Goal: Task Accomplishment & Management: Manage account settings

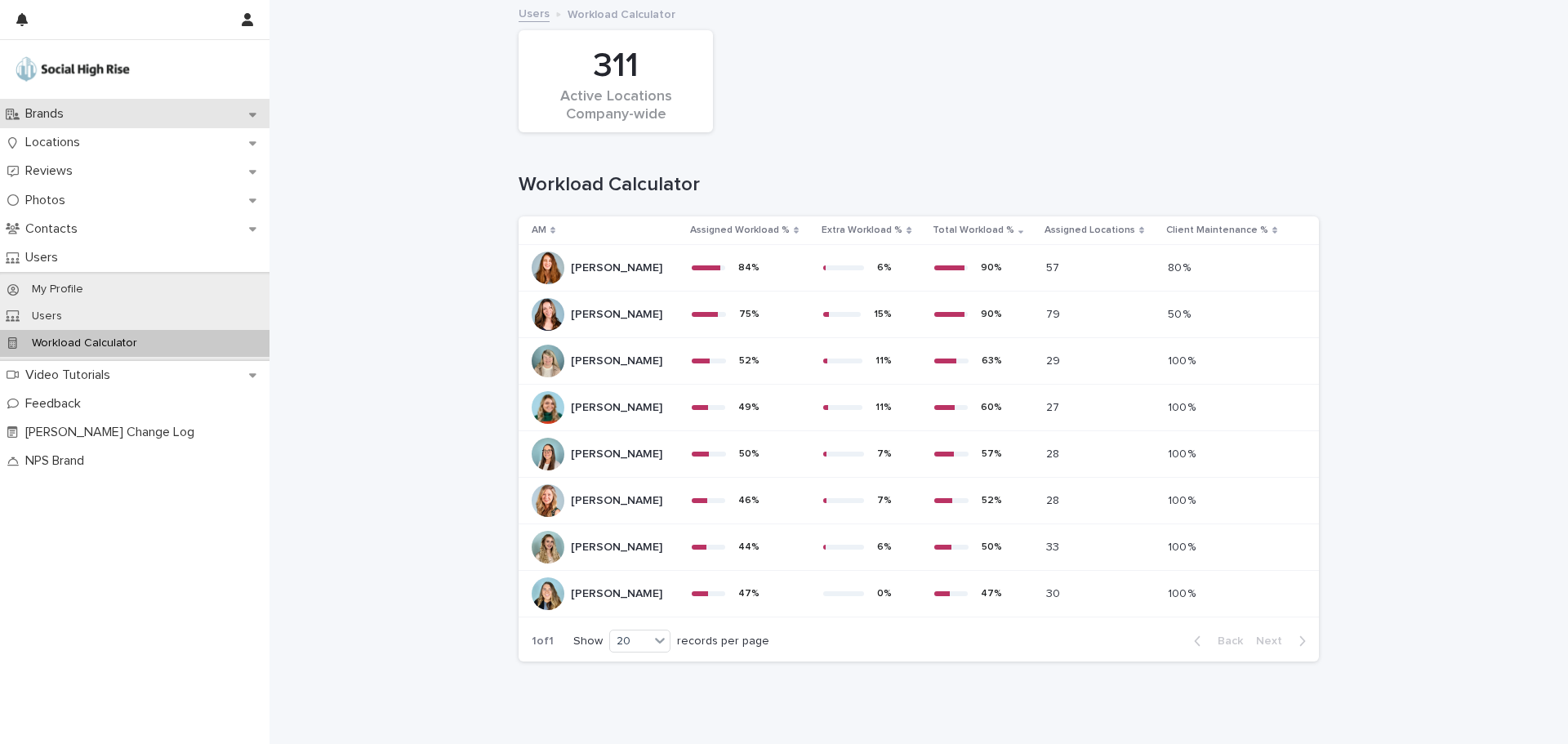
click at [99, 115] on div "Brands" at bounding box center [135, 115] width 269 height 29
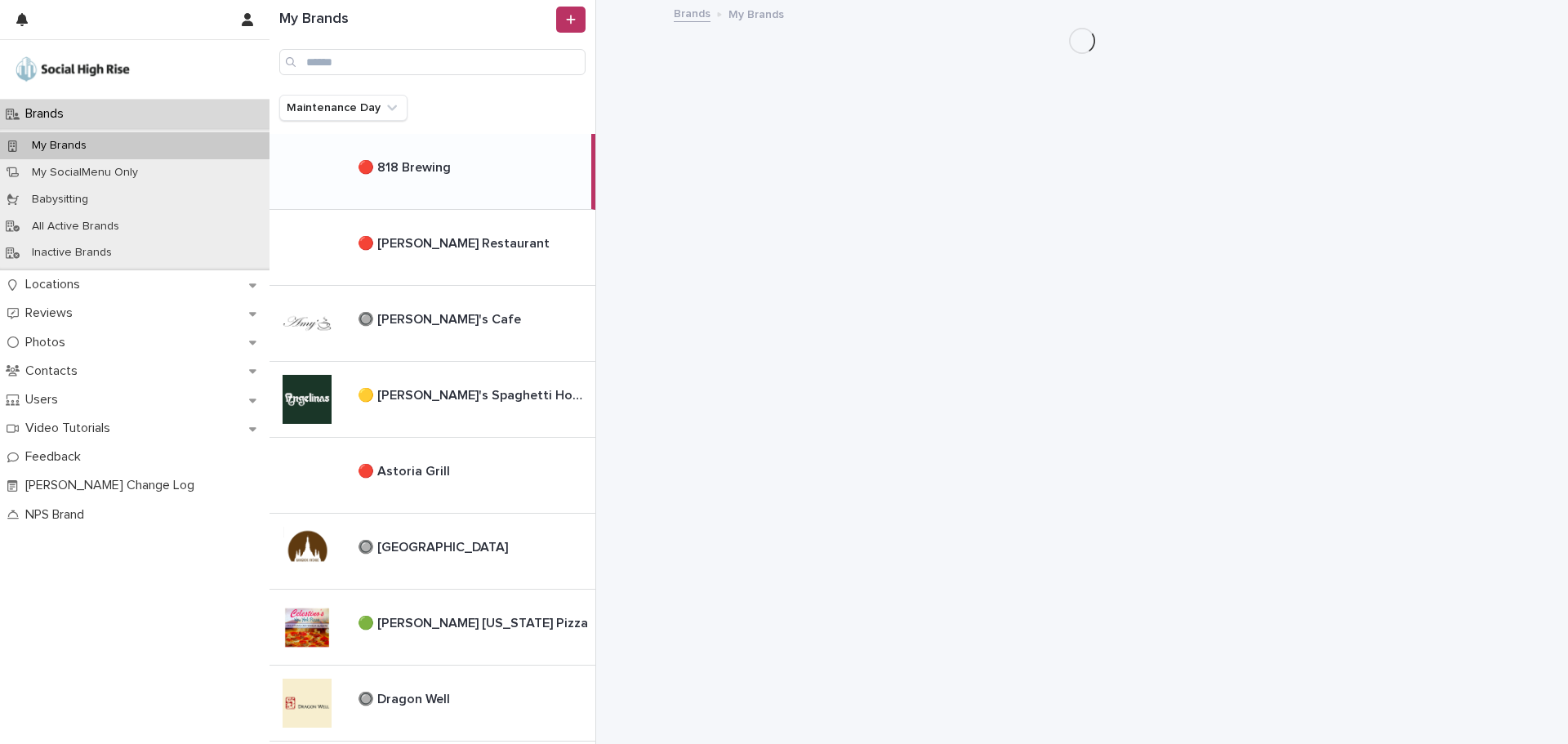
click at [413, 167] on p "🔴 818 Brewing" at bounding box center [406, 167] width 96 height 19
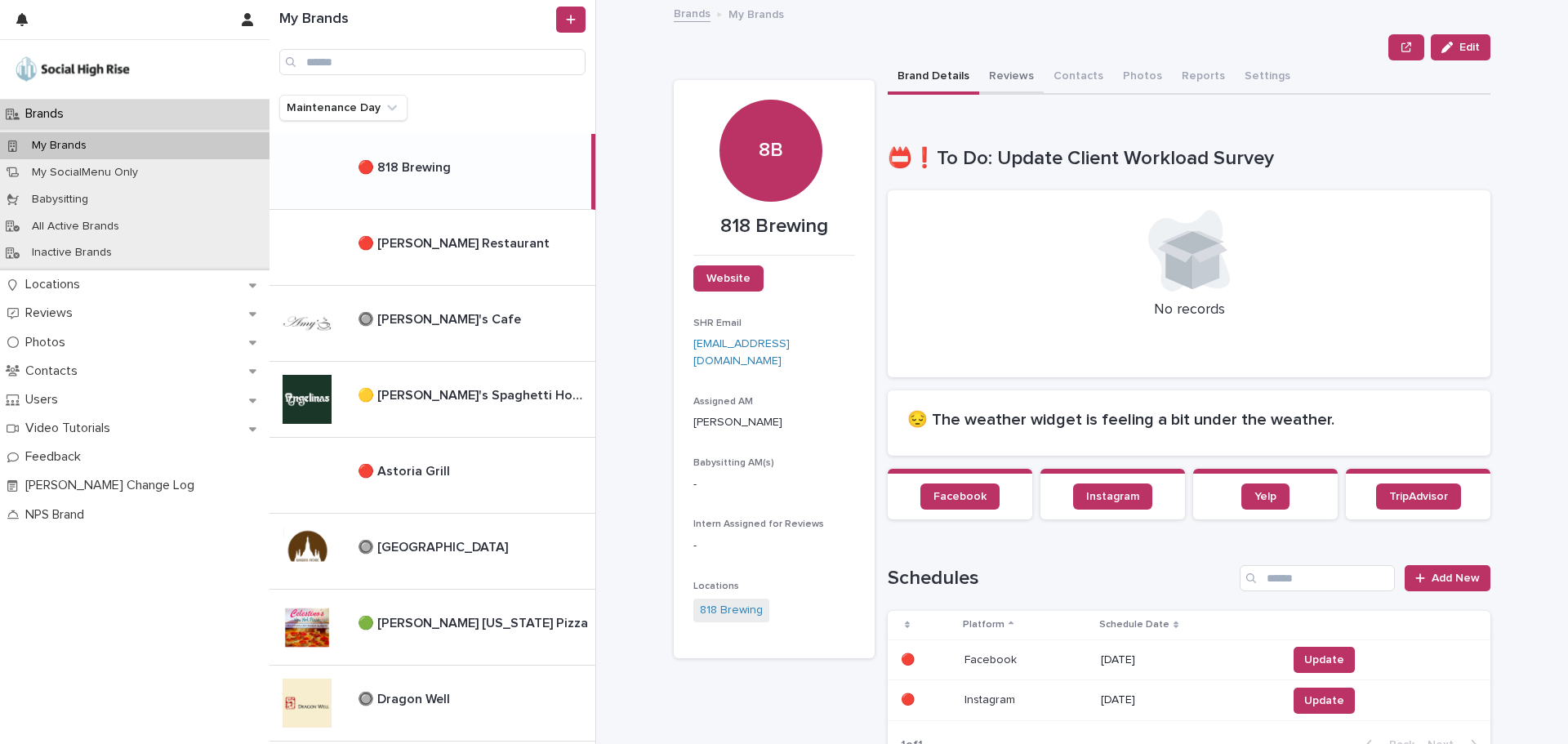
drag, startPoint x: 1002, startPoint y: 74, endPoint x: 1061, endPoint y: 61, distance: 60.4
click at [1002, 74] on button "Reviews" at bounding box center [1011, 78] width 64 height 35
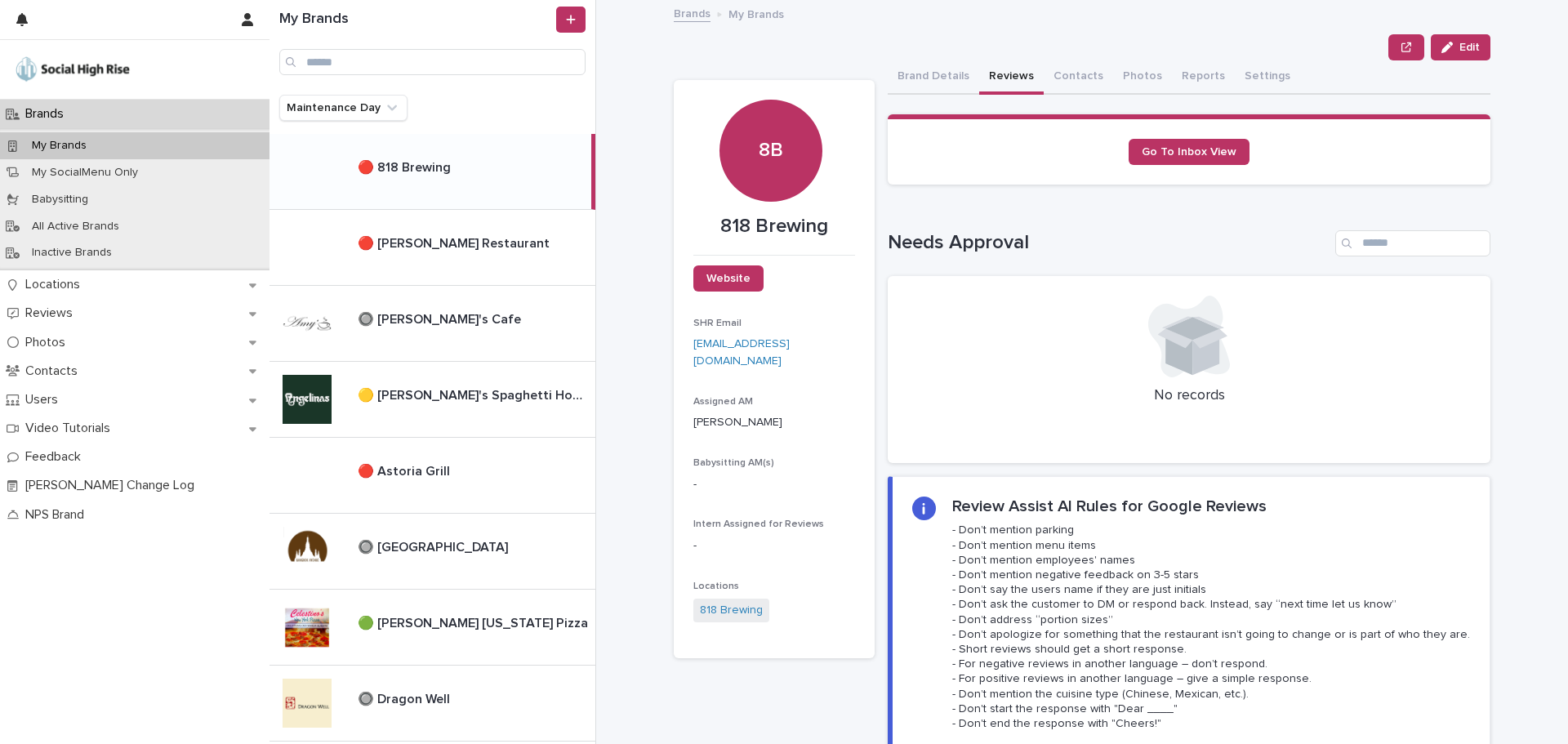
click at [941, 82] on button "Brand Details" at bounding box center [933, 78] width 91 height 35
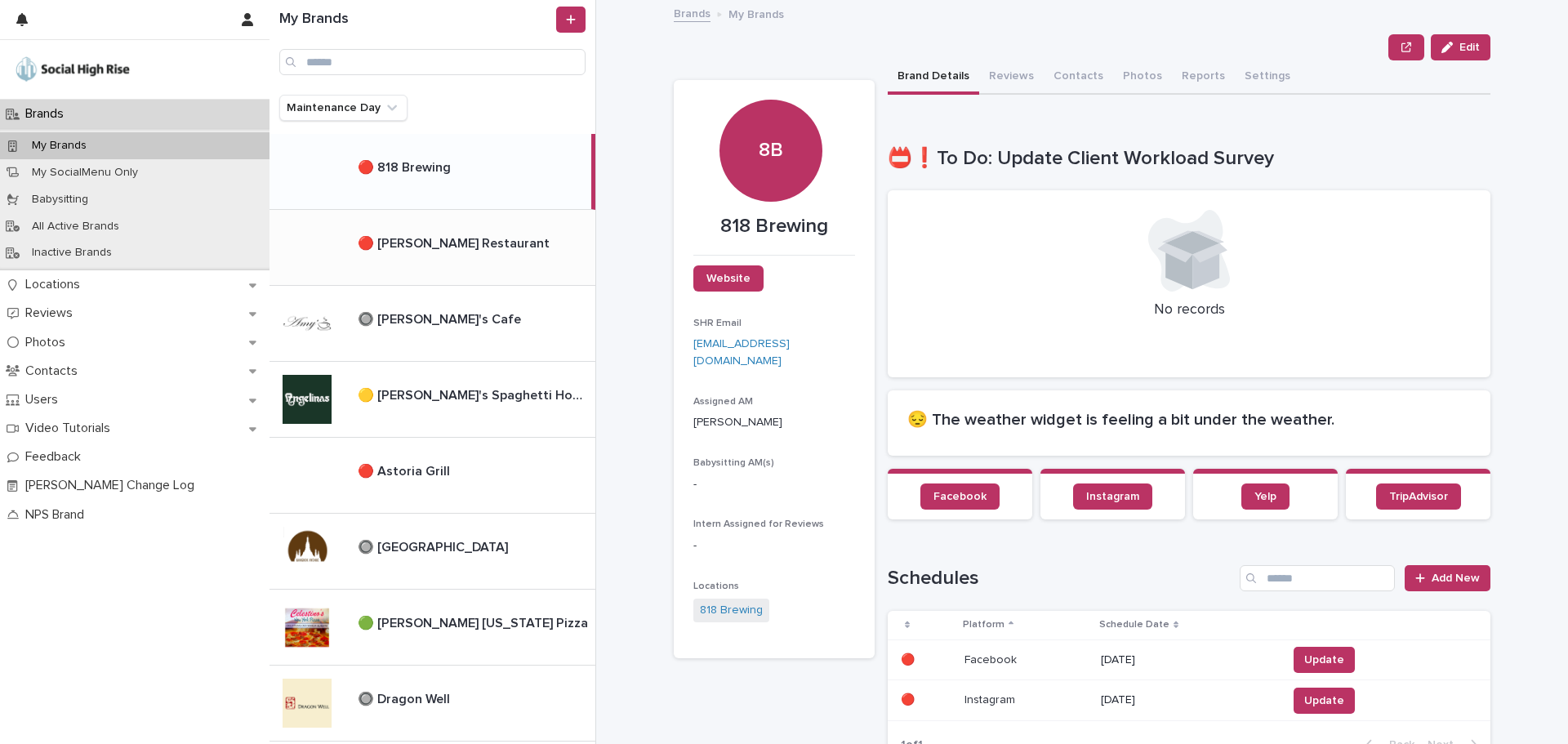
click at [408, 243] on p "🔴 [PERSON_NAME] Restaurant" at bounding box center [455, 243] width 195 height 19
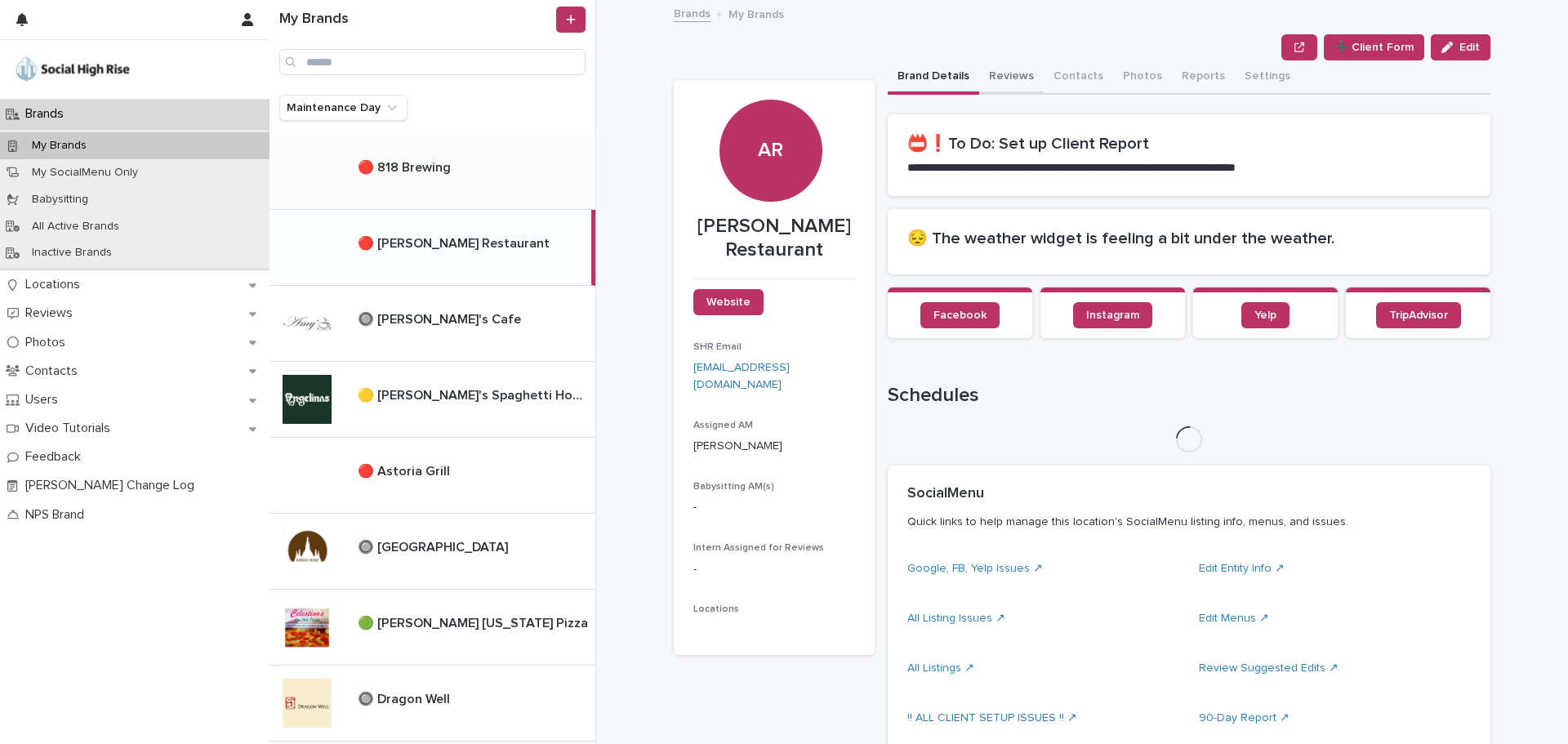
click at [1001, 78] on button "Reviews" at bounding box center [1011, 78] width 64 height 35
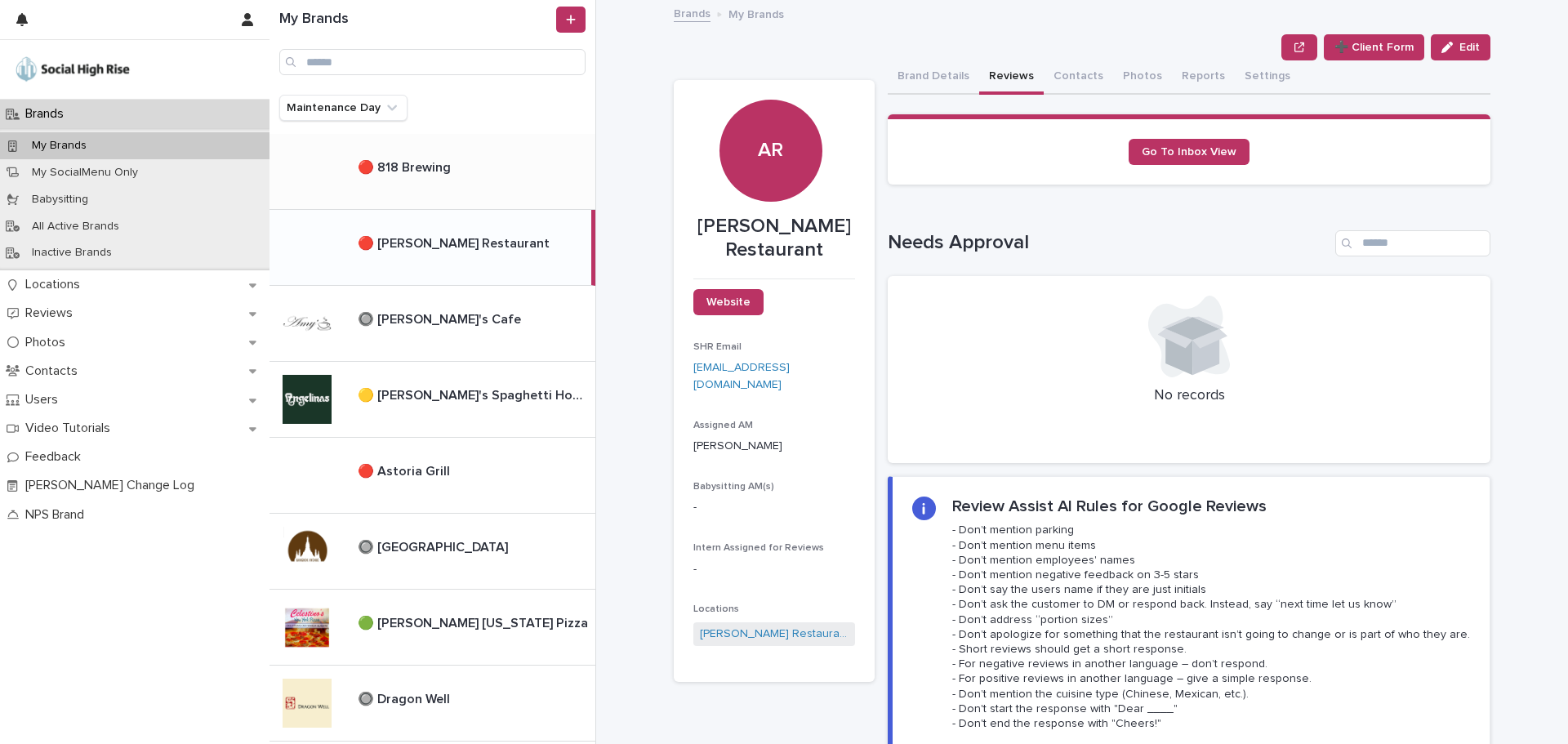
click at [925, 83] on button "Brand Details" at bounding box center [933, 78] width 91 height 35
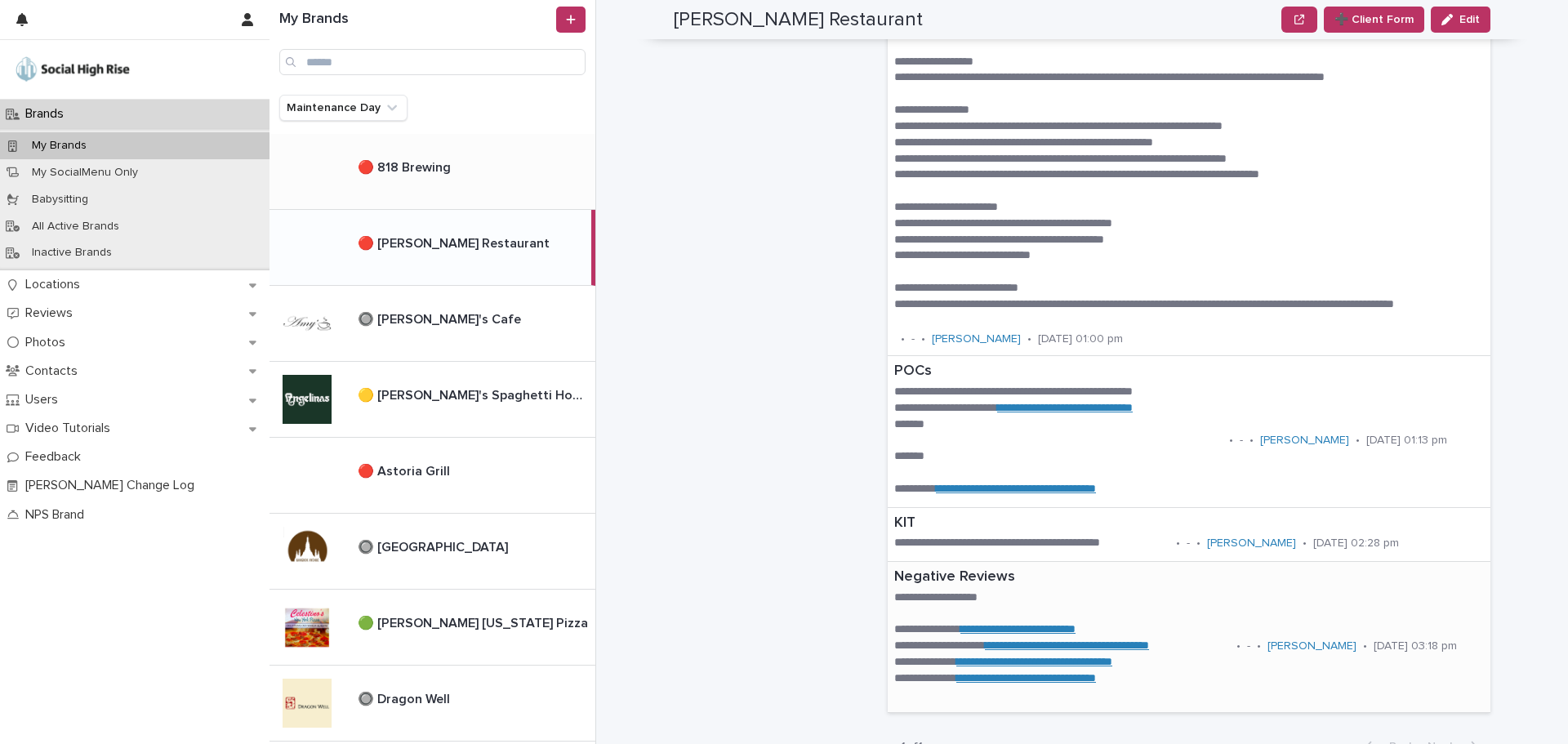
scroll to position [2042, 0]
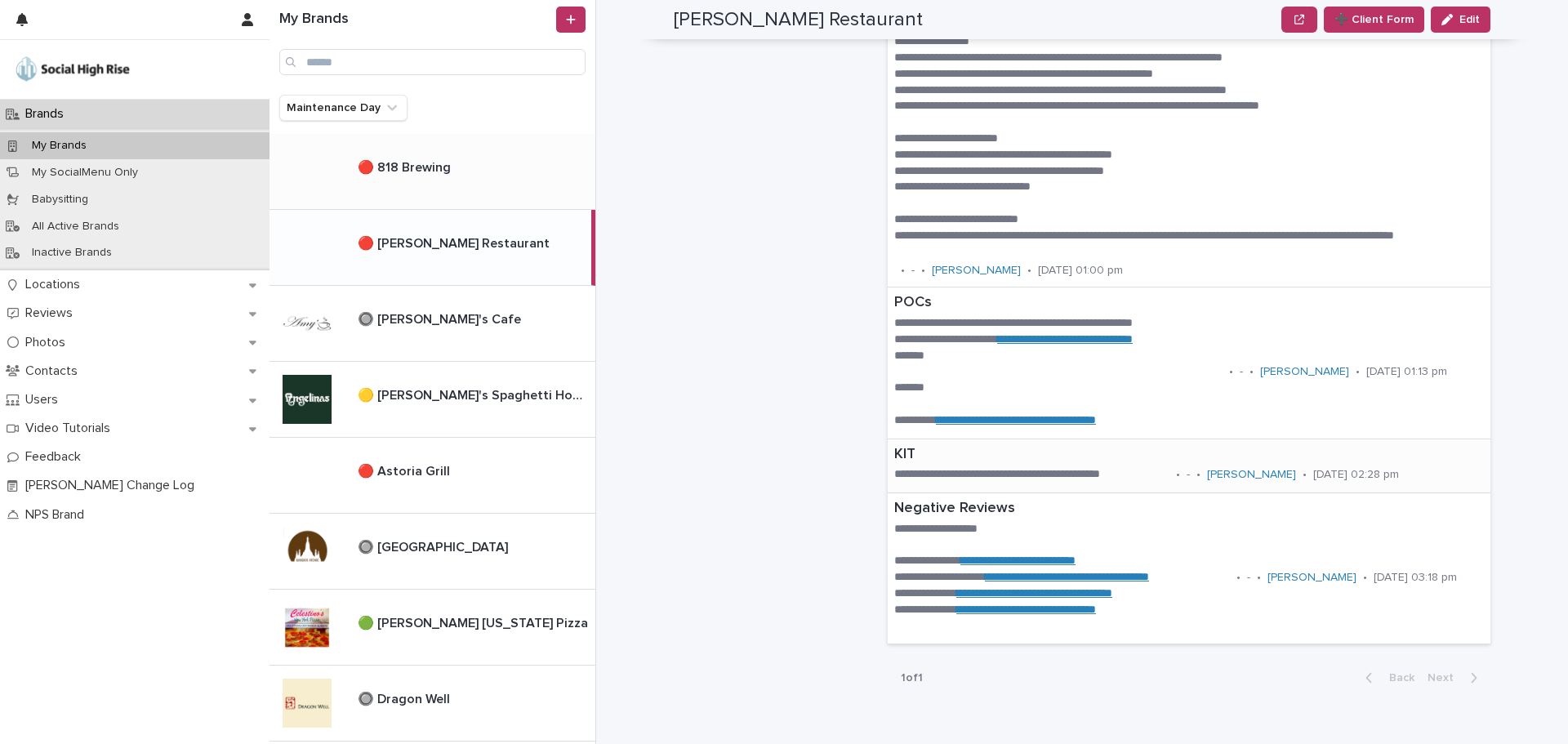
click at [953, 452] on p "KIT" at bounding box center [1156, 454] width 526 height 18
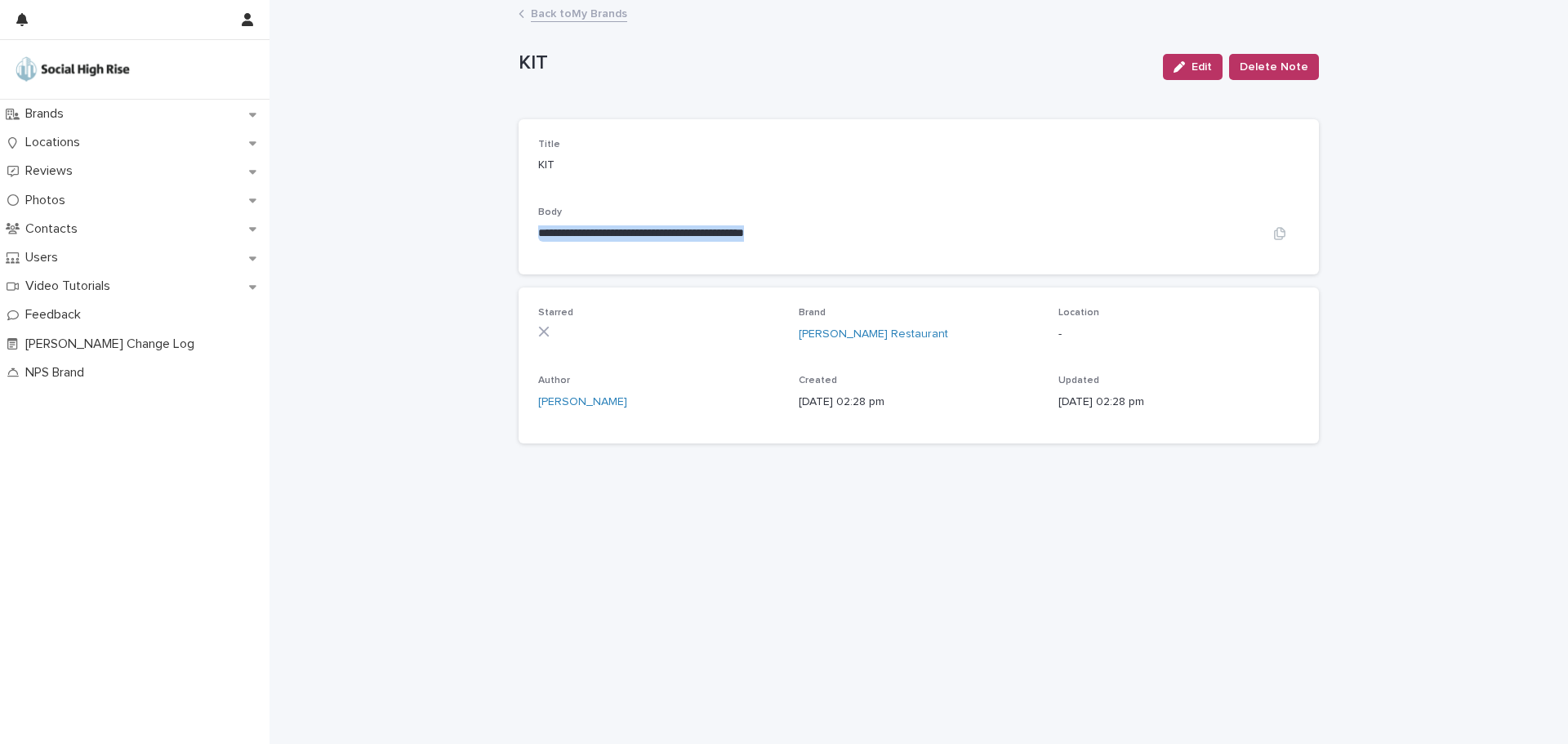
drag, startPoint x: 541, startPoint y: 235, endPoint x: 861, endPoint y: 236, distance: 320.0
click at [861, 236] on p "**********" at bounding box center [898, 233] width 721 height 16
copy p "**********"
click at [77, 111] on p "Brands" at bounding box center [48, 114] width 58 height 15
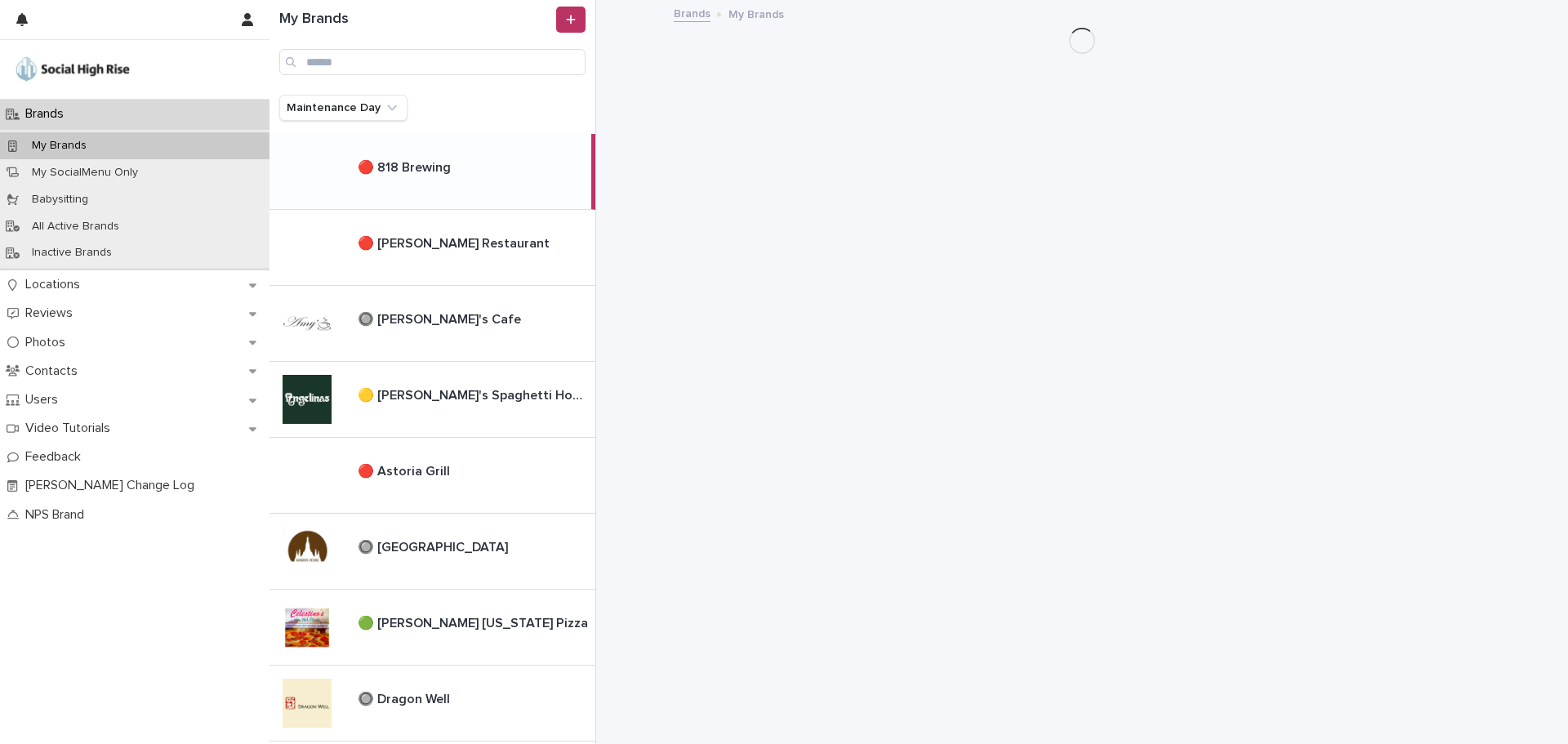
click at [420, 171] on p "🔴 818 Brewing" at bounding box center [406, 167] width 96 height 19
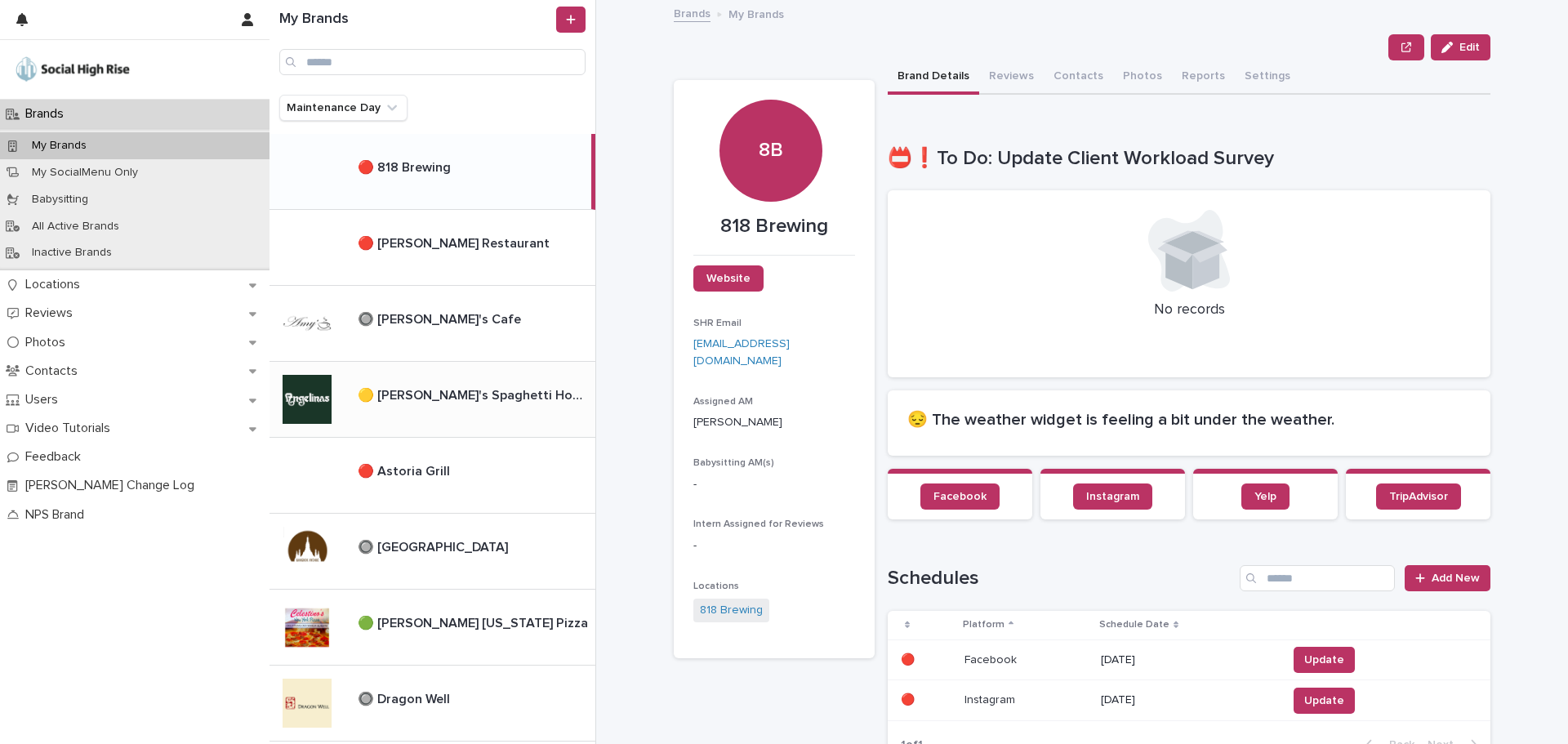
click at [407, 398] on p "🟡 [PERSON_NAME]'s Spaghetti House" at bounding box center [475, 395] width 235 height 19
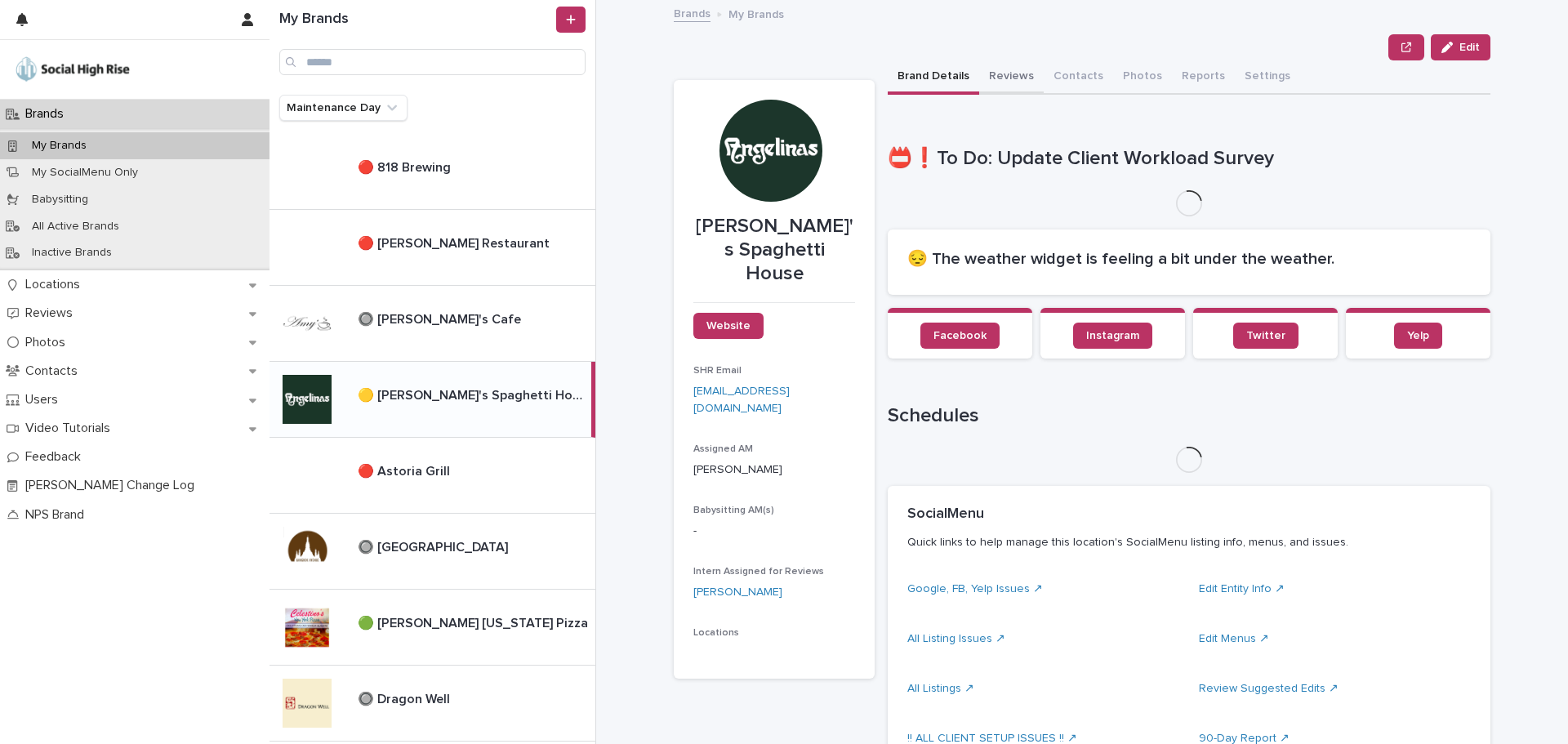
drag, startPoint x: 1007, startPoint y: 75, endPoint x: 1008, endPoint y: 84, distance: 9.1
click at [1007, 75] on button "Reviews" at bounding box center [1011, 78] width 64 height 35
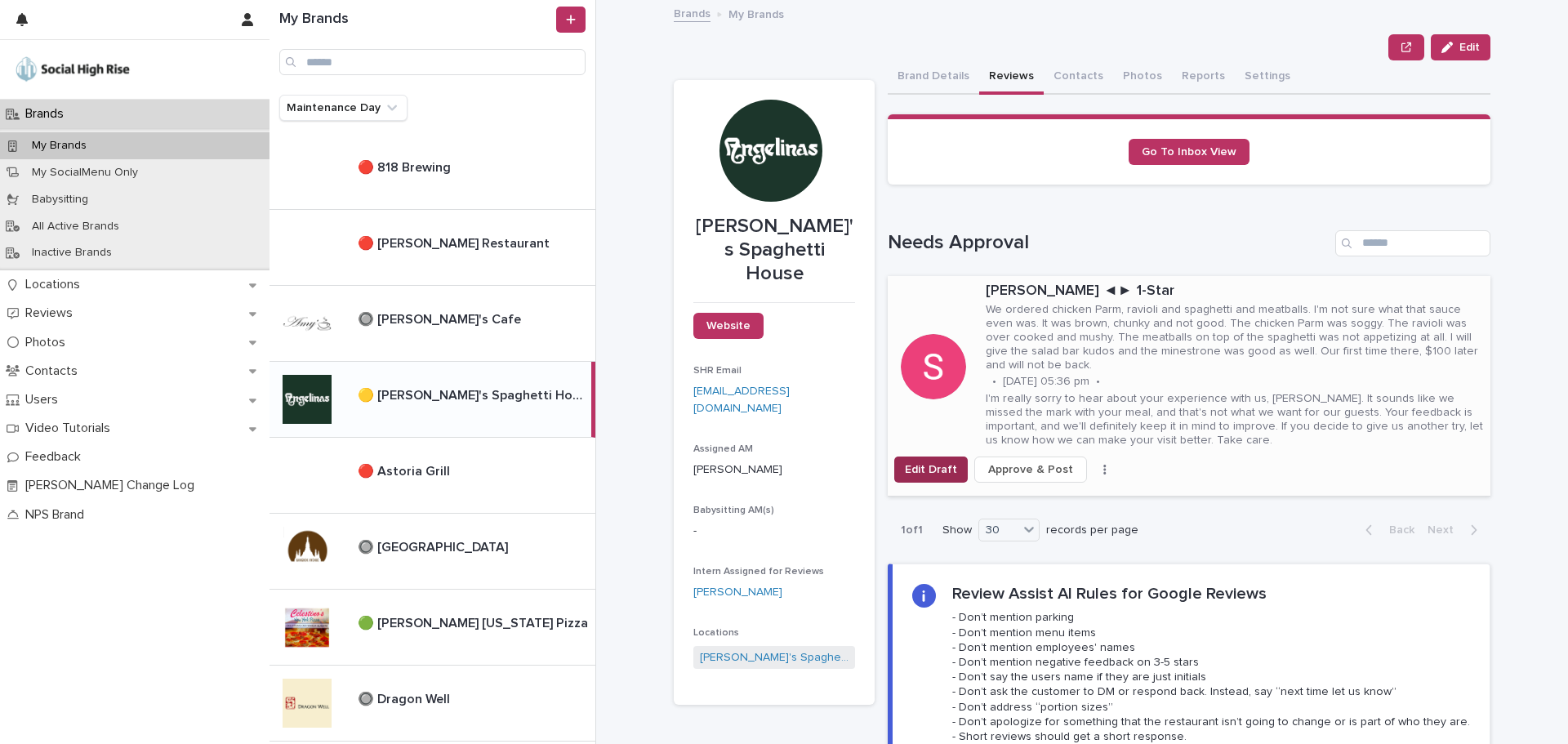
click at [928, 462] on span "Edit Draft" at bounding box center [930, 470] width 52 height 16
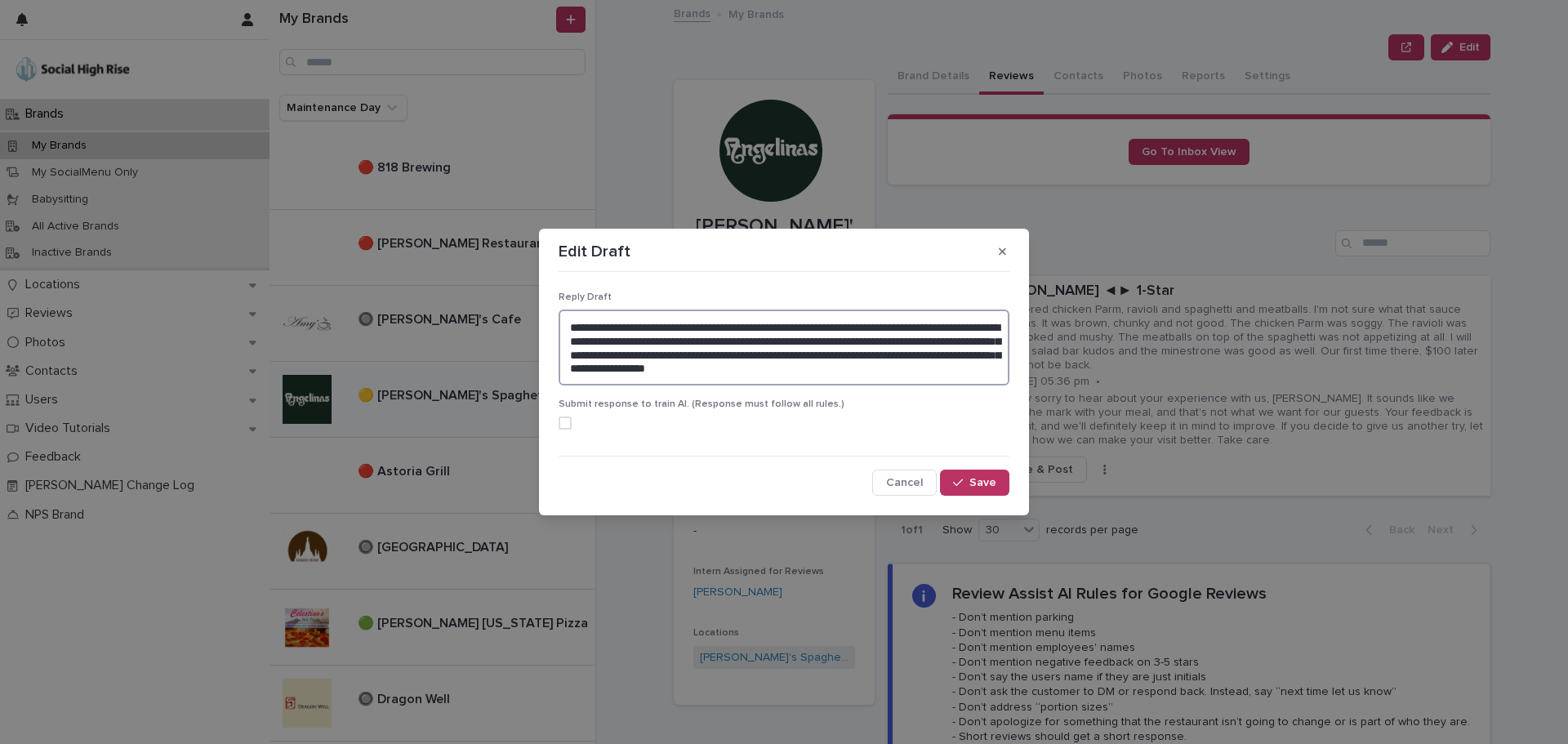
click at [569, 327] on textarea "**********" at bounding box center [784, 347] width 451 height 76
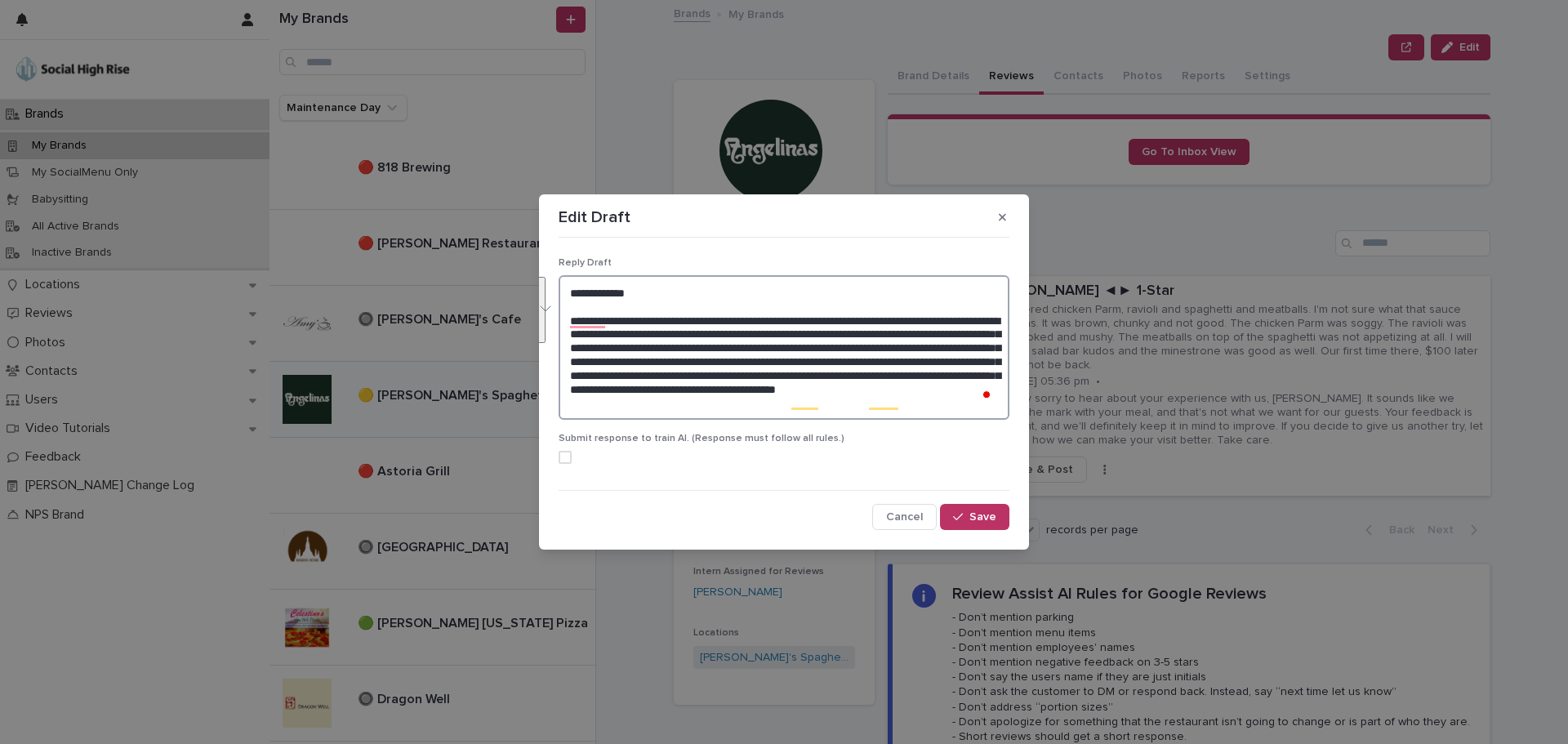
drag, startPoint x: 964, startPoint y: 410, endPoint x: 965, endPoint y: 347, distance: 63.0
click at [965, 347] on textarea "**********" at bounding box center [784, 347] width 451 height 144
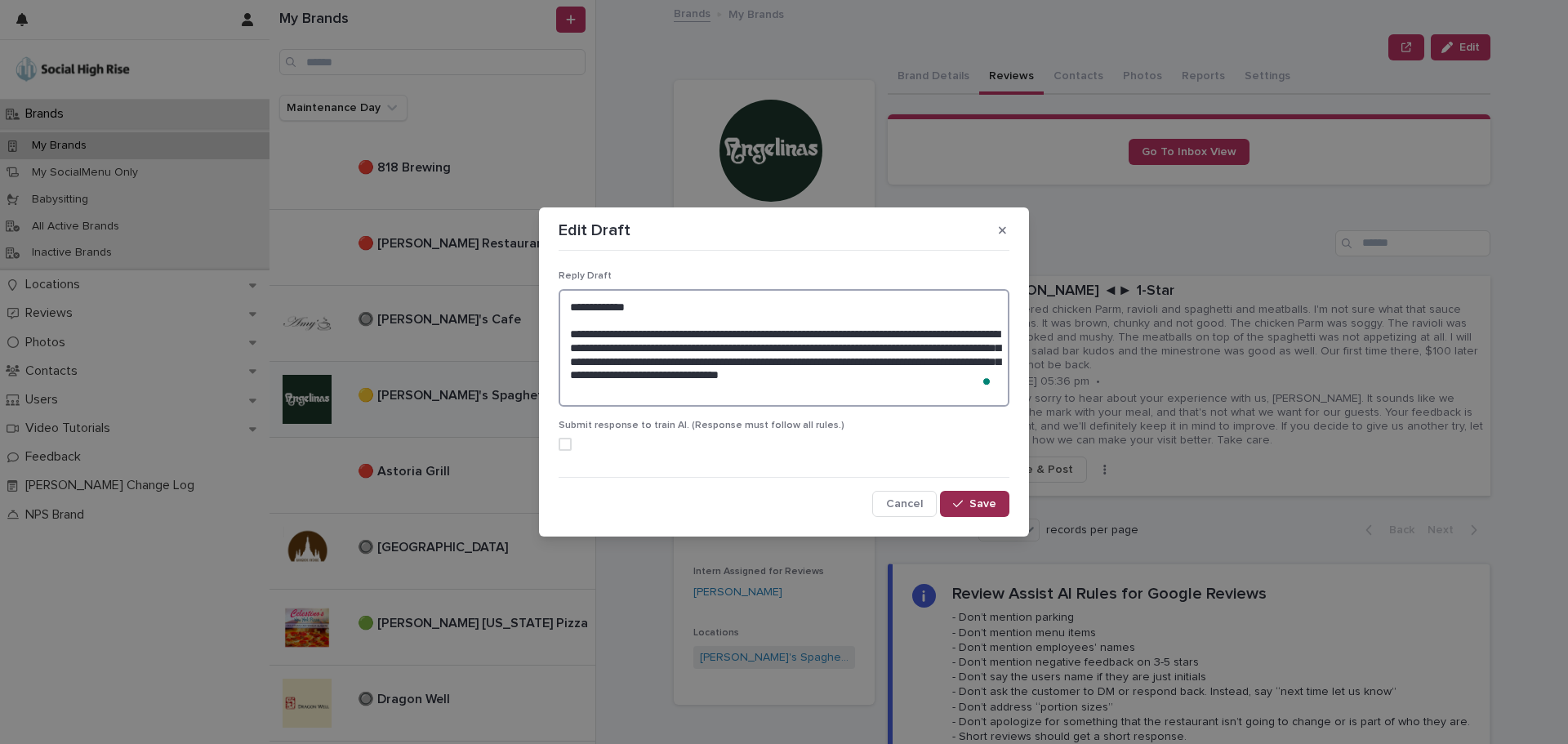
type textarea "**********"
click at [980, 495] on button "Save" at bounding box center [974, 503] width 69 height 26
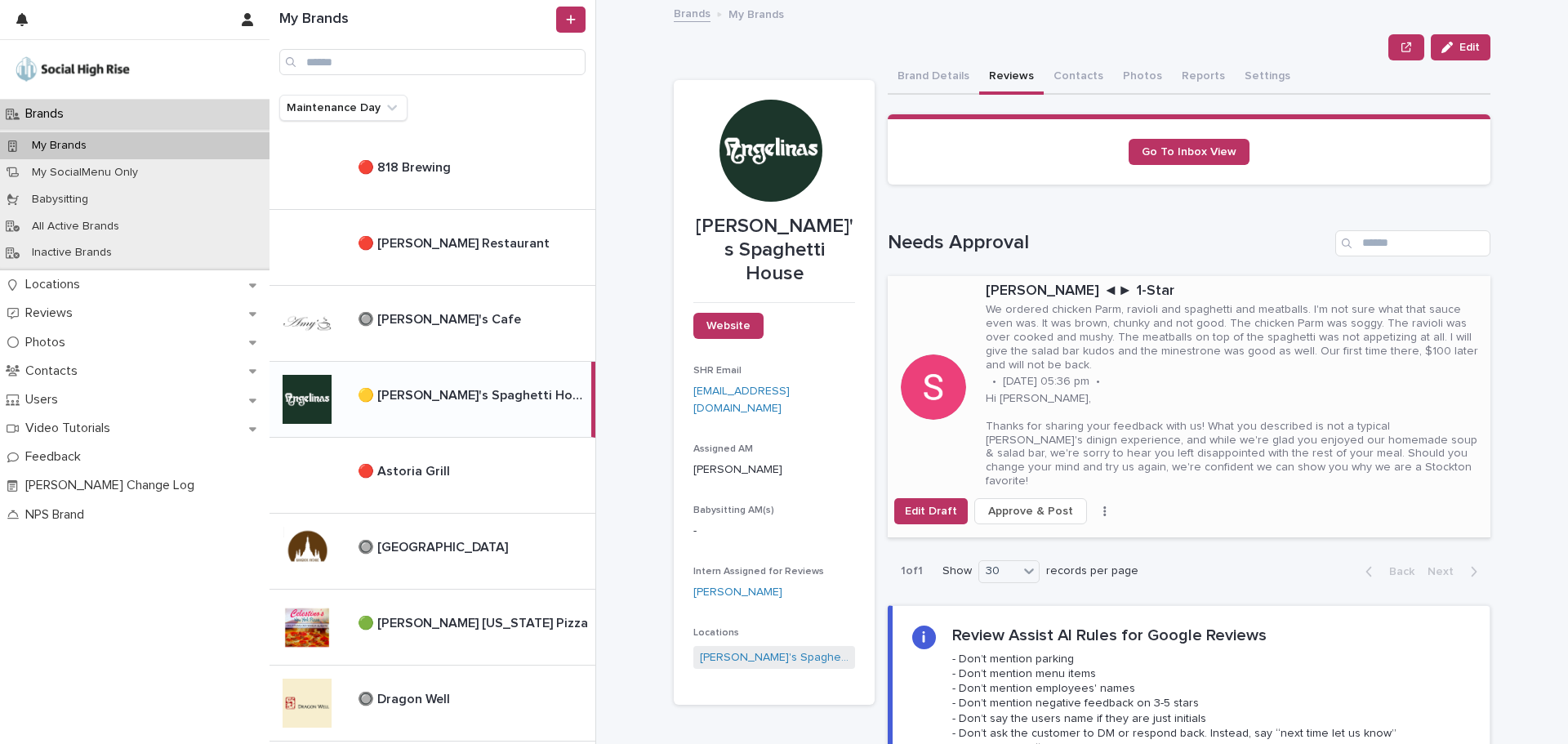
click at [1043, 499] on button "Approve & Post" at bounding box center [1030, 511] width 113 height 26
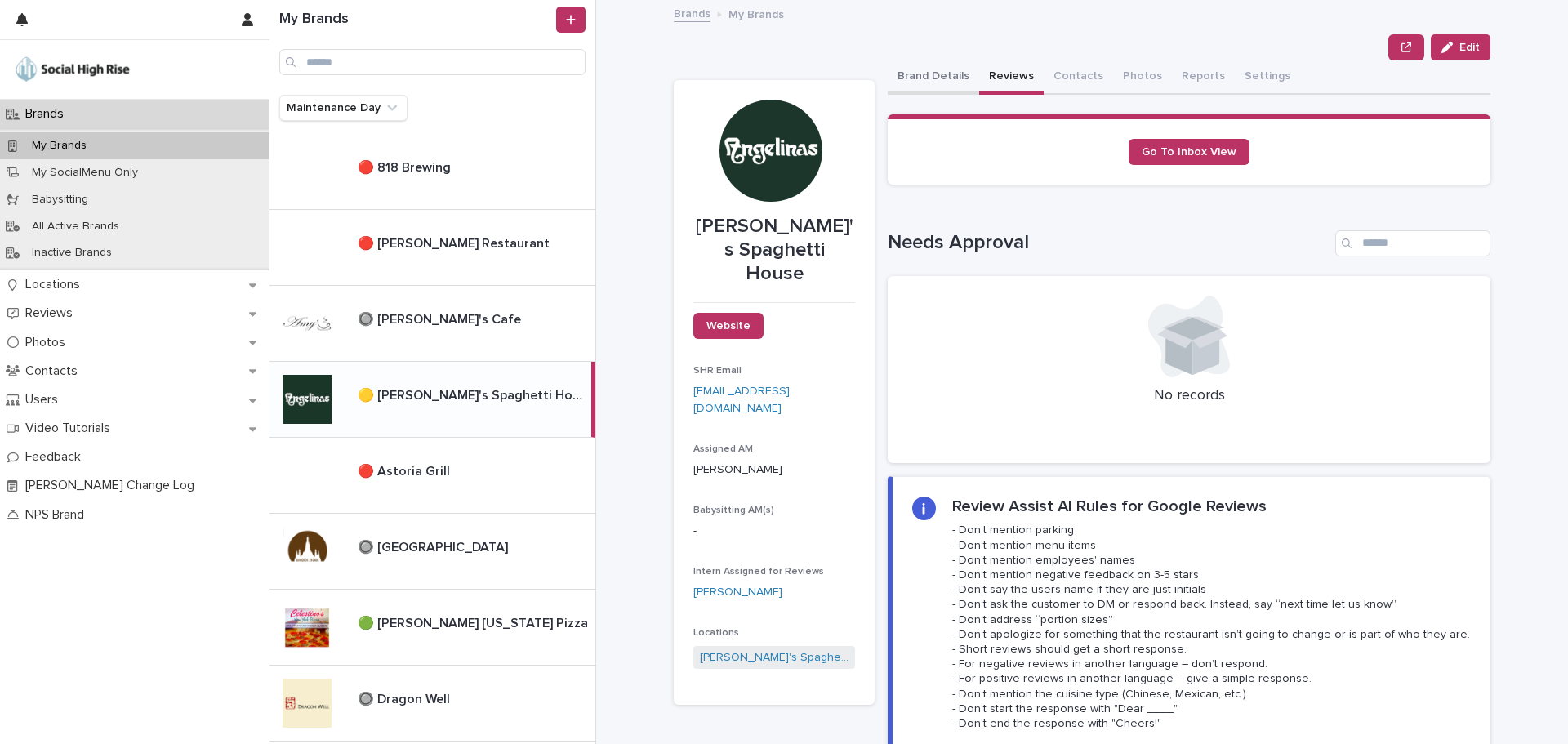
click at [930, 71] on button "Brand Details" at bounding box center [933, 78] width 91 height 35
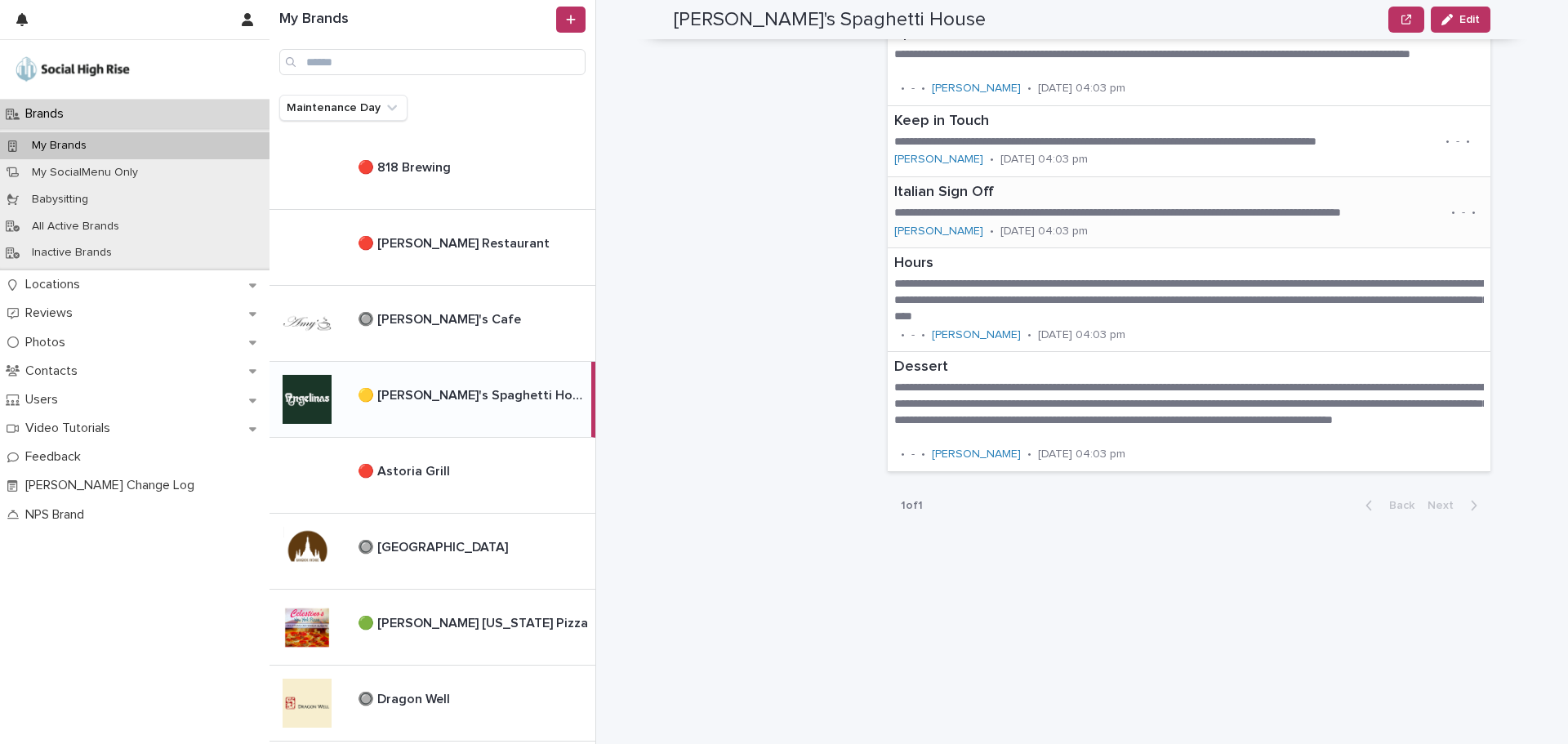
scroll to position [1471, 0]
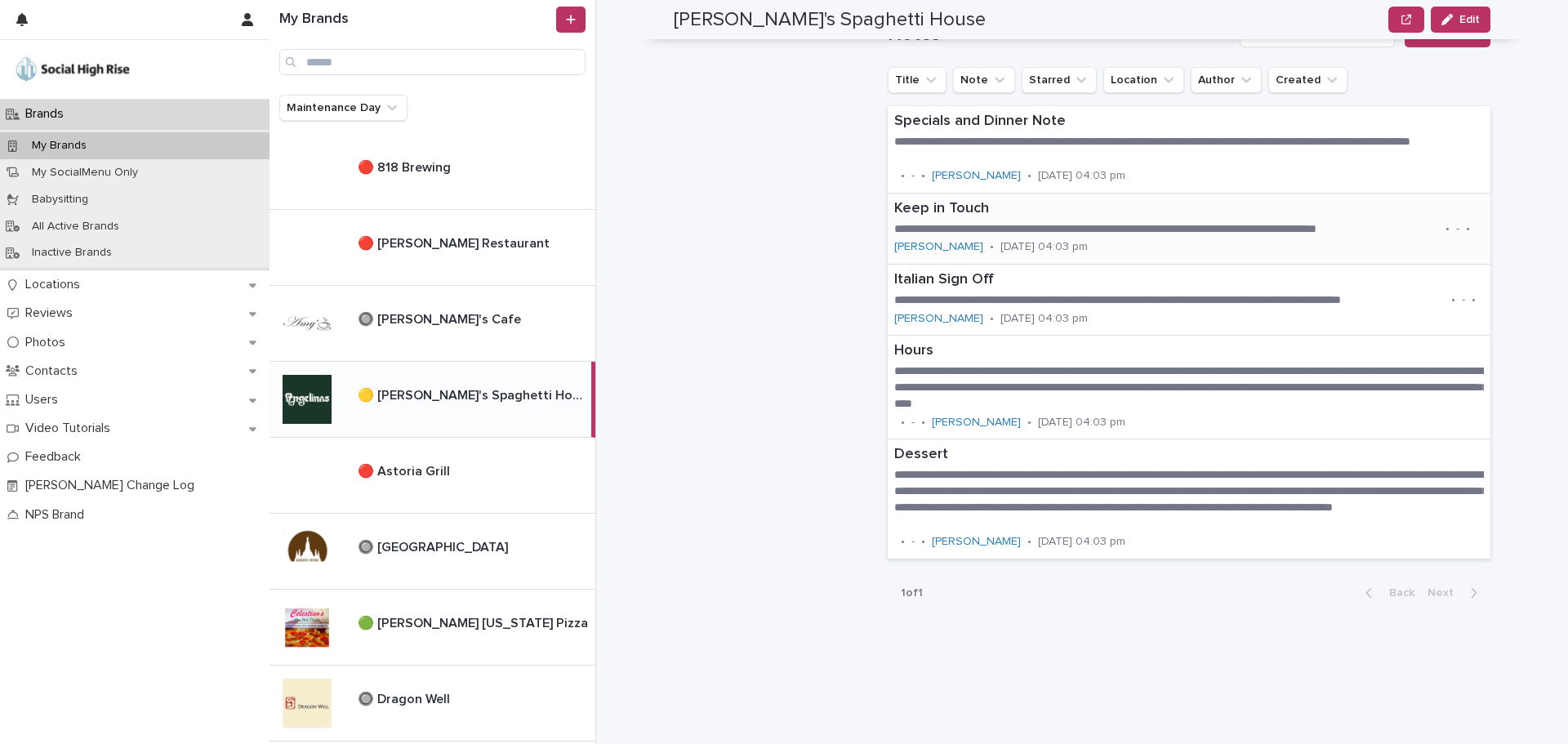
click at [1011, 217] on p "Keep in Touch" at bounding box center [1188, 209] width 590 height 18
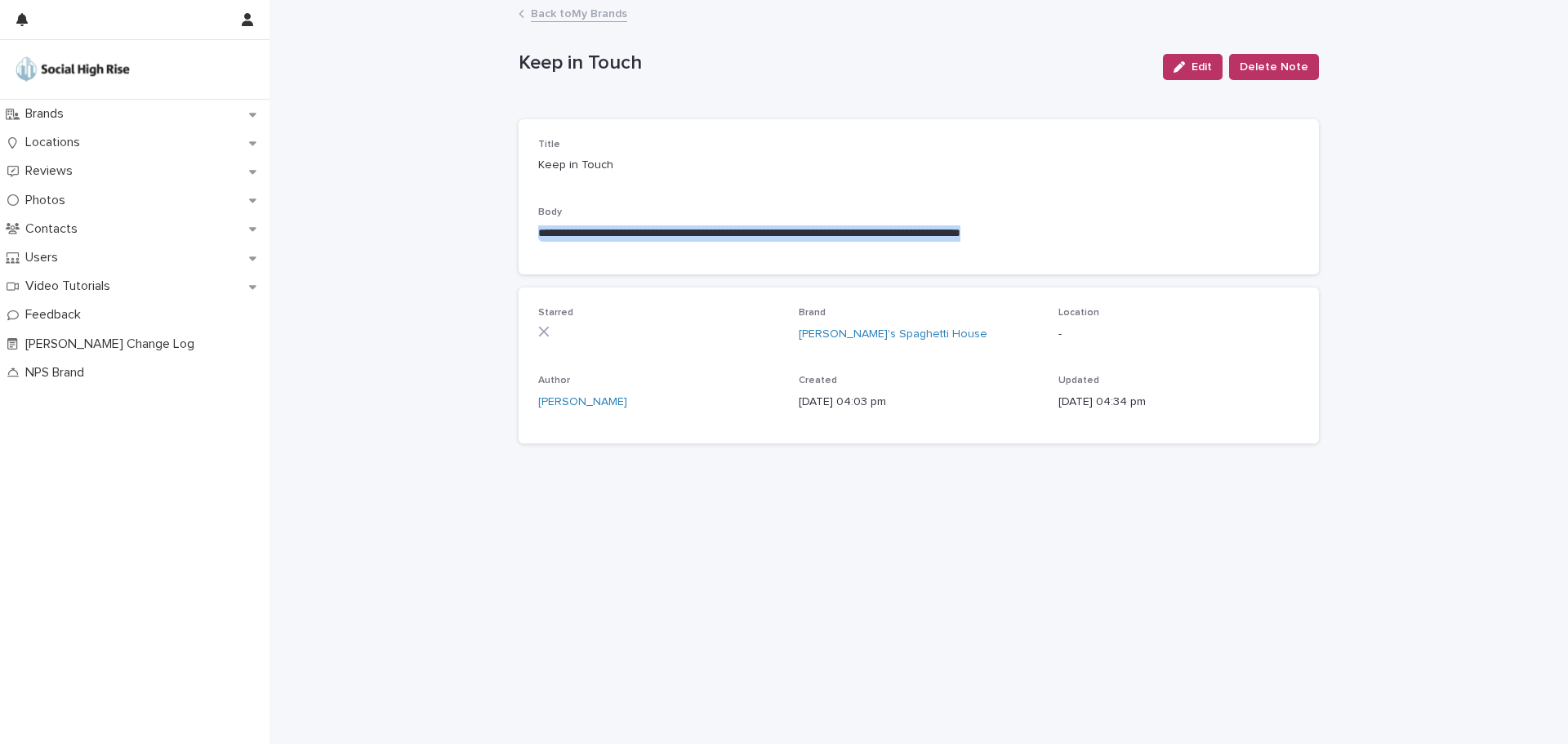
drag, startPoint x: 540, startPoint y: 236, endPoint x: 1300, endPoint y: 236, distance: 760.0
click at [1300, 236] on div "**********" at bounding box center [919, 196] width 800 height 155
copy p "**********"
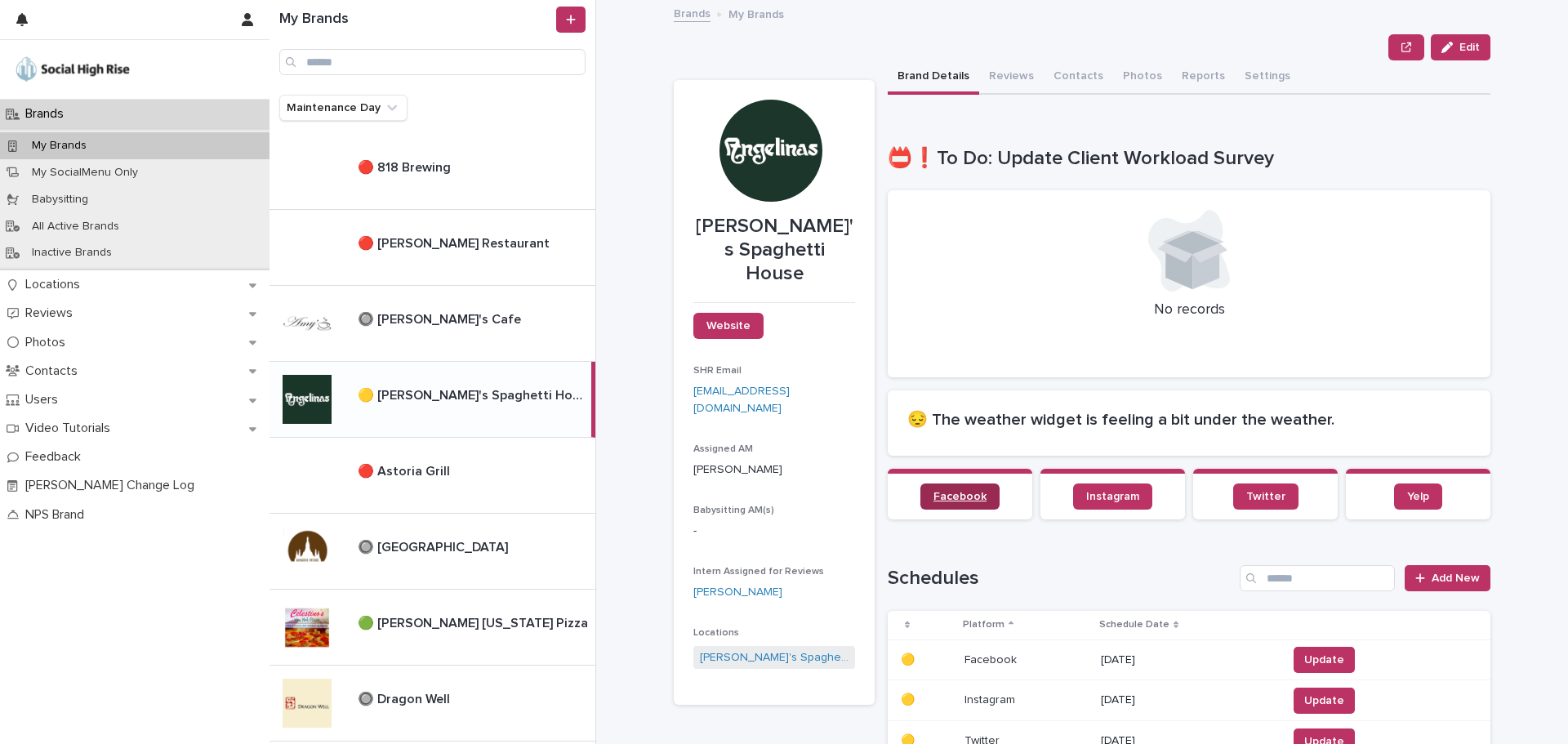
click at [961, 488] on link "Facebook" at bounding box center [960, 496] width 79 height 26
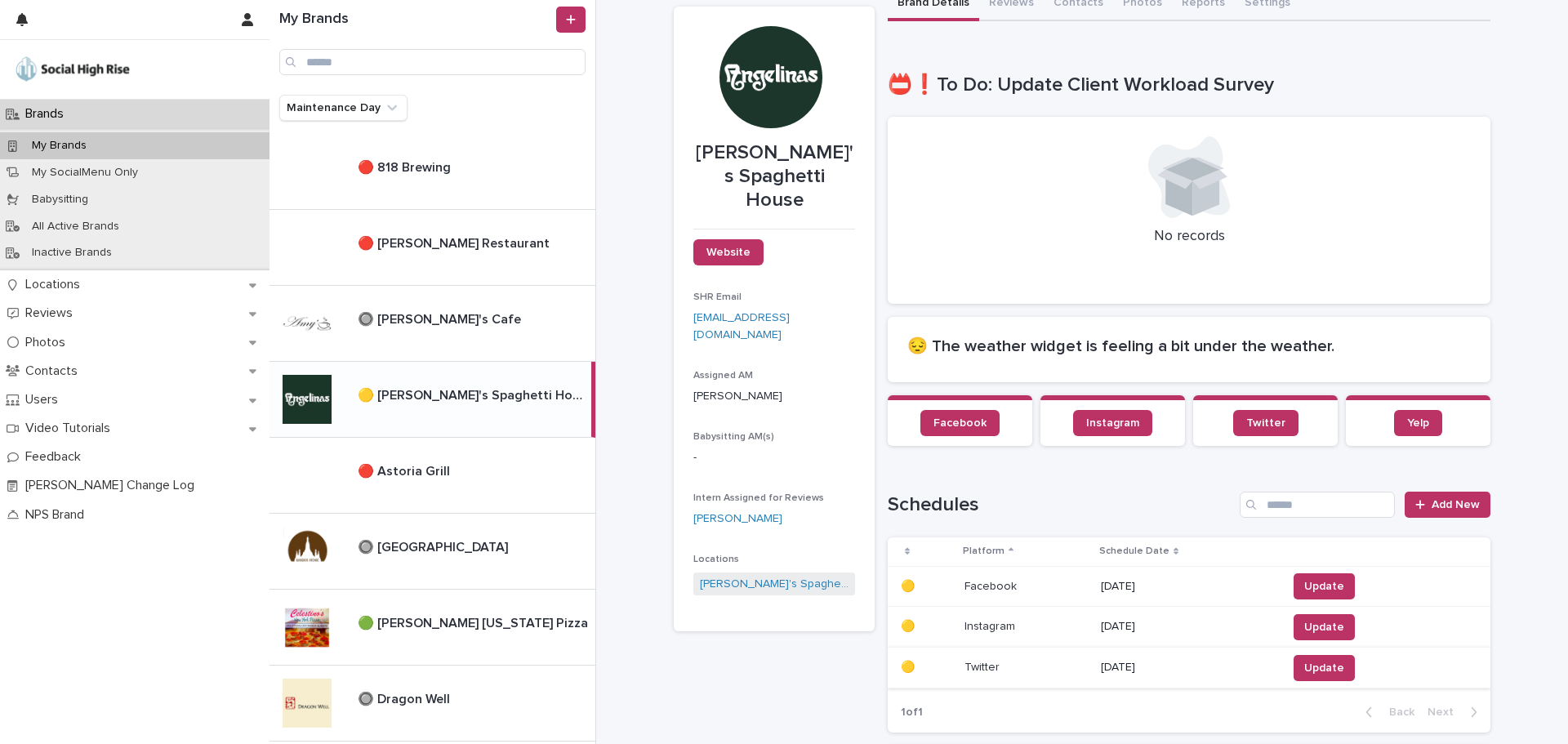
scroll to position [245, 0]
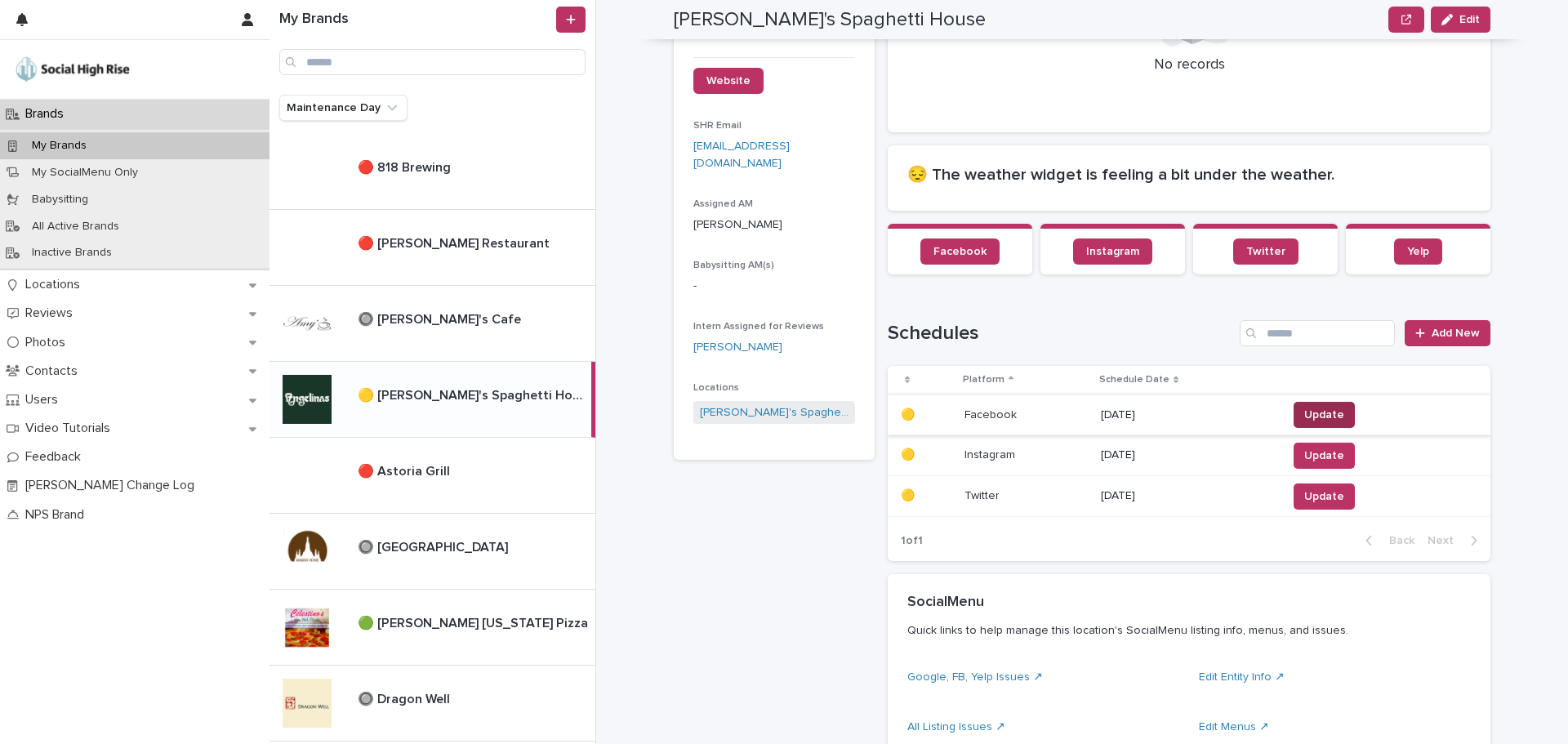
click at [1317, 402] on button "Update" at bounding box center [1324, 415] width 62 height 26
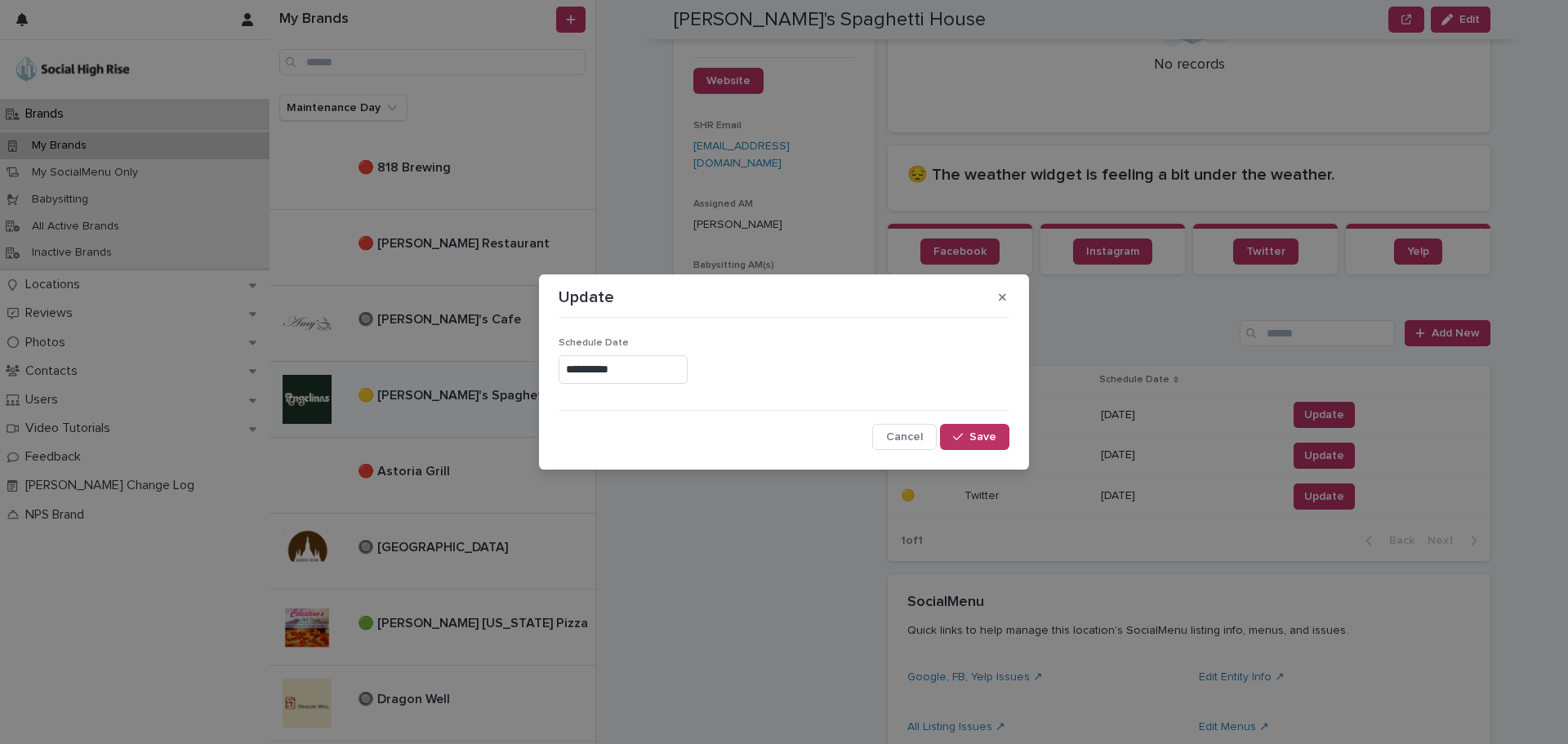
click at [619, 368] on input "**********" at bounding box center [623, 370] width 129 height 29
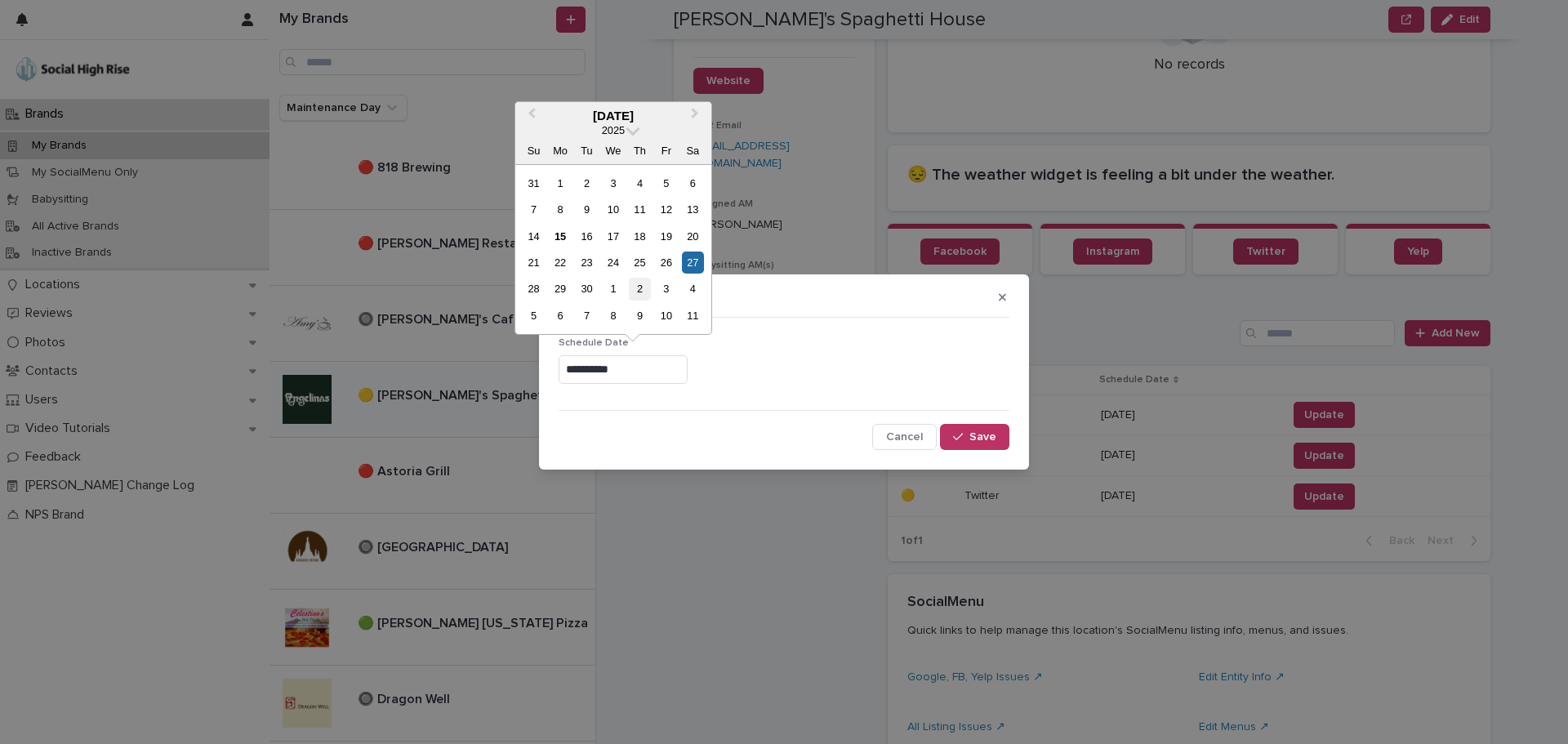
click at [637, 287] on div "2" at bounding box center [640, 289] width 22 height 22
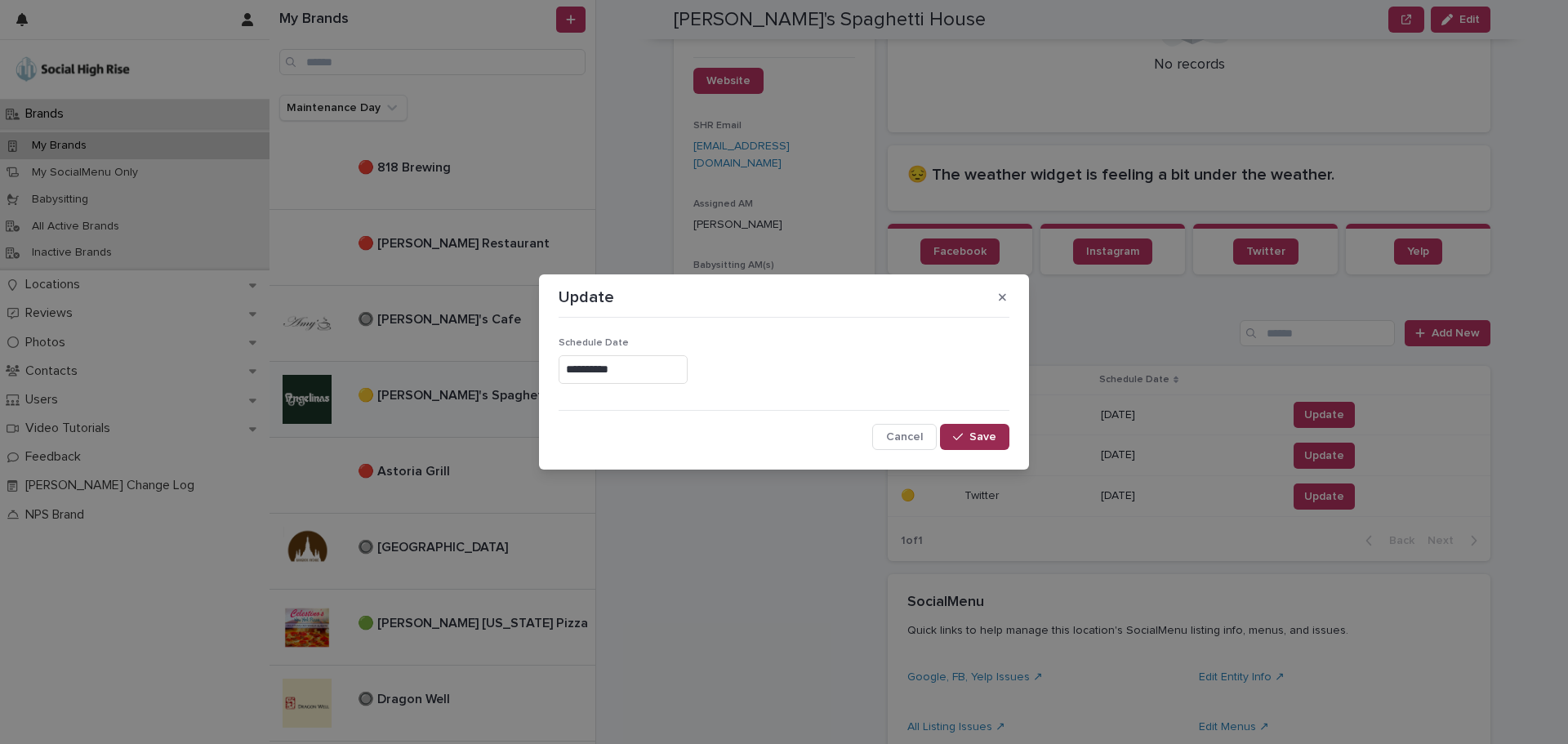
type input "**********"
click at [971, 435] on span "Save" at bounding box center [983, 437] width 27 height 12
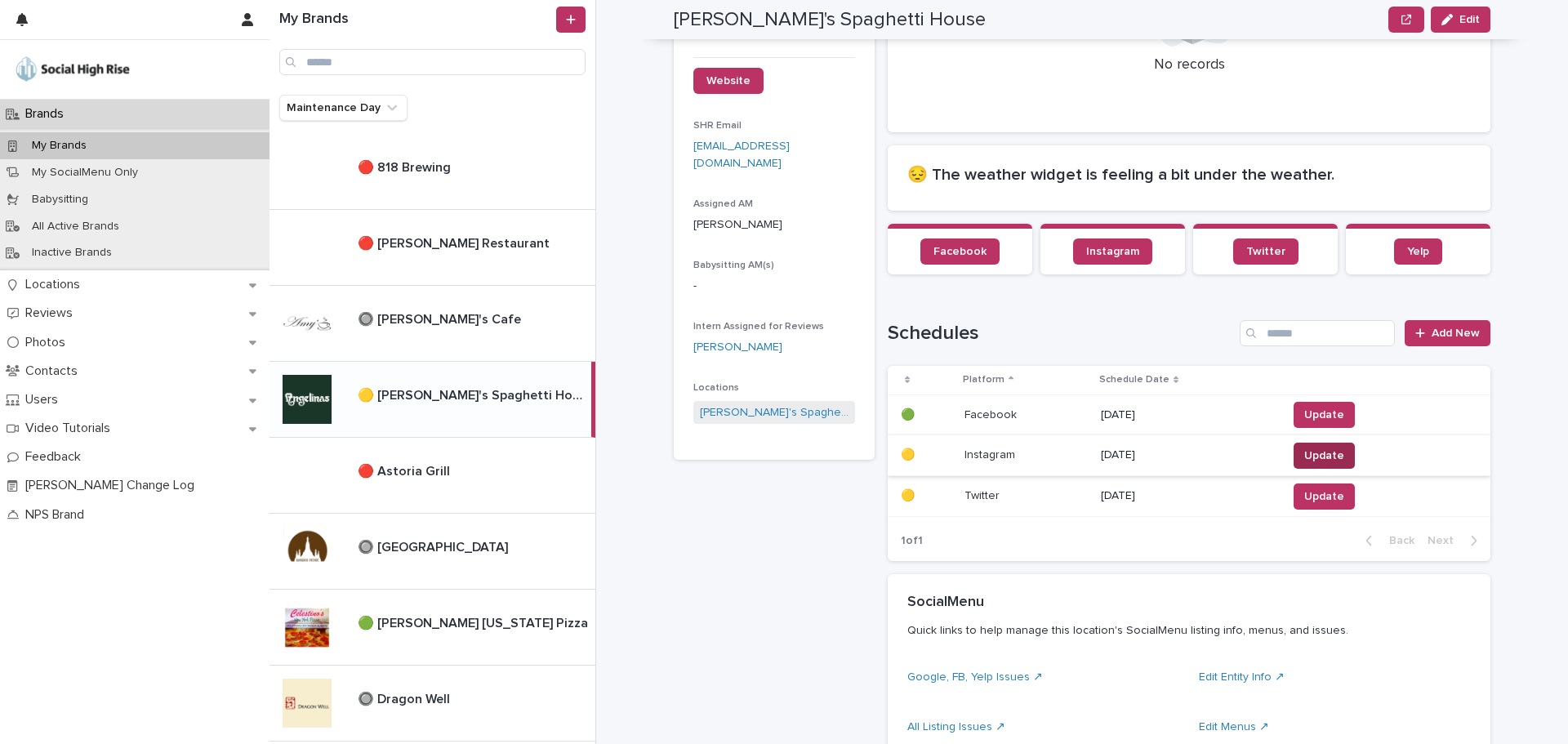
click at [1304, 449] on span "Update" at bounding box center [1325, 455] width 40 height 16
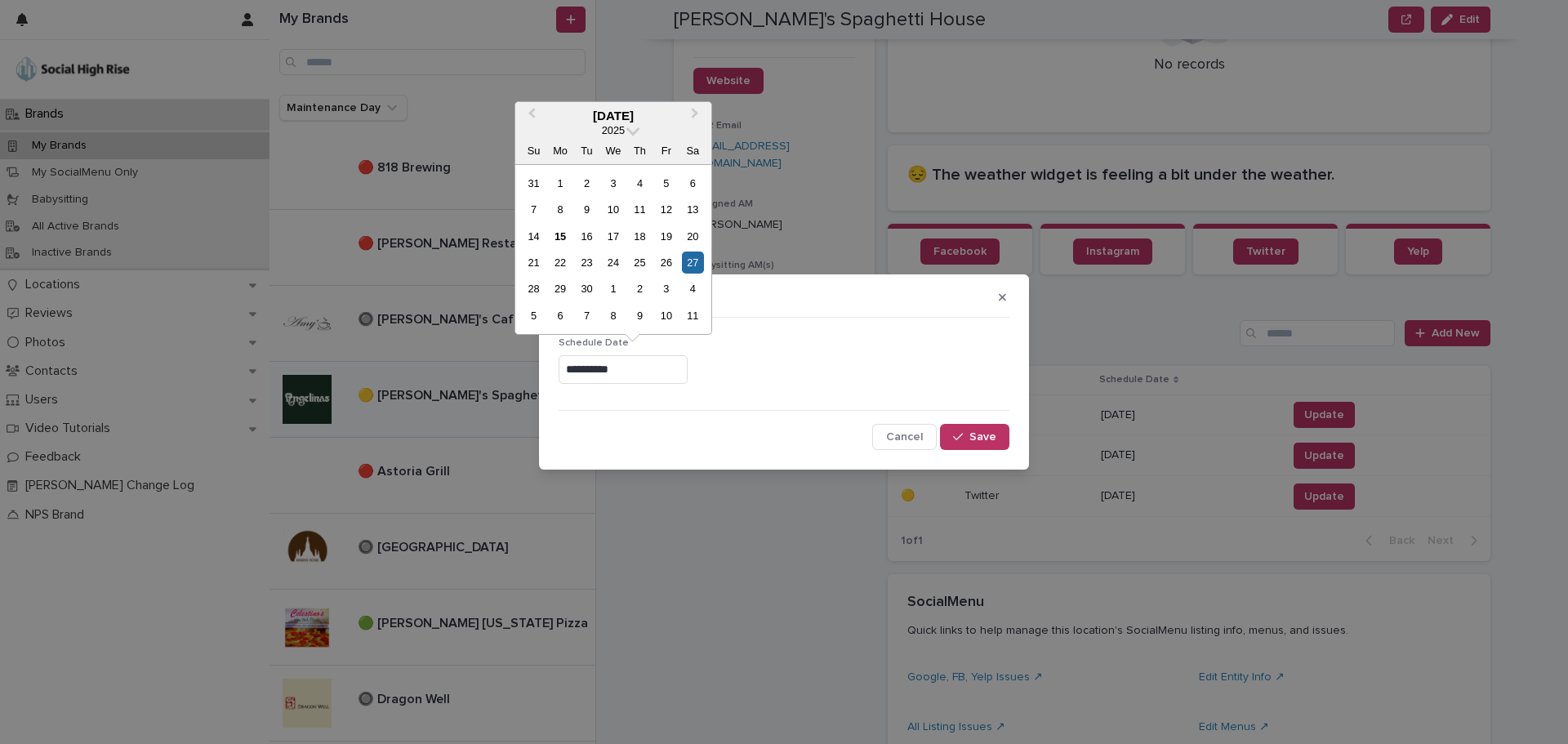
click at [594, 371] on input "**********" at bounding box center [623, 370] width 129 height 29
click at [635, 285] on div "2" at bounding box center [640, 289] width 22 height 22
type input "**********"
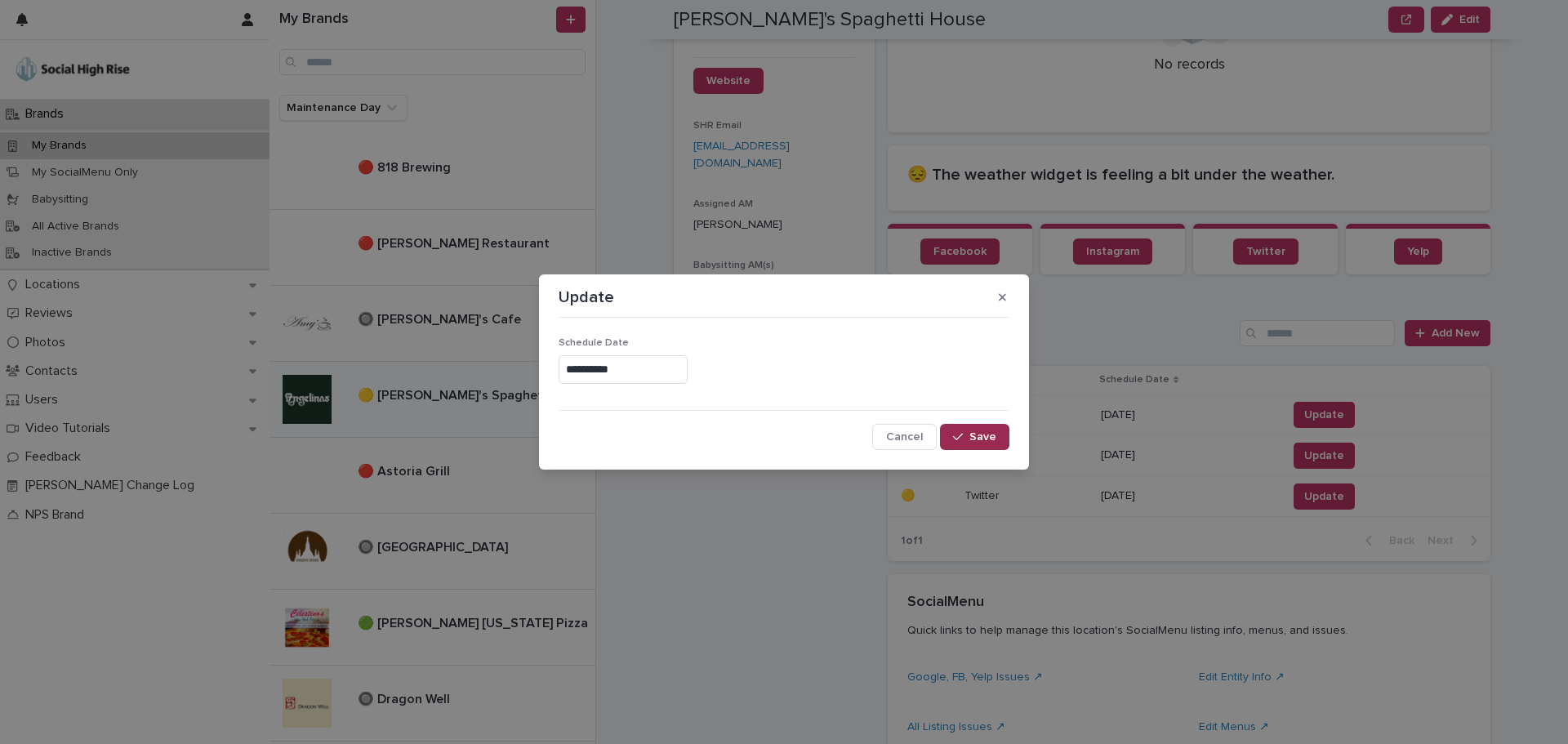
click at [973, 437] on span "Save" at bounding box center [983, 437] width 27 height 12
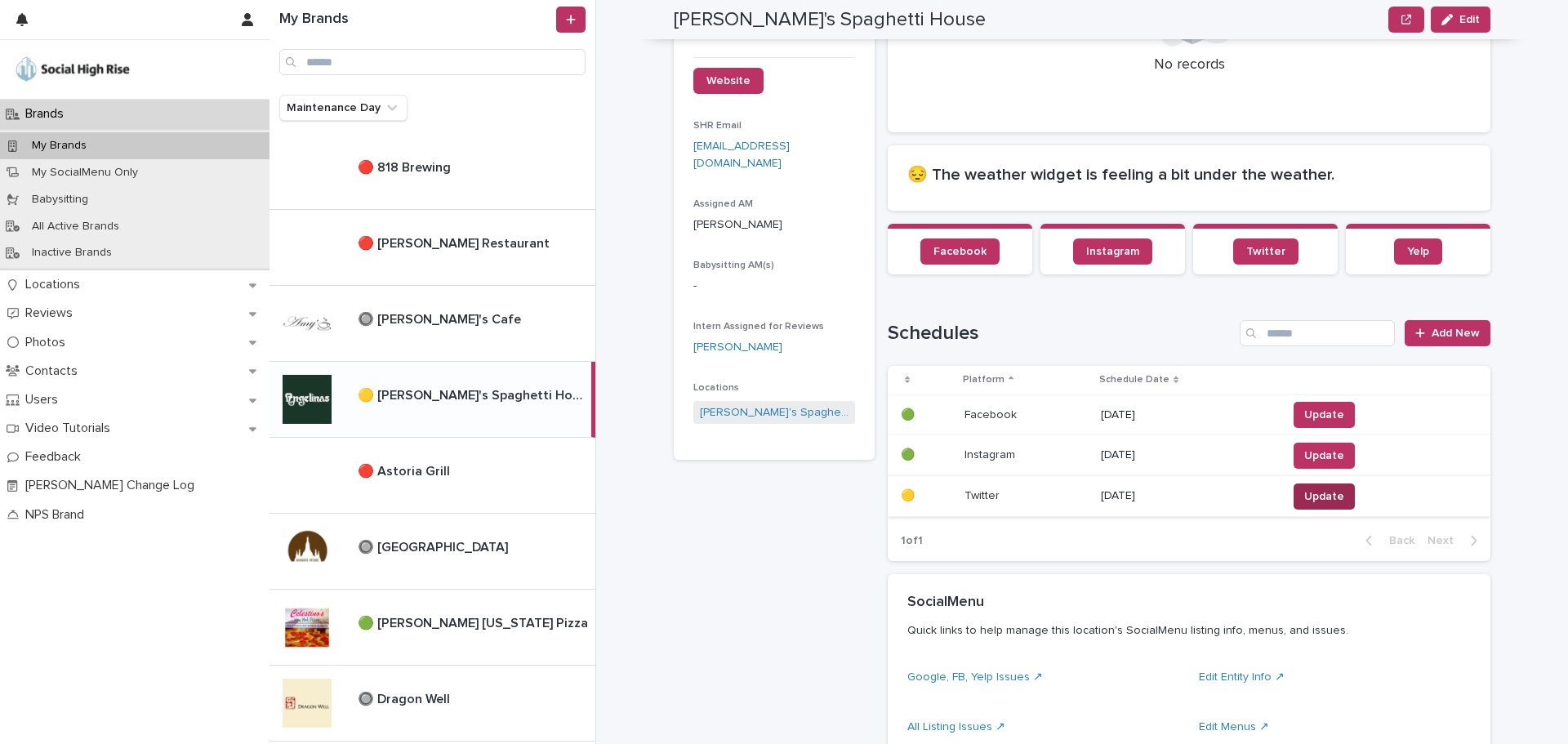
click at [1304, 500] on span "Update" at bounding box center [1325, 497] width 40 height 16
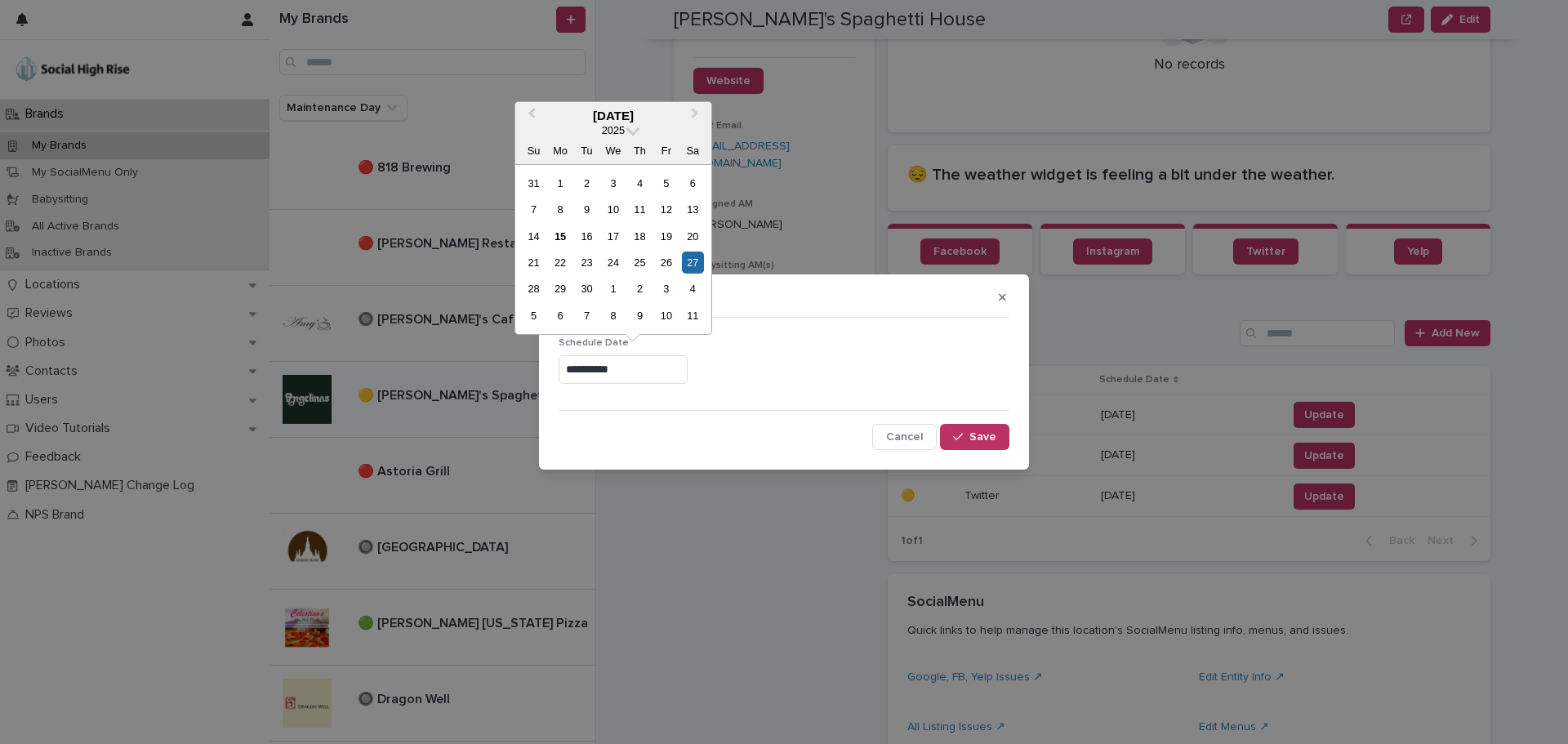
click at [623, 372] on input "**********" at bounding box center [623, 370] width 129 height 29
click at [649, 284] on div "2" at bounding box center [640, 289] width 22 height 22
type input "**********"
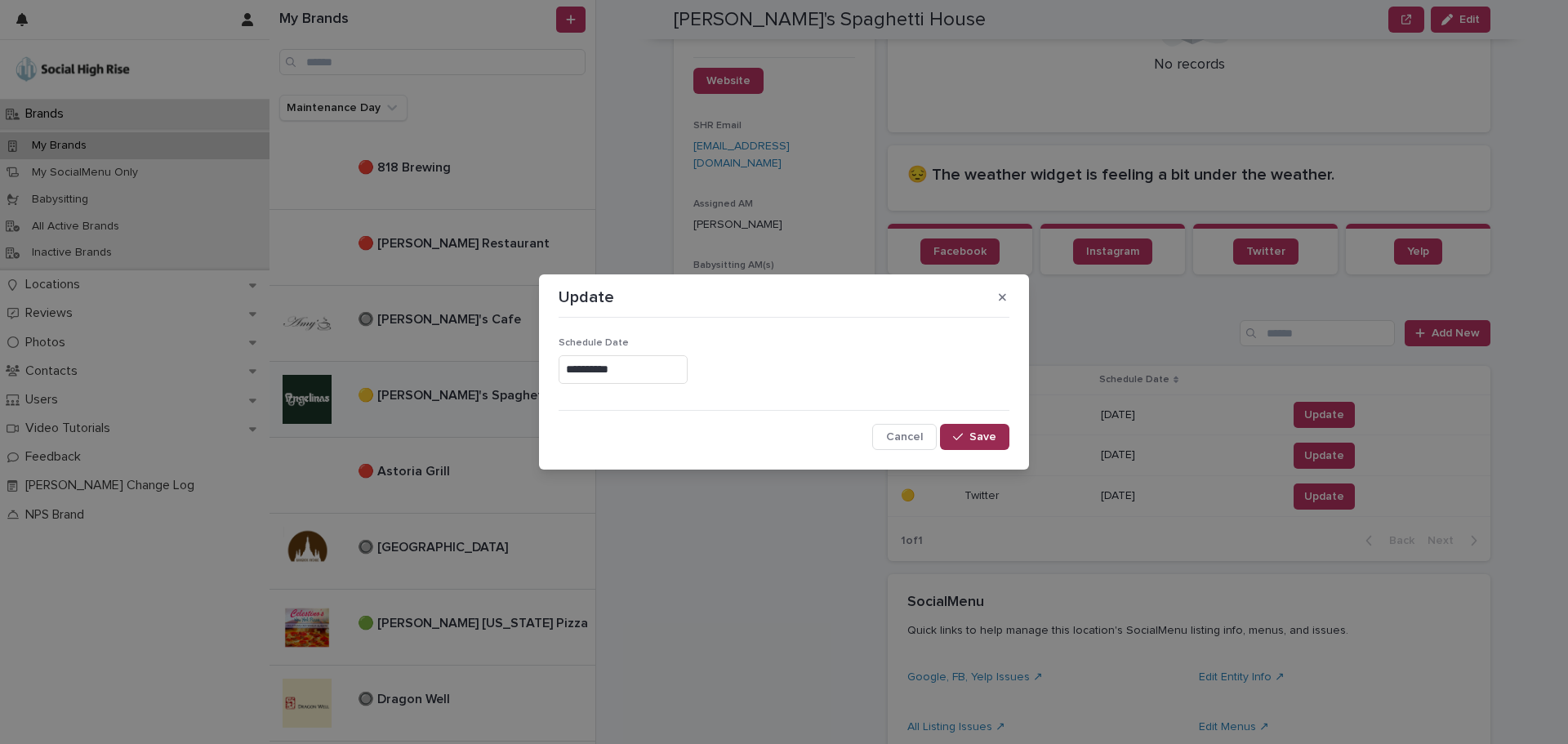
click at [1001, 438] on button "Save" at bounding box center [974, 437] width 69 height 26
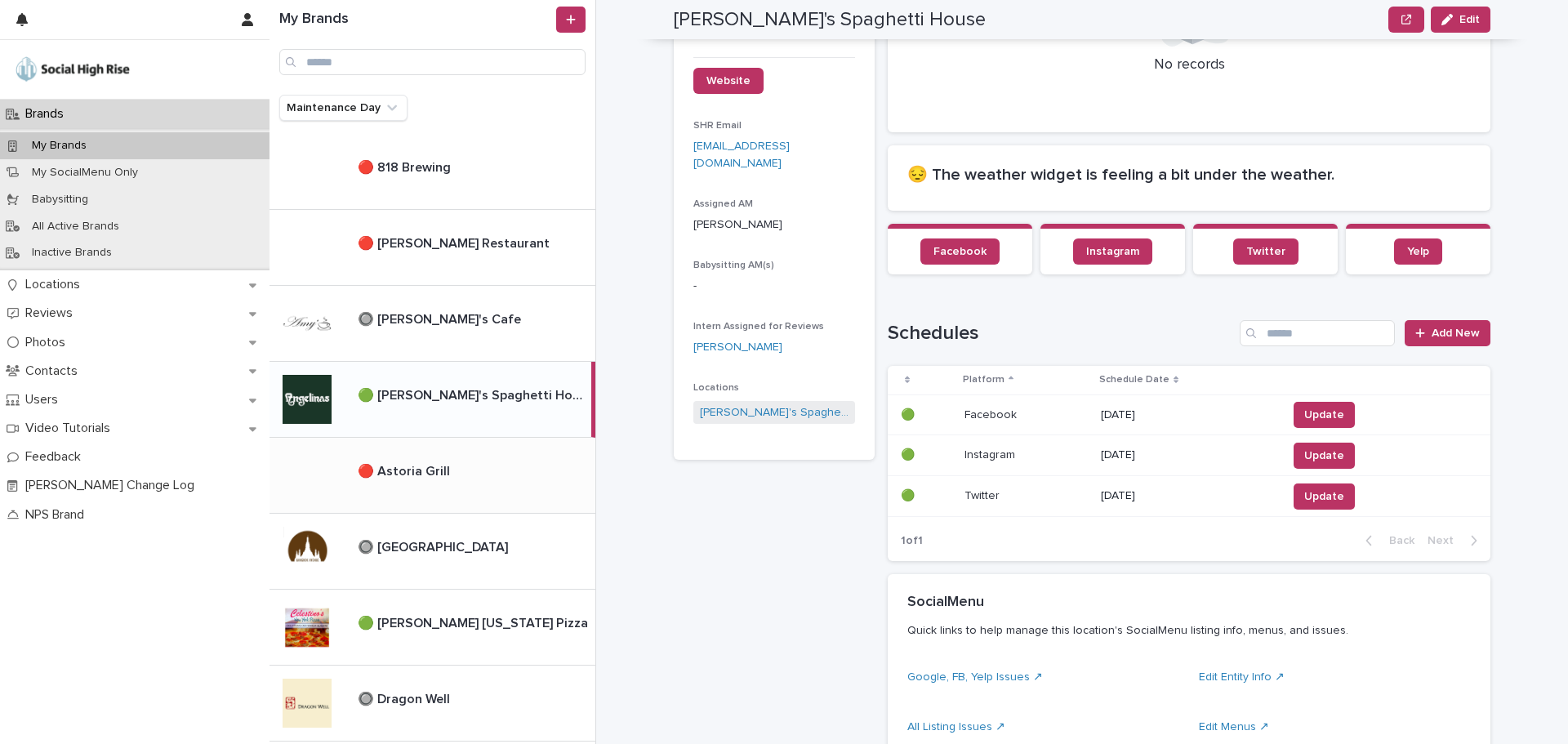
click at [446, 467] on p "🔴 Astoria Grill" at bounding box center [405, 471] width 95 height 19
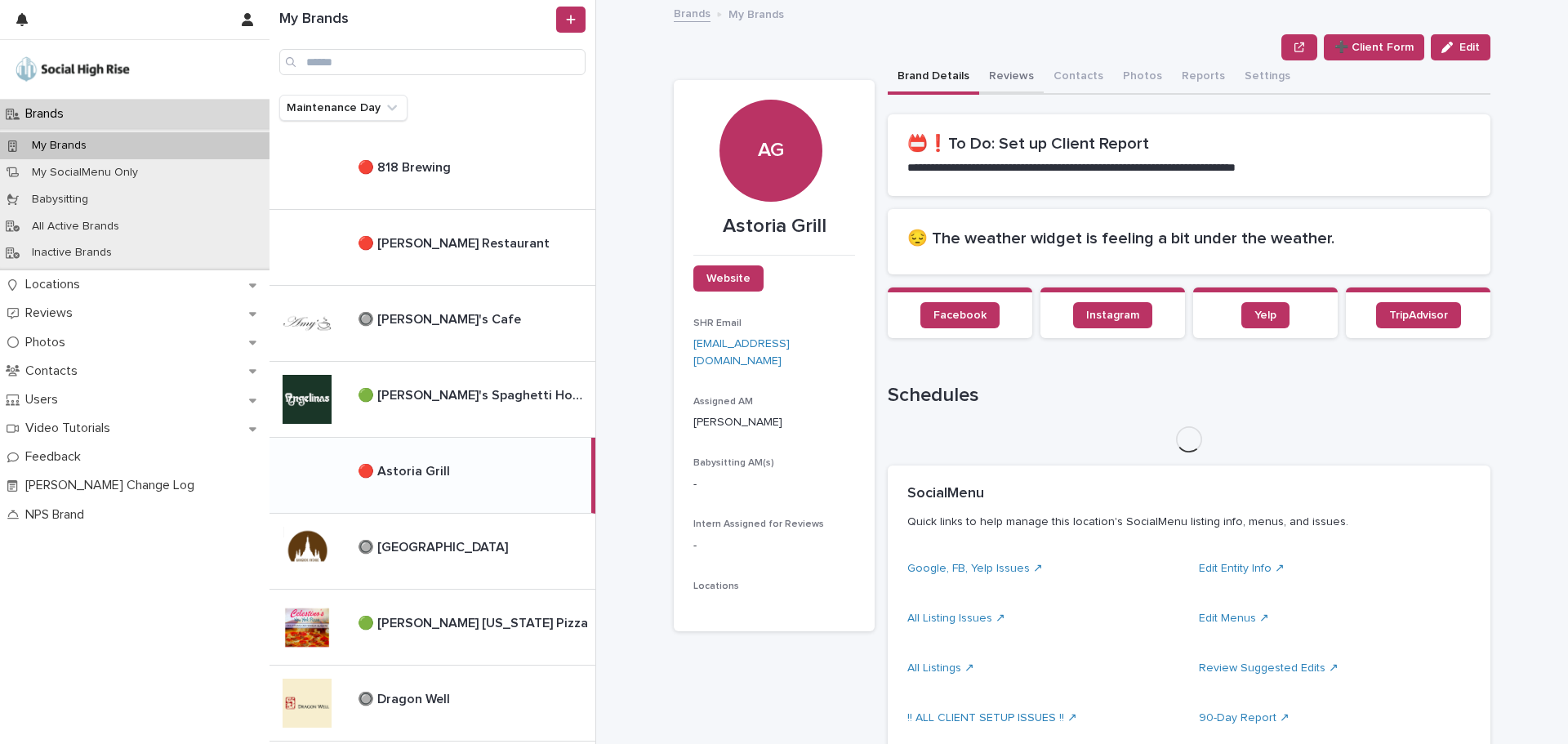
click at [1006, 74] on button "Reviews" at bounding box center [1011, 78] width 64 height 35
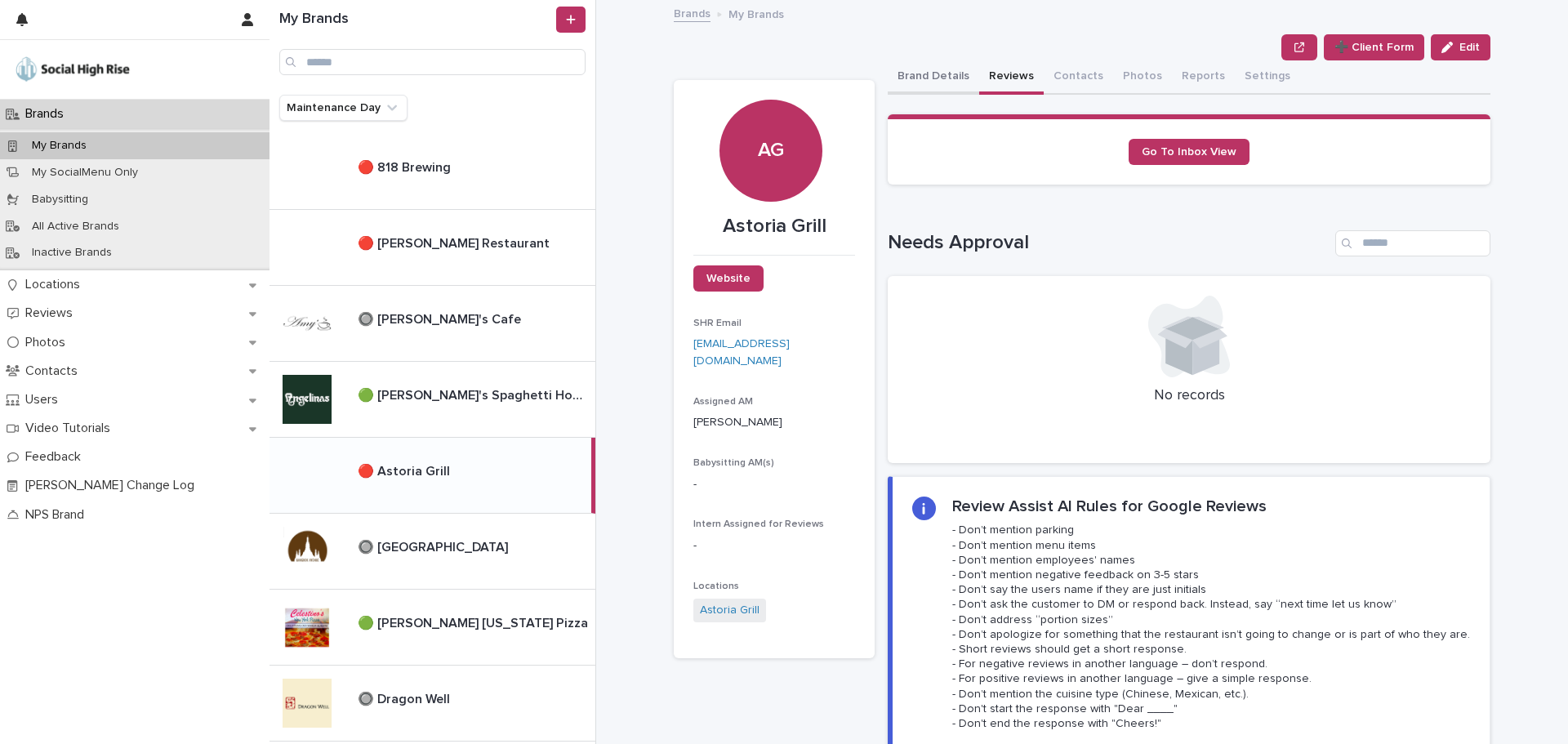
click at [925, 66] on button "Brand Details" at bounding box center [933, 78] width 91 height 35
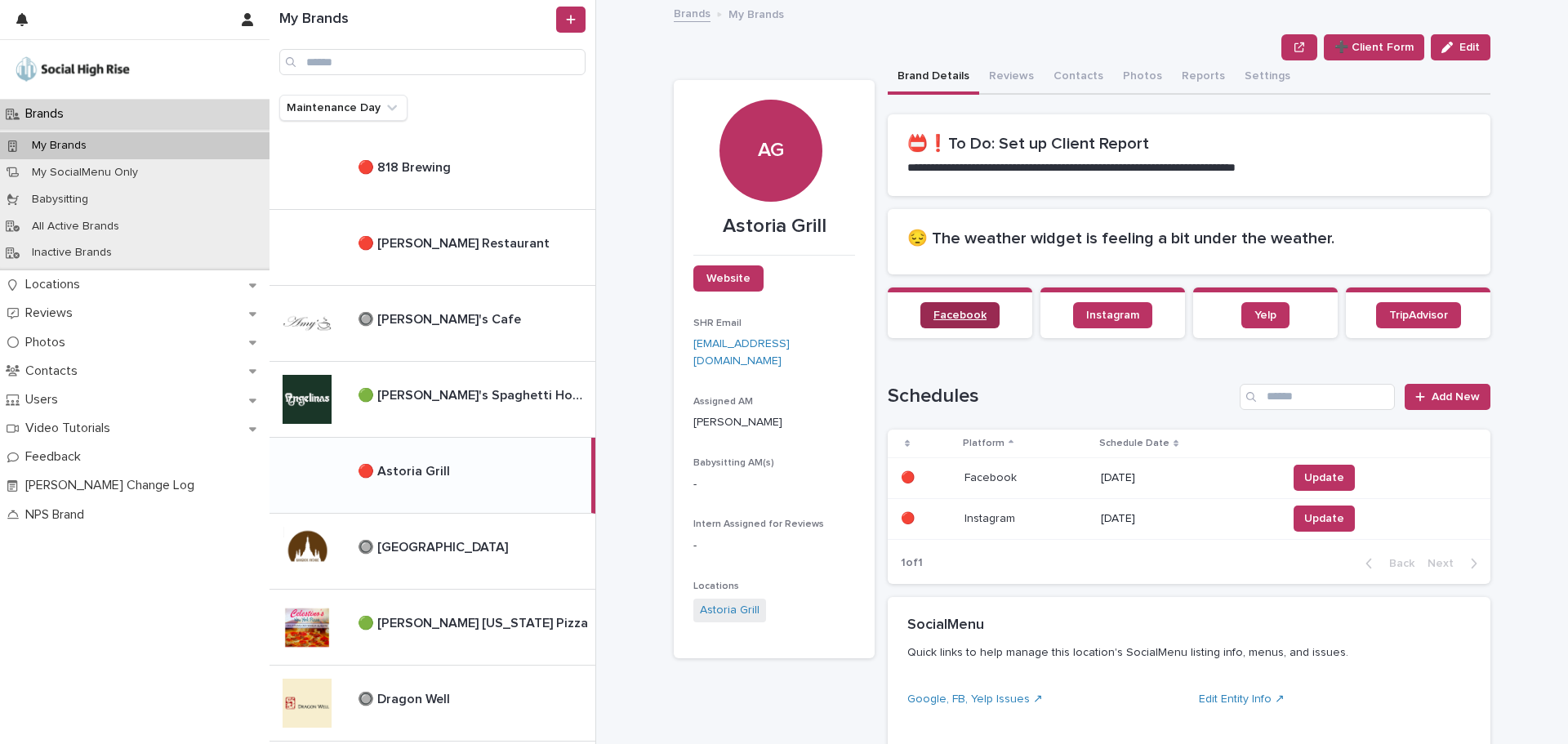
click at [960, 313] on span "Facebook" at bounding box center [959, 316] width 53 height 12
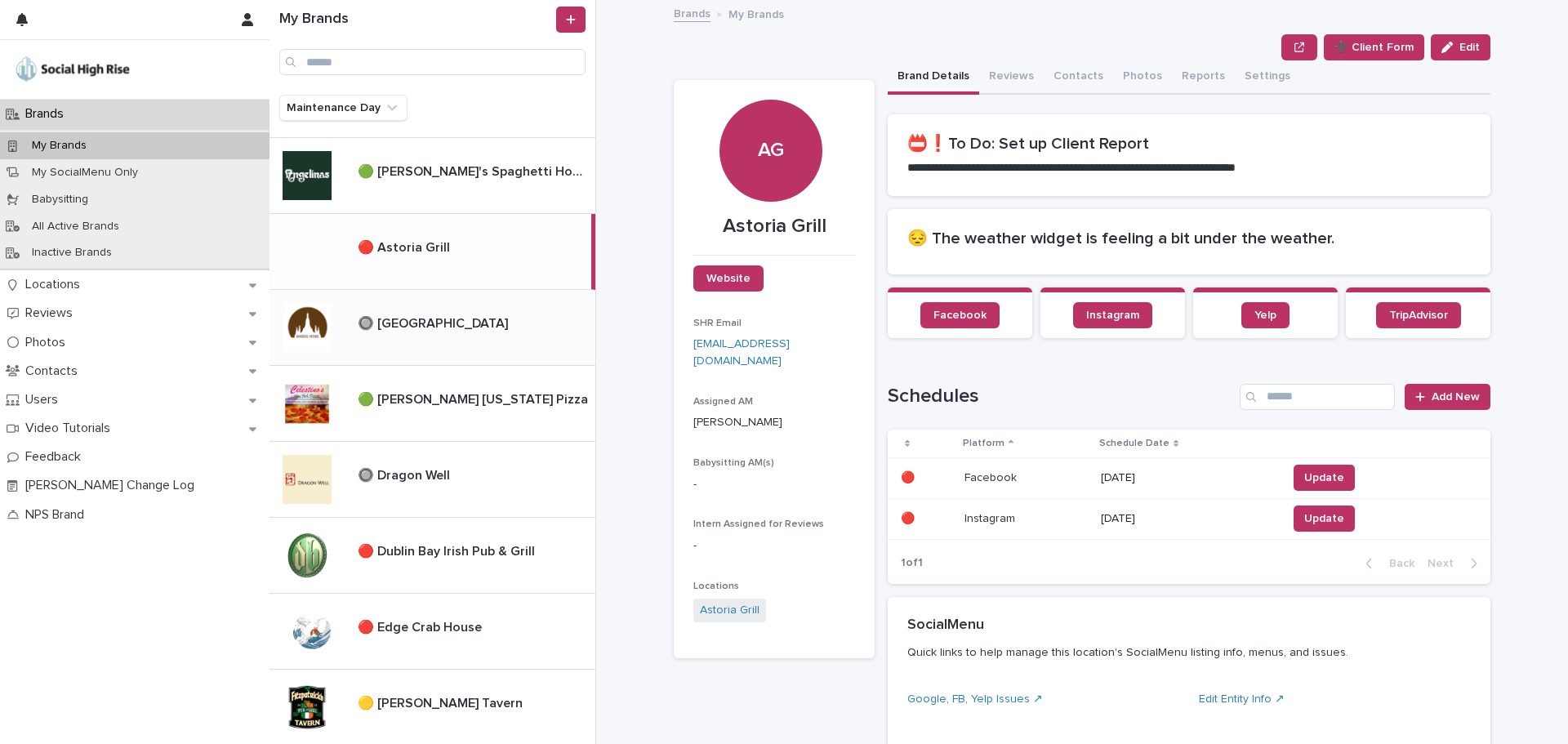
scroll to position [245, 0]
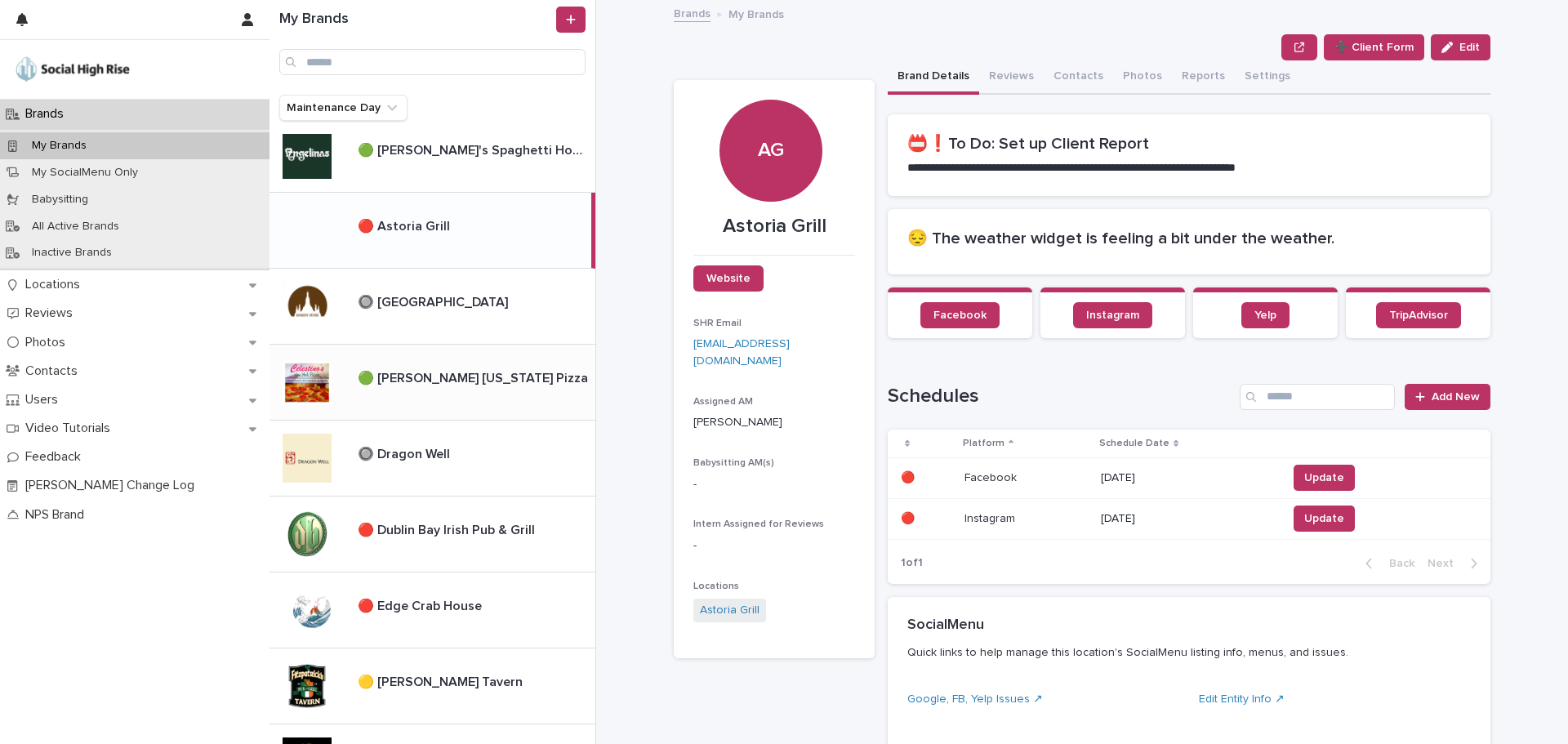
click at [400, 376] on p "🟢 [PERSON_NAME] [US_STATE] Pizza" at bounding box center [474, 377] width 234 height 19
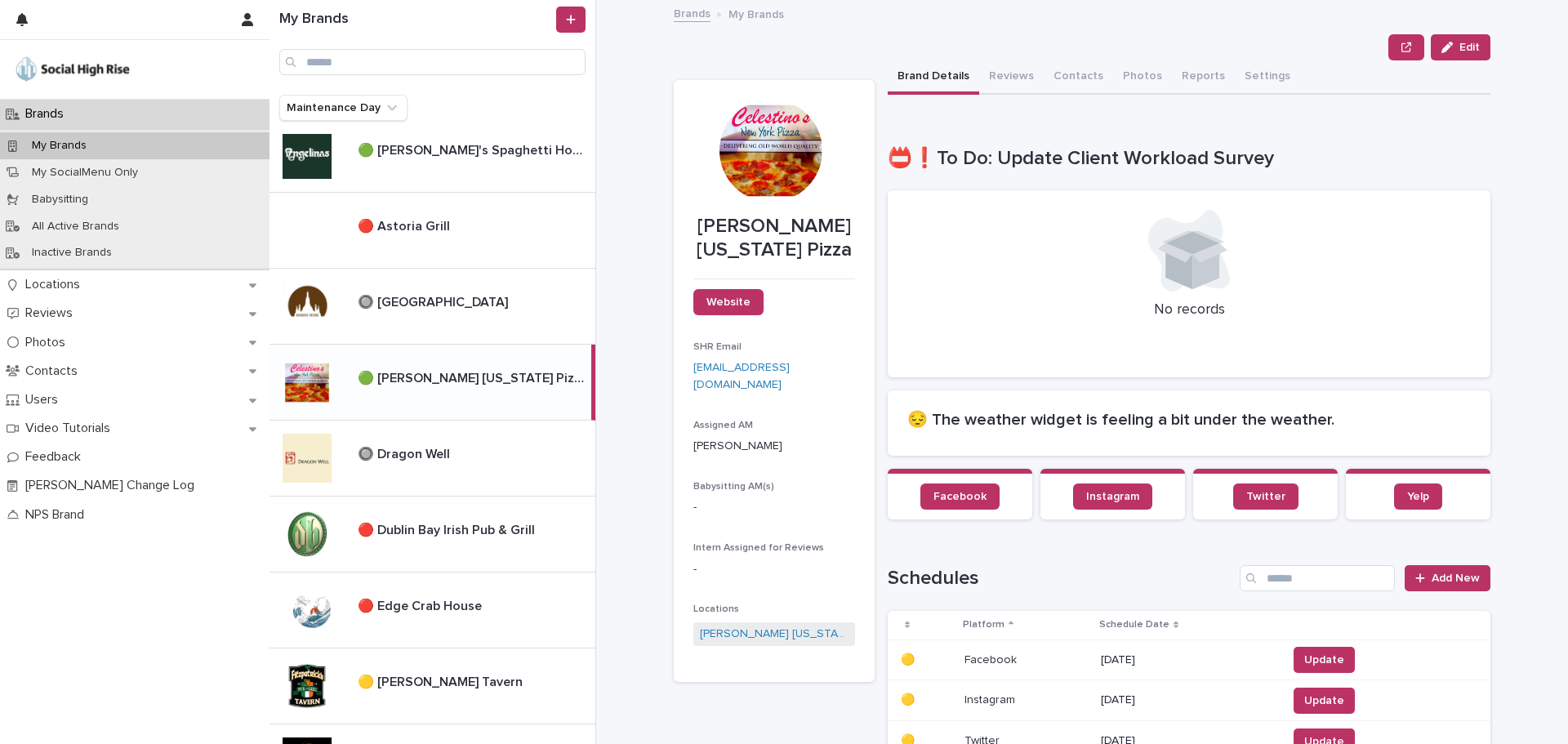
click at [1012, 57] on div "Edit" at bounding box center [1081, 47] width 817 height 26
click at [1015, 69] on button "Reviews" at bounding box center [1011, 78] width 64 height 35
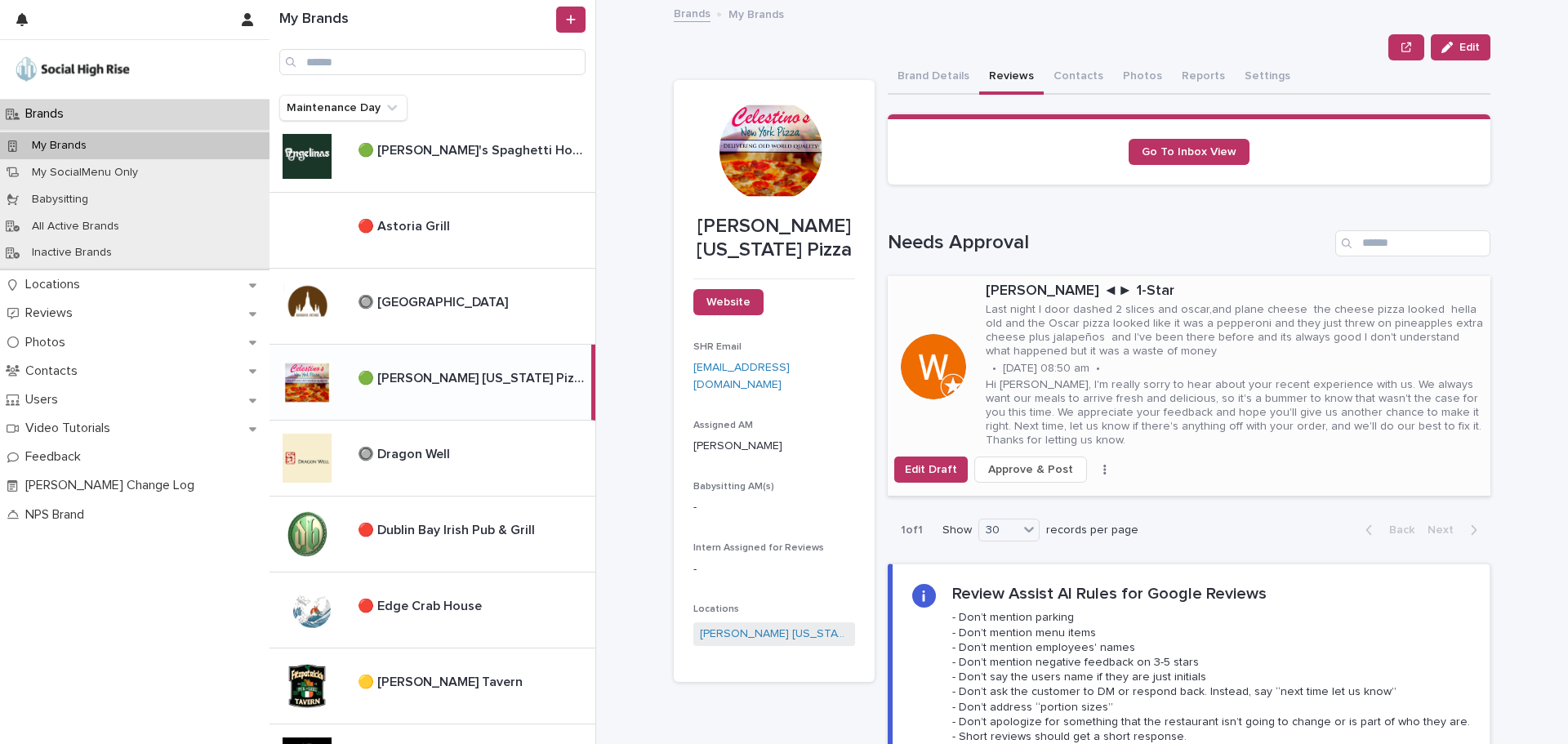
click at [1172, 327] on p "Last night I door dashed 2 slices and oscar,and plane cheese the cheese pizza l…" at bounding box center [1234, 330] width 498 height 55
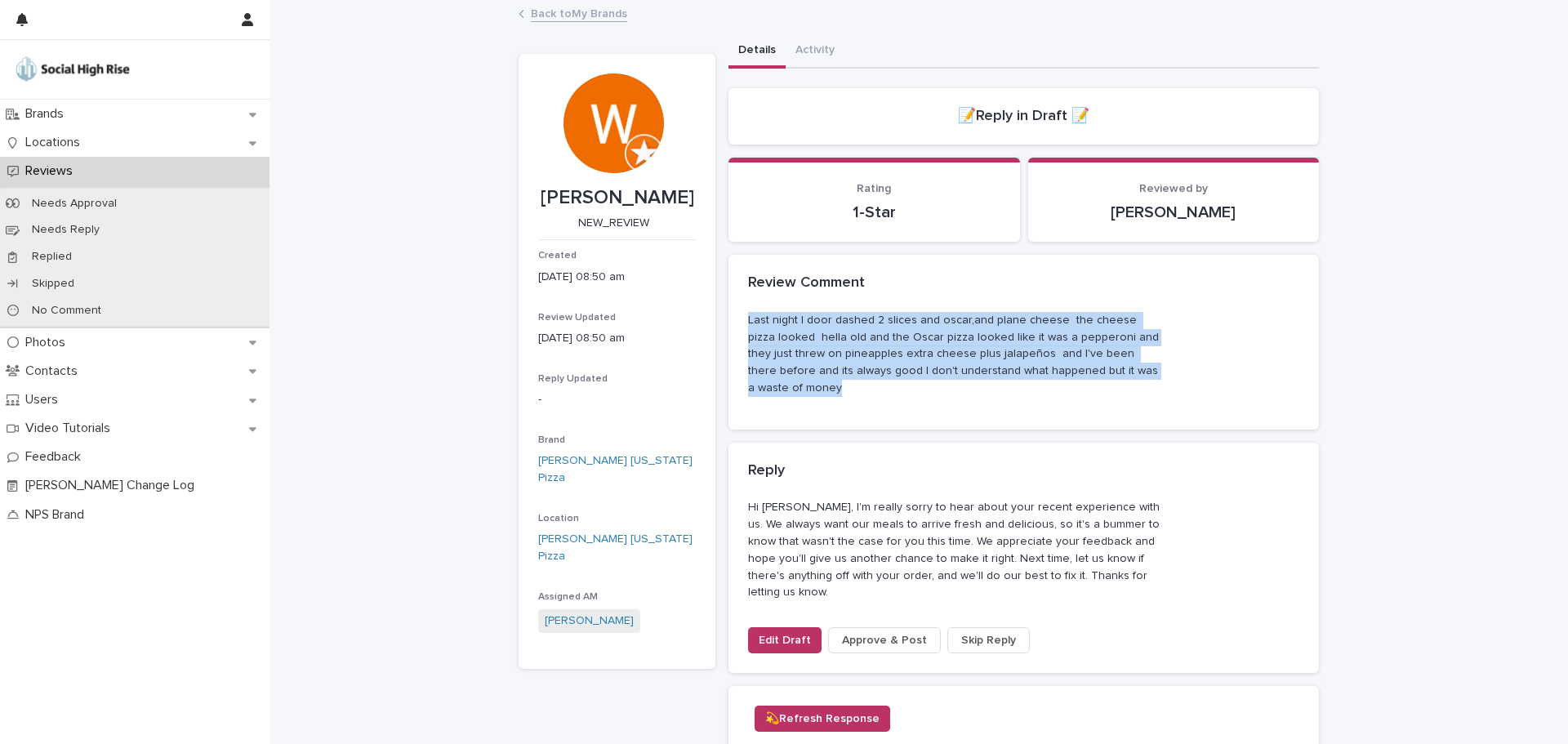
drag, startPoint x: 1145, startPoint y: 371, endPoint x: 741, endPoint y: 320, distance: 407.2
click at [741, 320] on div "Last night I door dashed 2 slices and oscar,and plane cheese the cheese pizza l…" at bounding box center [1024, 371] width 591 height 117
copy p "Last night I door dashed 2 slices and oscar,and plane cheese the cheese pizza l…"
click at [1191, 345] on div "Last night I door dashed 2 slices and oscar,and plane cheese the cheese pizza l…" at bounding box center [1023, 354] width 551 height 85
click at [98, 114] on div "Brands" at bounding box center [135, 115] width 269 height 29
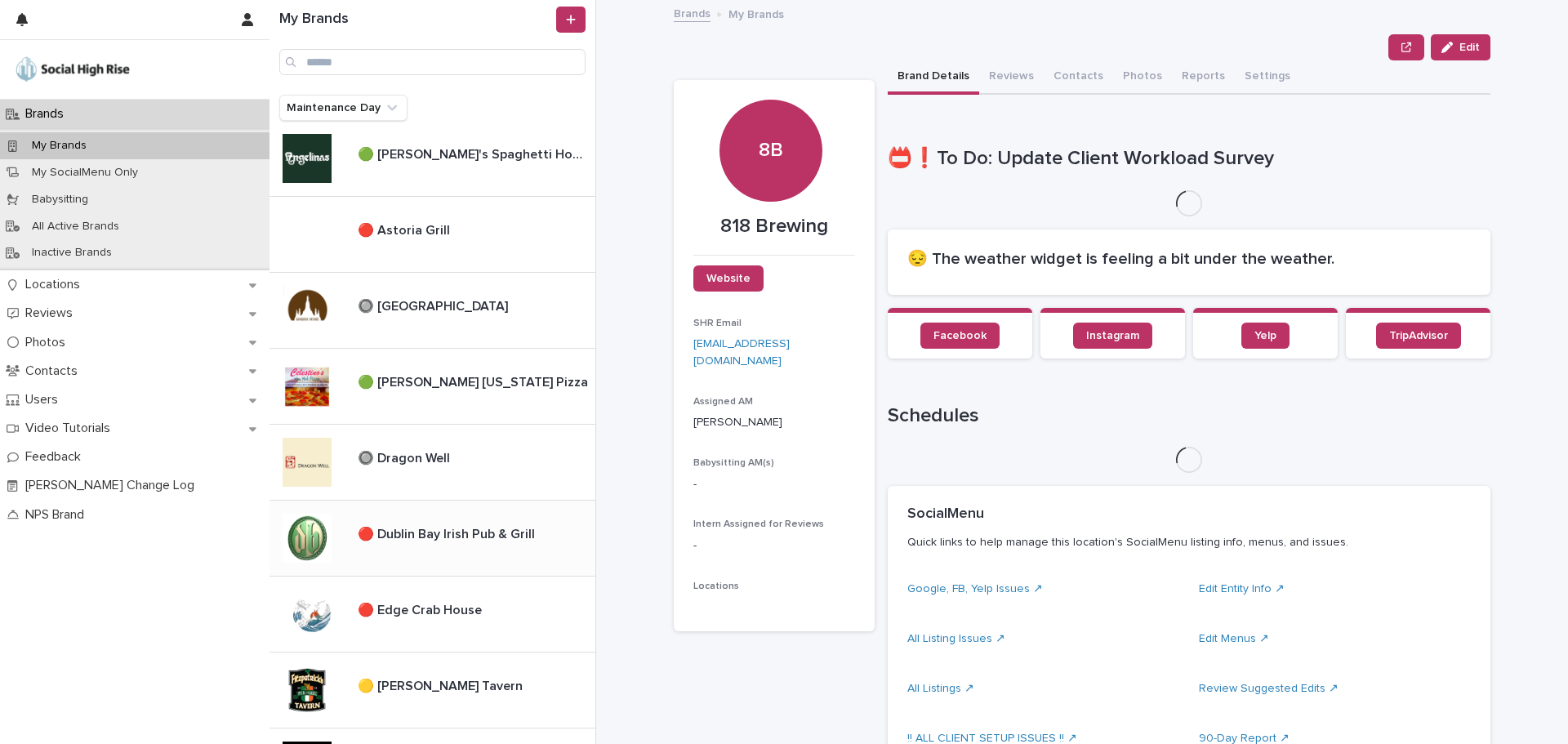
scroll to position [245, 0]
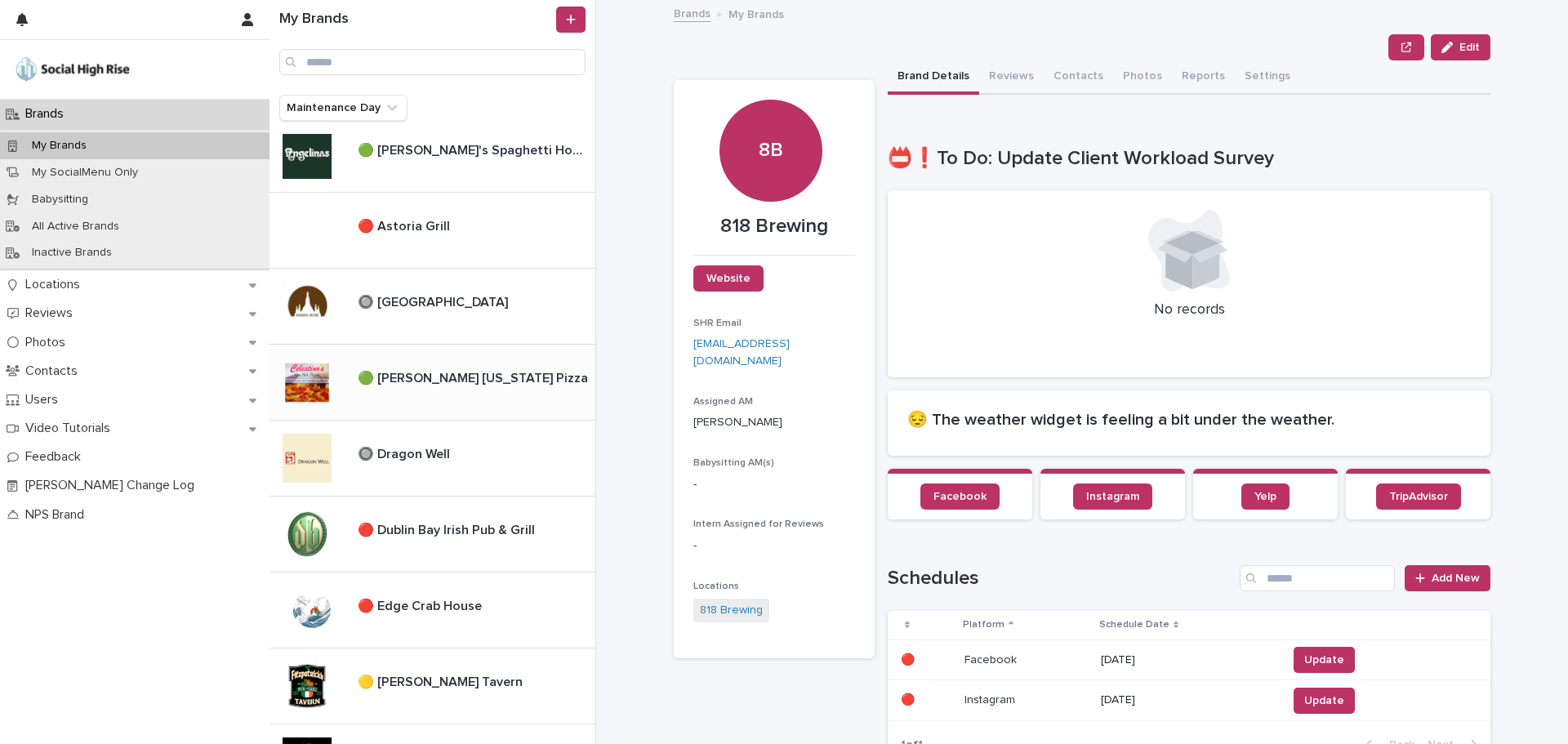
click at [403, 373] on p "🟢 [PERSON_NAME] [US_STATE] Pizza" at bounding box center [474, 377] width 234 height 19
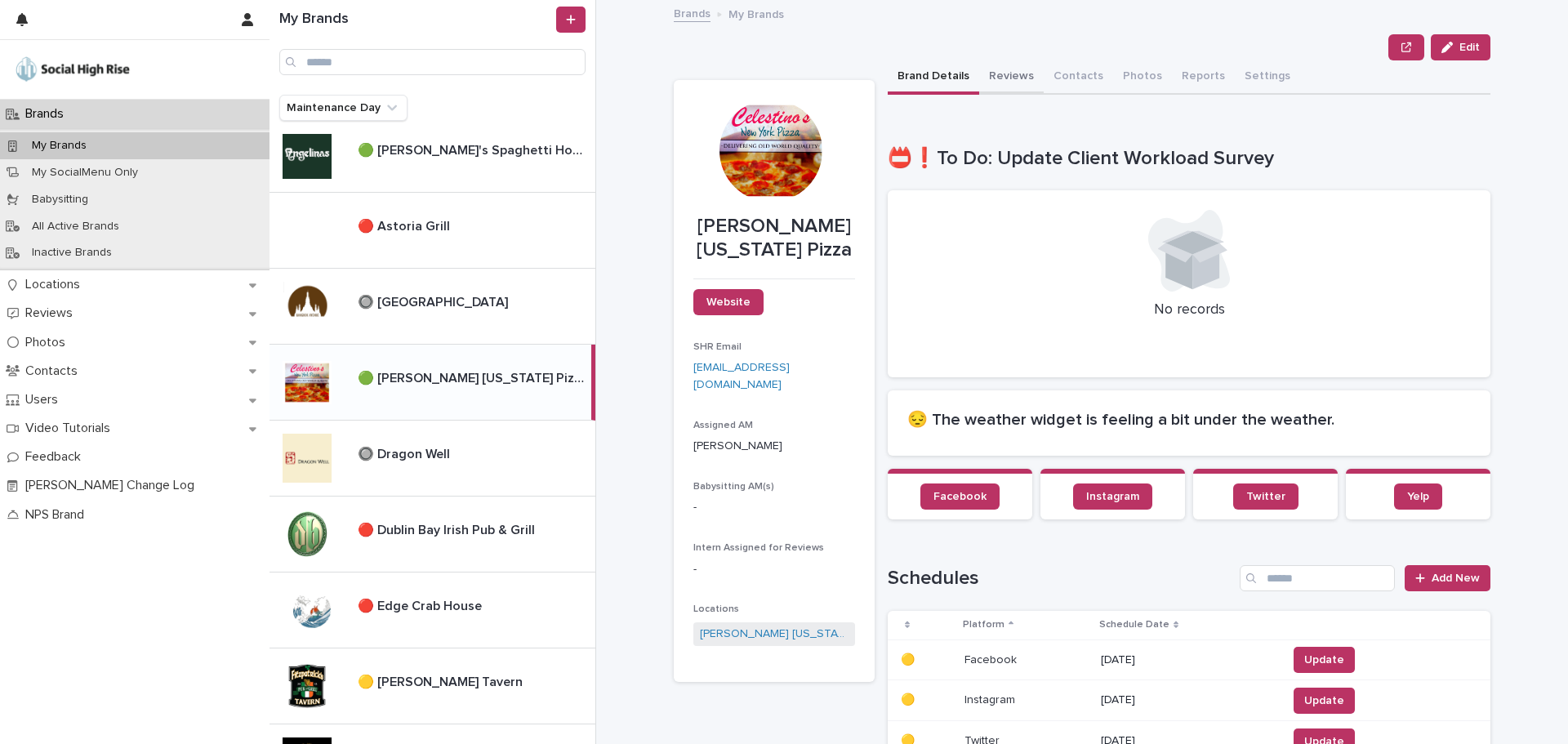
click at [1002, 68] on button "Reviews" at bounding box center [1011, 78] width 64 height 35
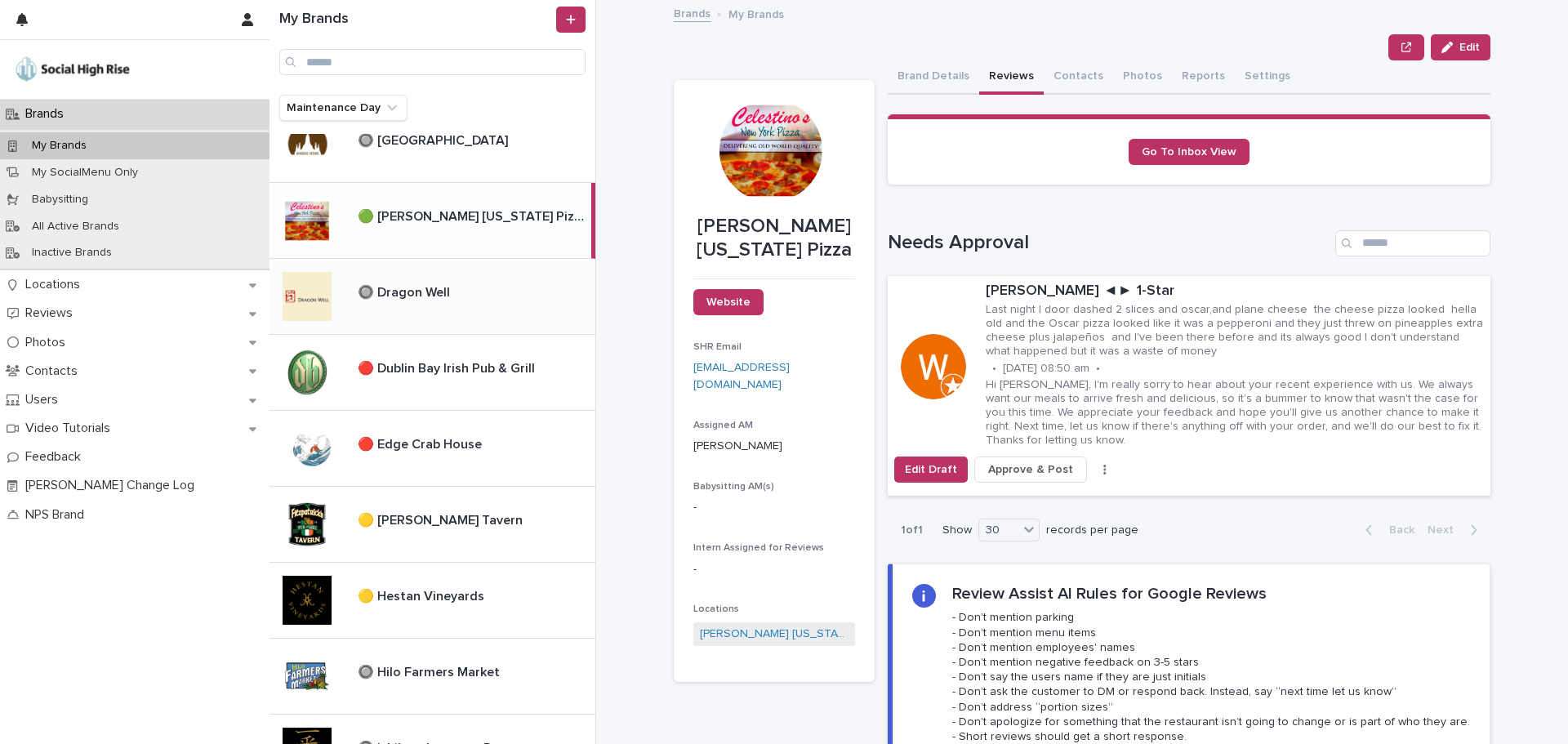
scroll to position [408, 0]
click at [401, 289] on p "🔘 Dragon Well" at bounding box center [405, 290] width 95 height 19
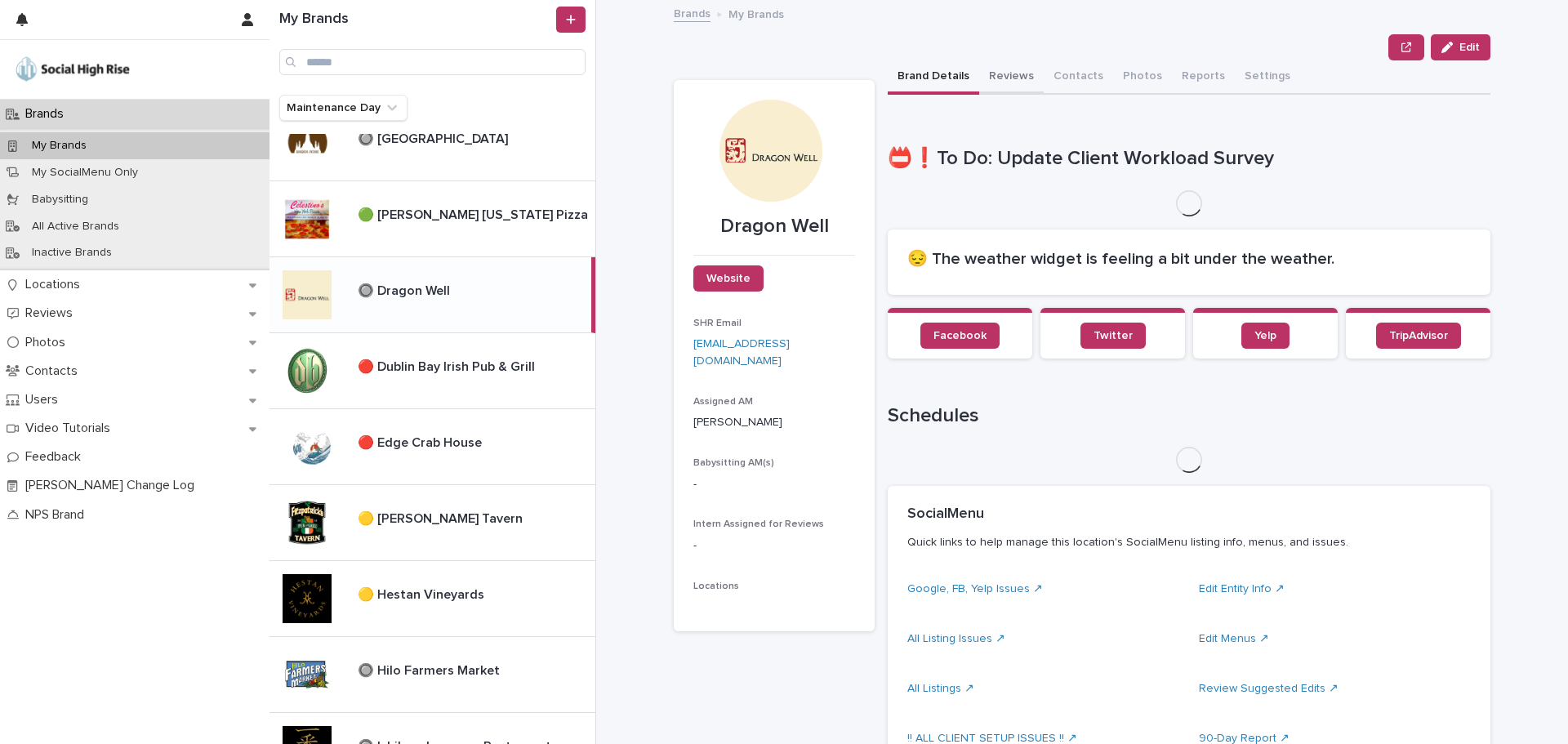
click at [1002, 73] on button "Reviews" at bounding box center [1011, 78] width 64 height 35
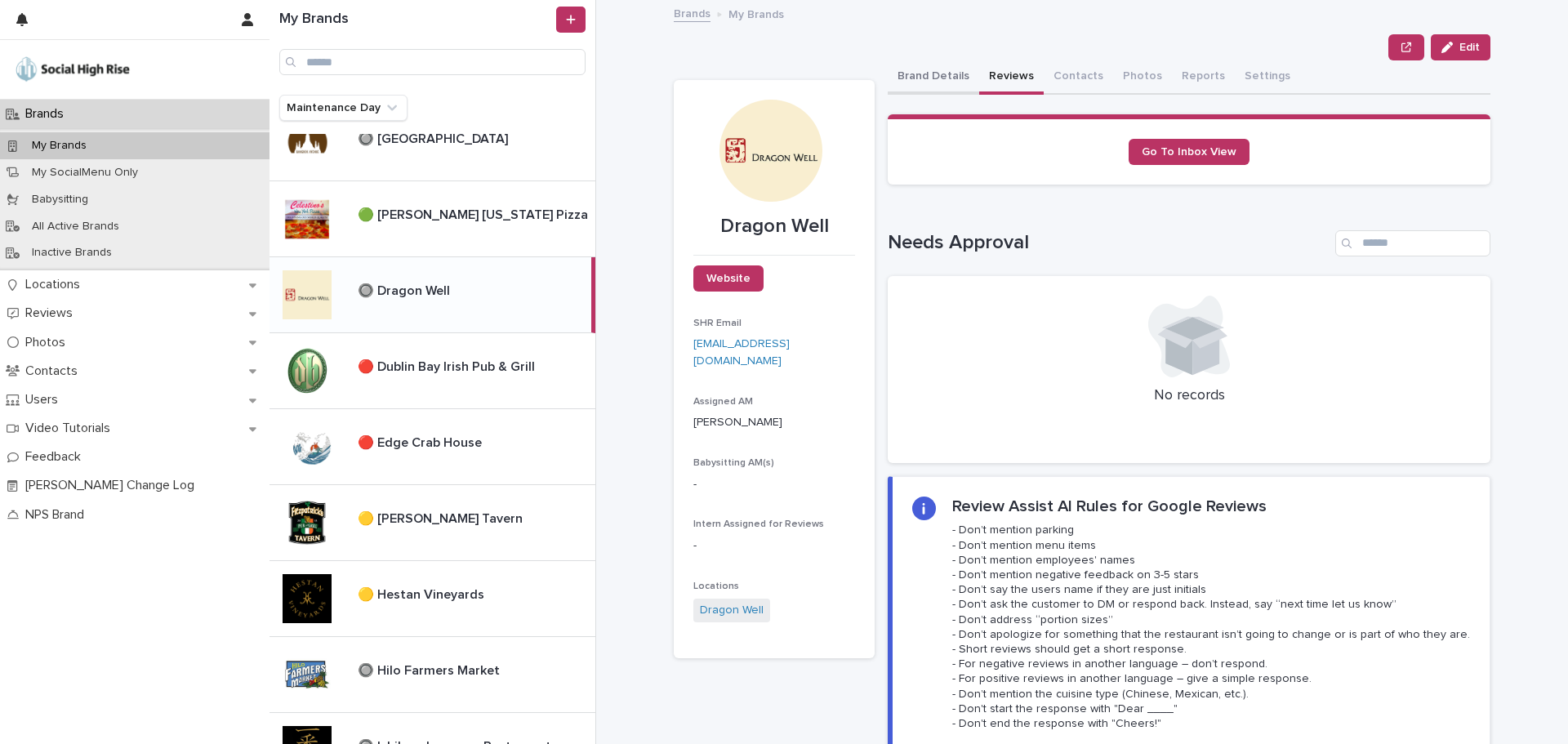
click at [918, 67] on button "Brand Details" at bounding box center [933, 78] width 91 height 35
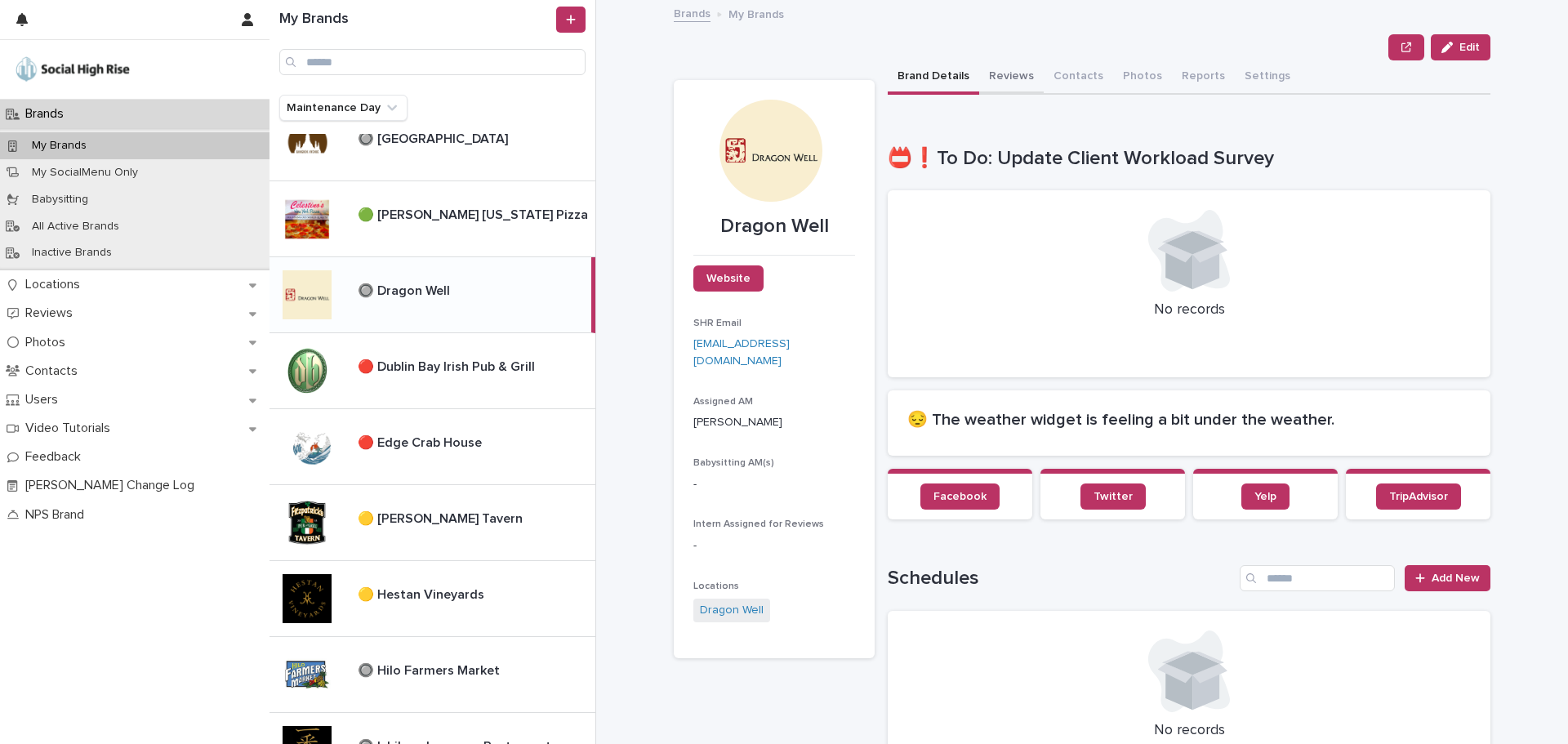
click at [1030, 83] on button "Reviews" at bounding box center [1011, 78] width 64 height 35
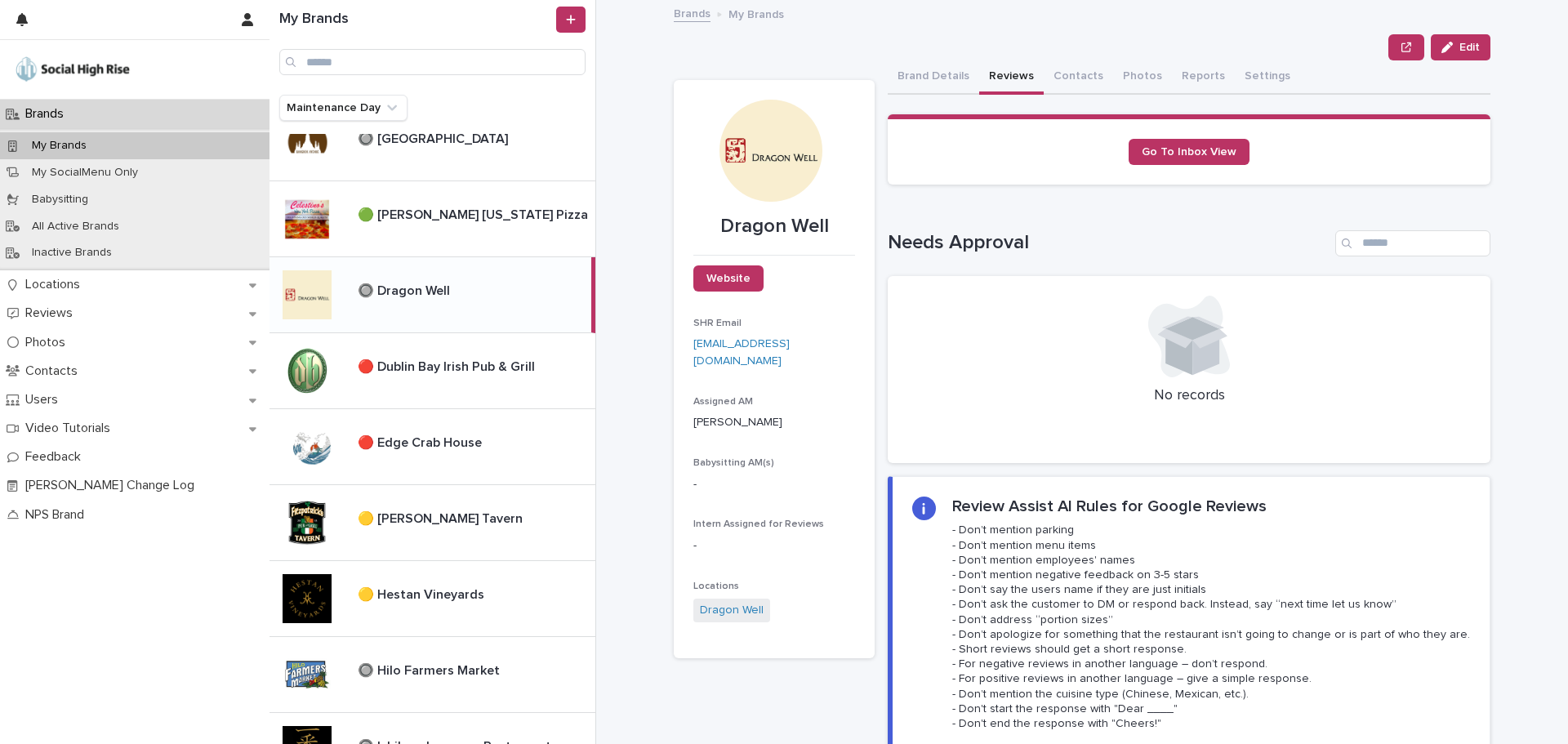
click at [1012, 83] on button "Reviews" at bounding box center [1011, 78] width 64 height 35
click at [1008, 82] on button "Reviews" at bounding box center [1011, 78] width 64 height 35
click at [921, 78] on button "Brand Details" at bounding box center [933, 78] width 91 height 35
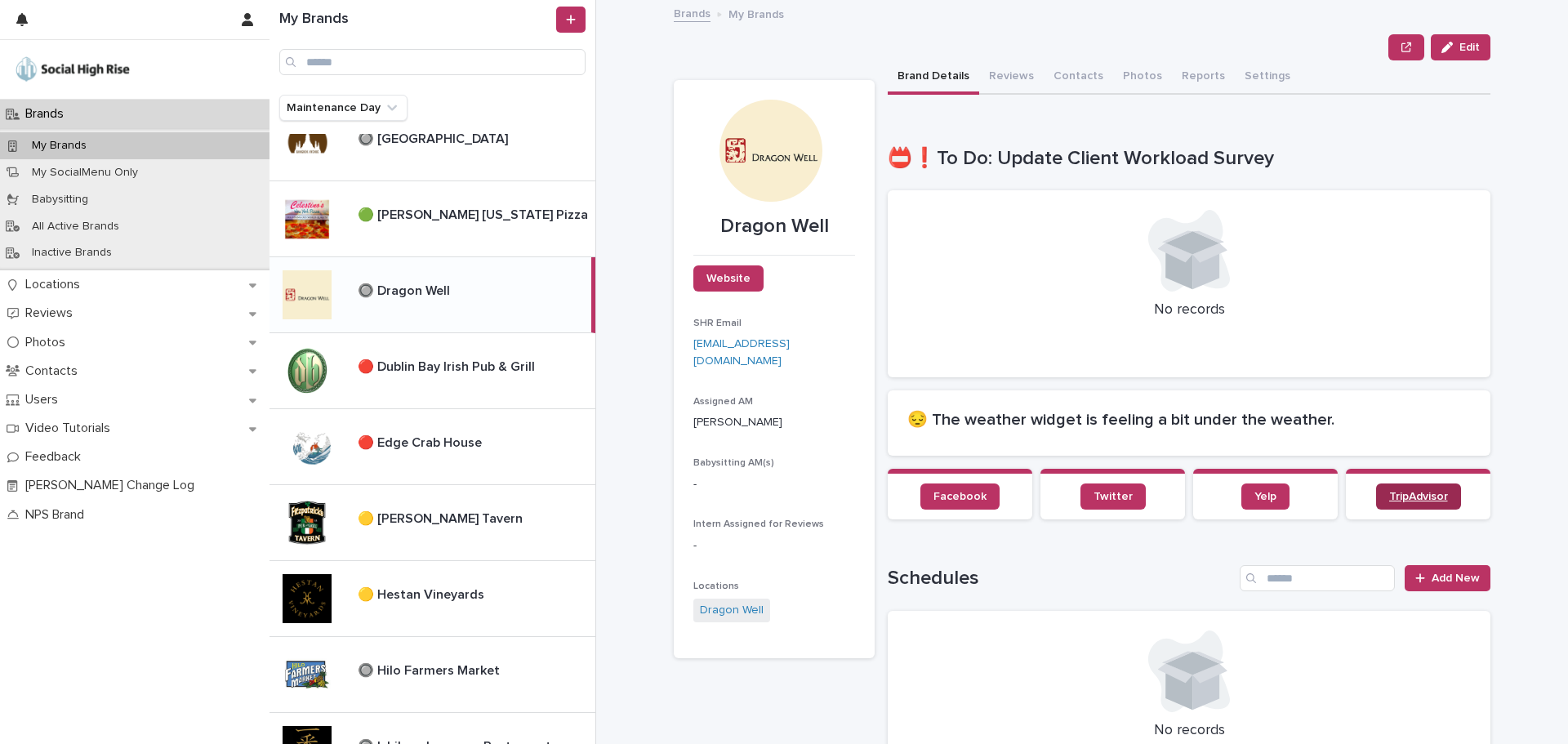
click at [1417, 505] on link "TripAdvisor" at bounding box center [1418, 496] width 85 height 26
click at [400, 358] on p "🔴 Dublin Bay Irish Pub & Grill" at bounding box center [448, 366] width 181 height 19
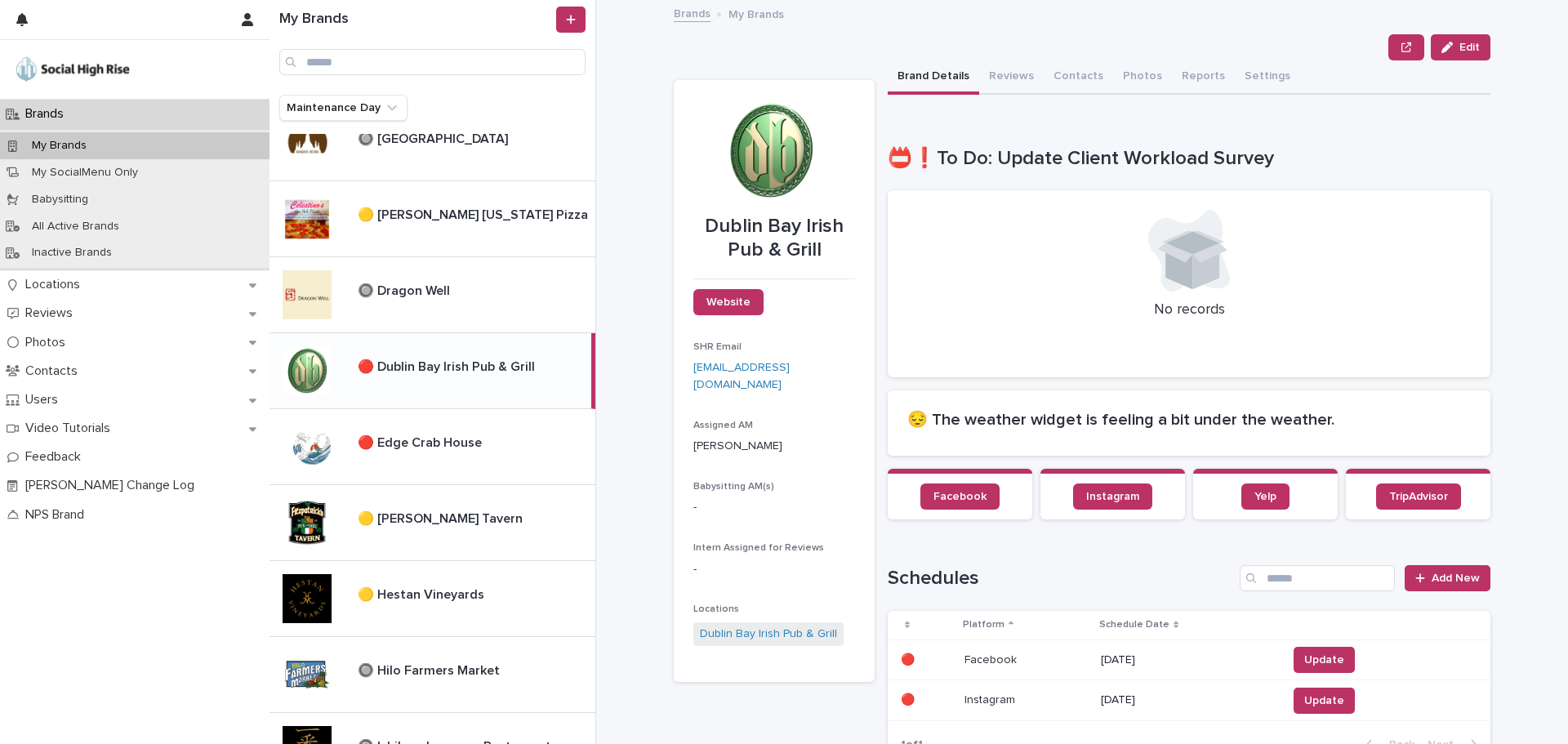
scroll to position [164, 0]
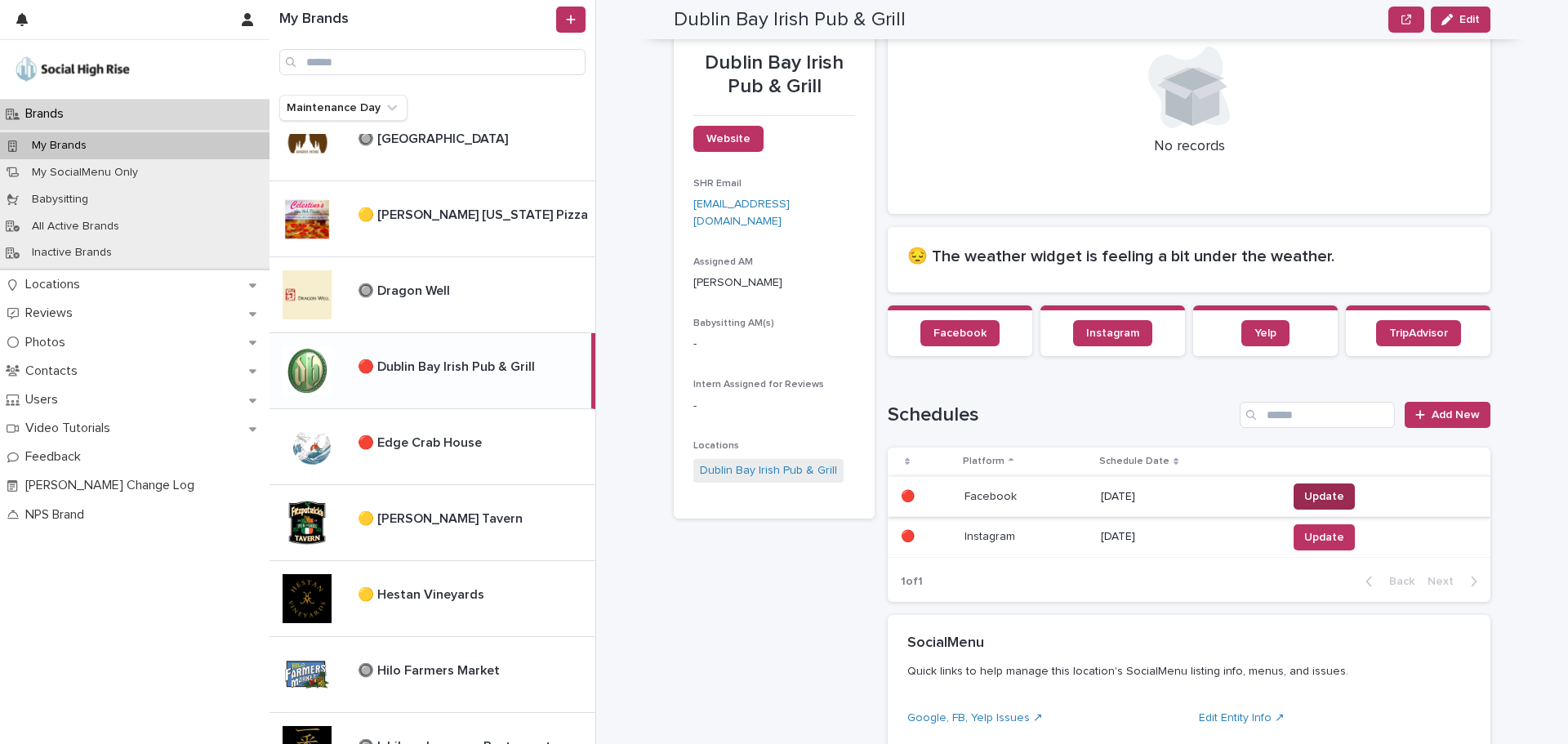
click at [1304, 493] on span "Update" at bounding box center [1325, 497] width 40 height 16
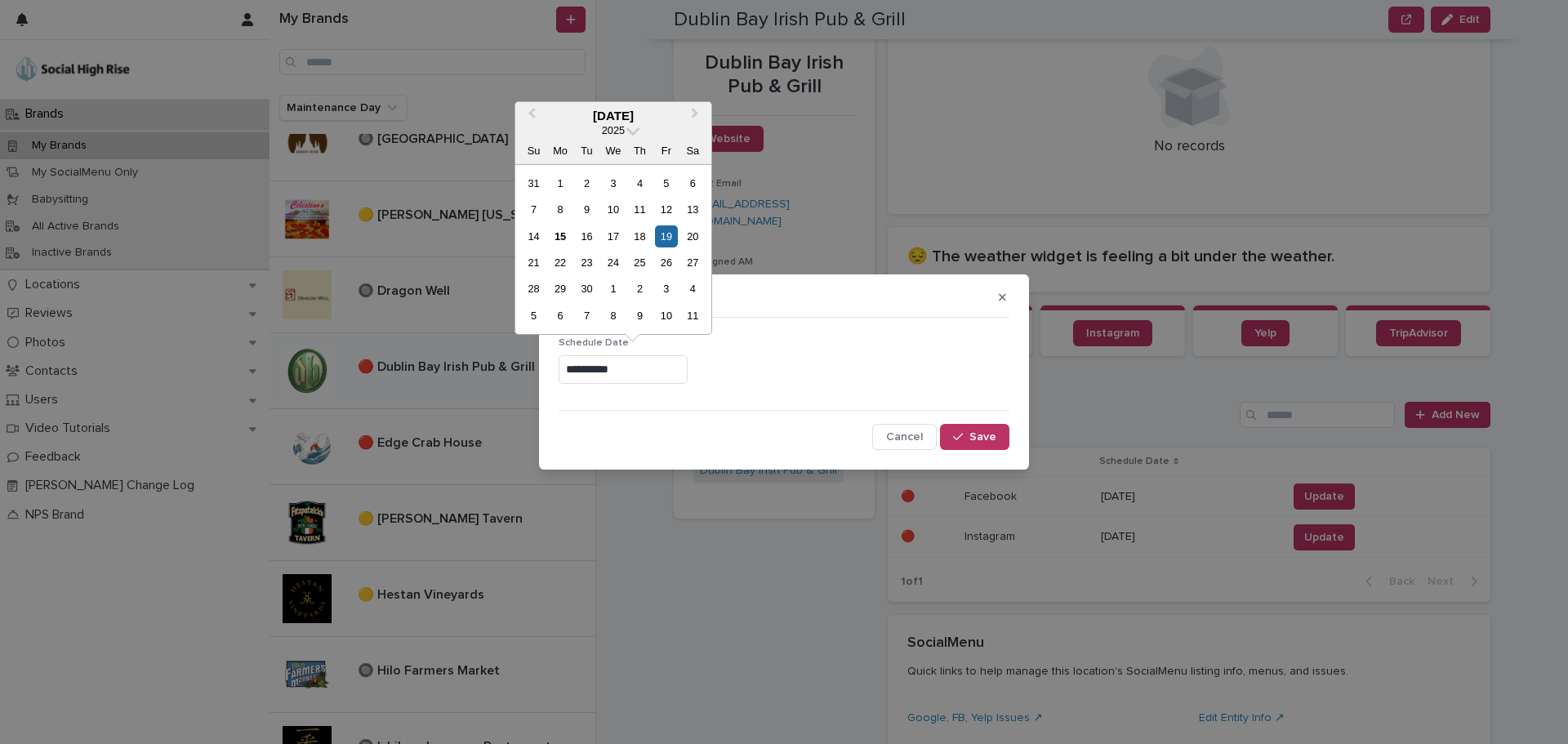
click at [612, 377] on input "**********" at bounding box center [623, 370] width 129 height 29
click at [616, 278] on div "1" at bounding box center [613, 289] width 22 height 22
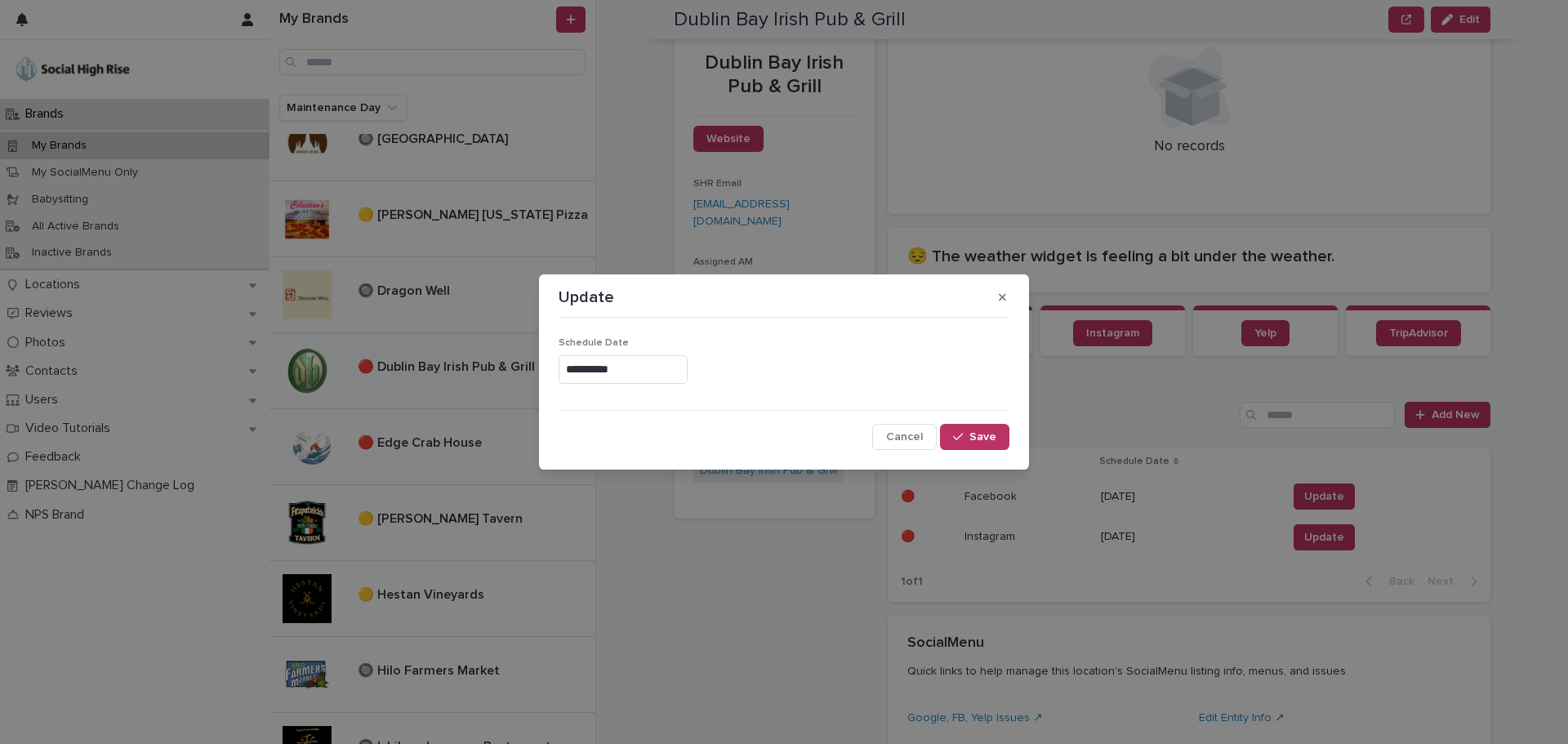
type input "**********"
drag, startPoint x: 969, startPoint y: 431, endPoint x: 1010, endPoint y: 444, distance: 43.0
click at [970, 432] on button "Save" at bounding box center [974, 437] width 69 height 26
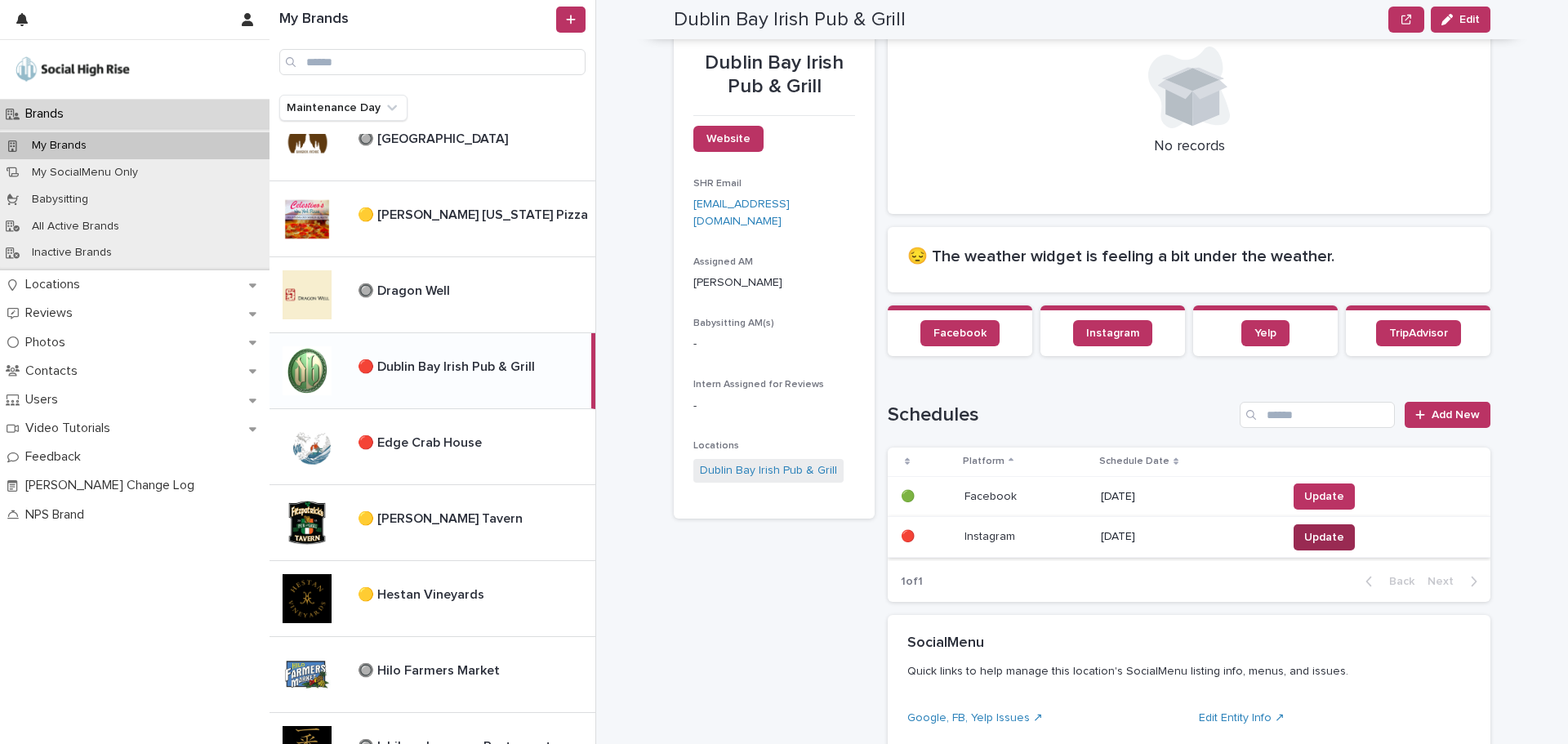
click at [1304, 539] on span "Update" at bounding box center [1325, 537] width 40 height 16
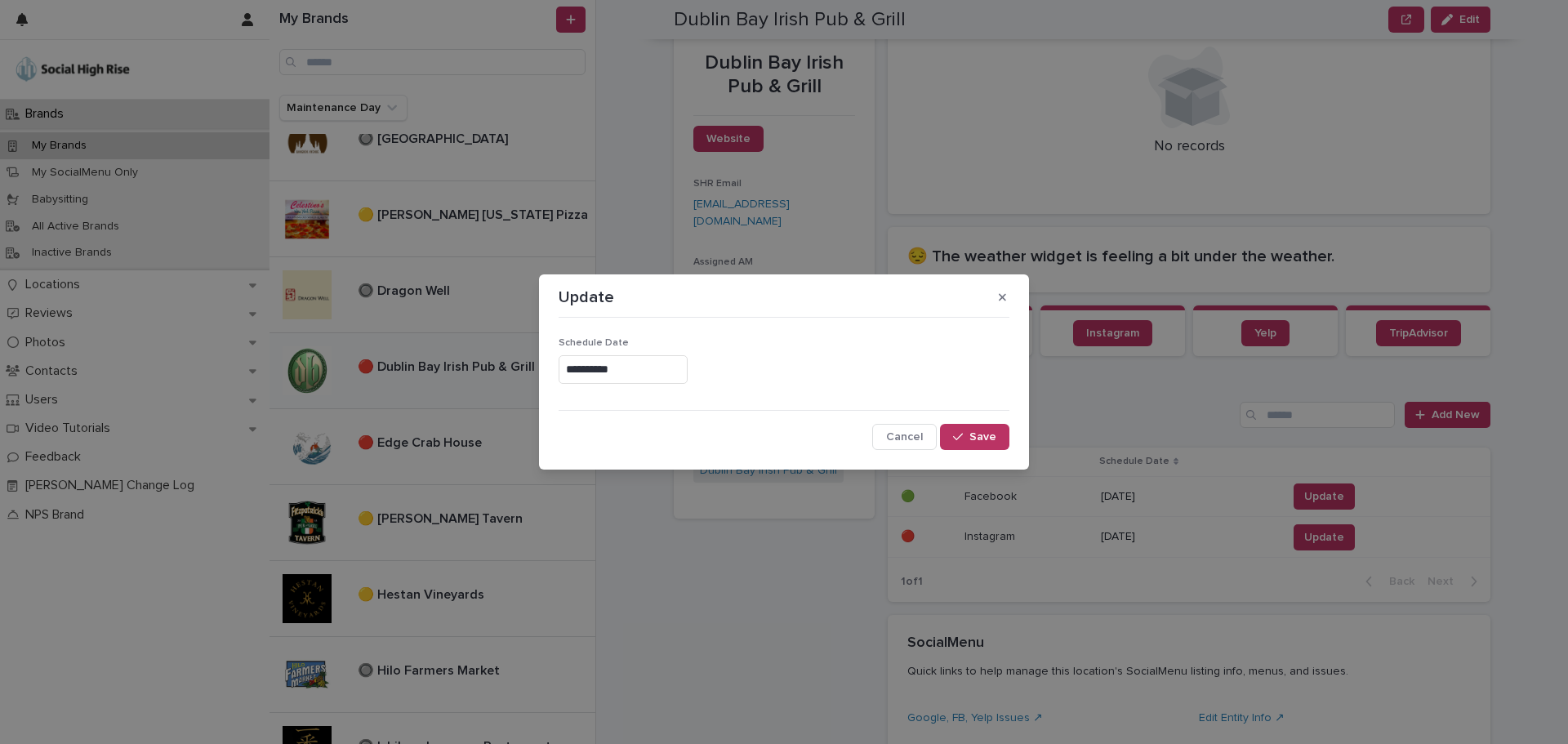
click at [641, 370] on input "**********" at bounding box center [623, 370] width 129 height 29
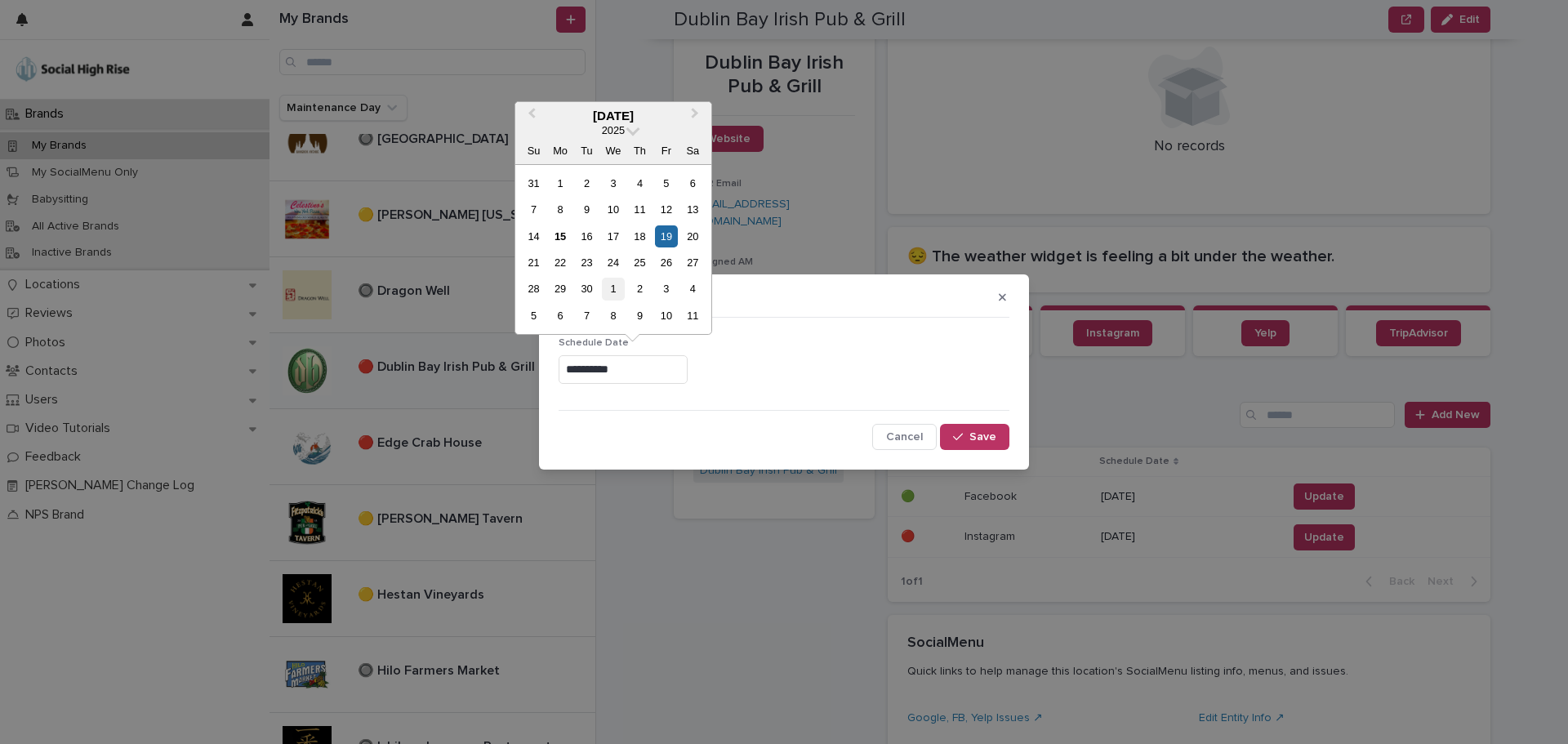
click at [614, 284] on div "1" at bounding box center [613, 289] width 22 height 22
type input "**********"
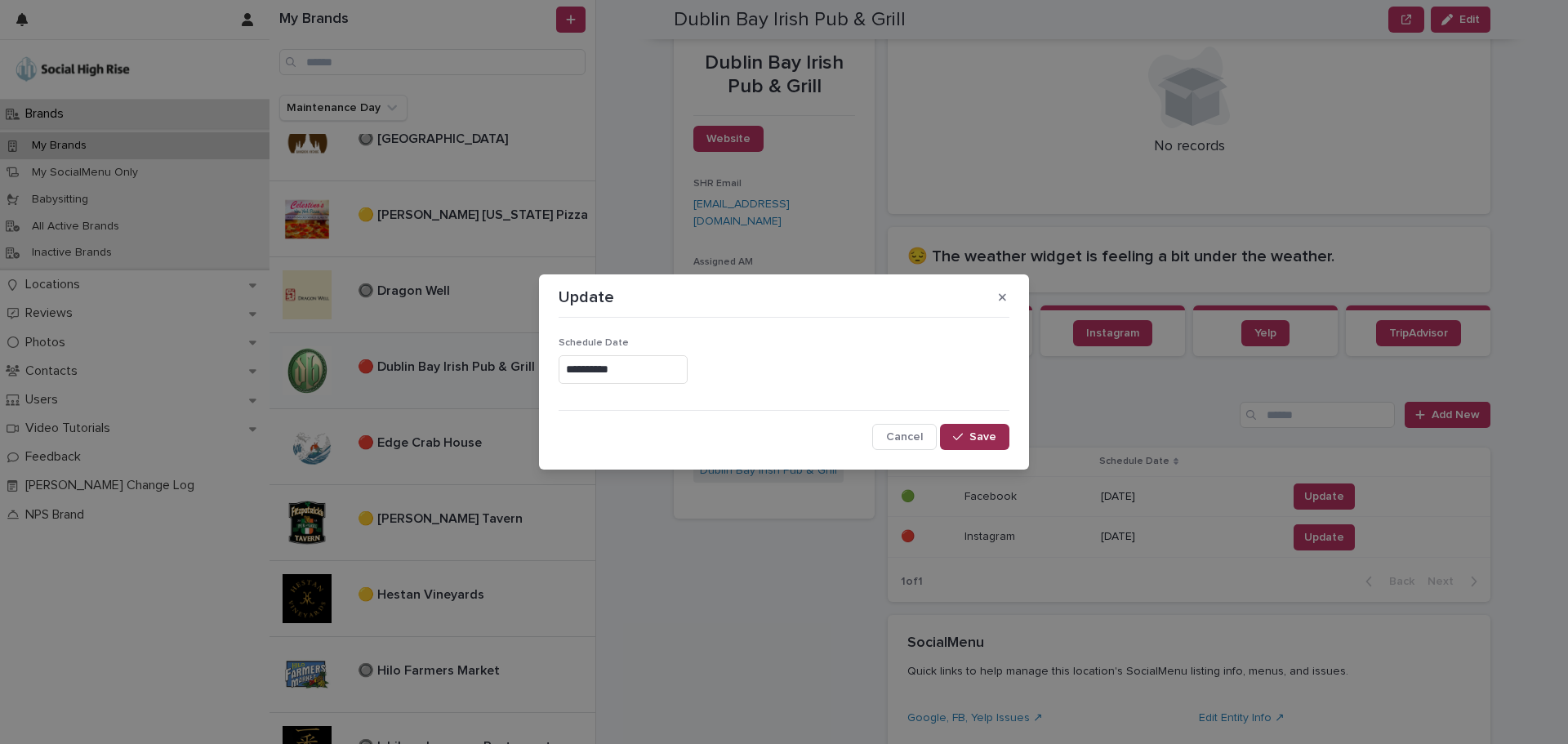
click at [952, 432] on button "Save" at bounding box center [974, 437] width 69 height 26
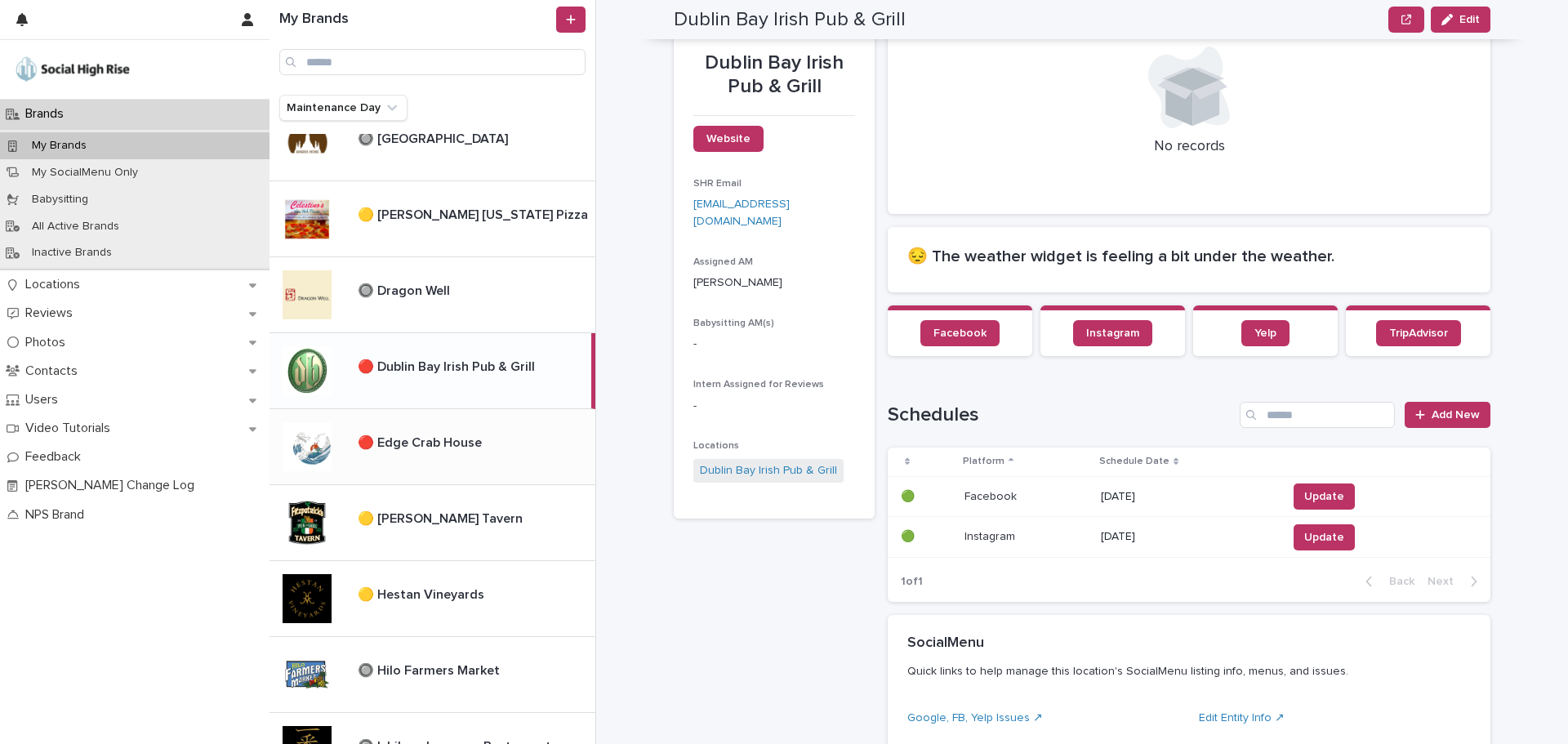
click at [435, 441] on p "🔴 Edge Crab House" at bounding box center [421, 442] width 127 height 19
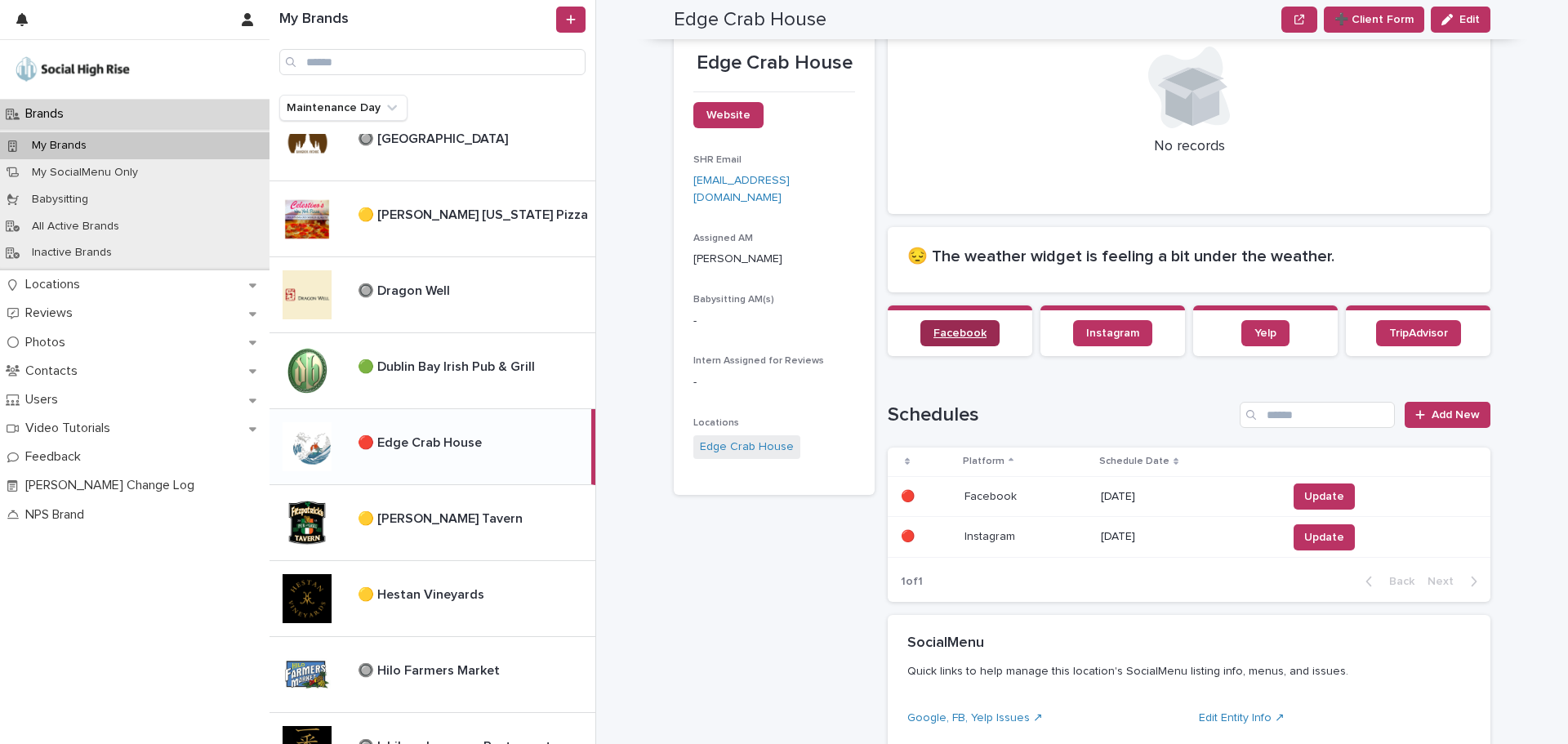
click at [942, 337] on span "Facebook" at bounding box center [959, 333] width 53 height 12
click at [1304, 500] on span "Update" at bounding box center [1325, 497] width 40 height 16
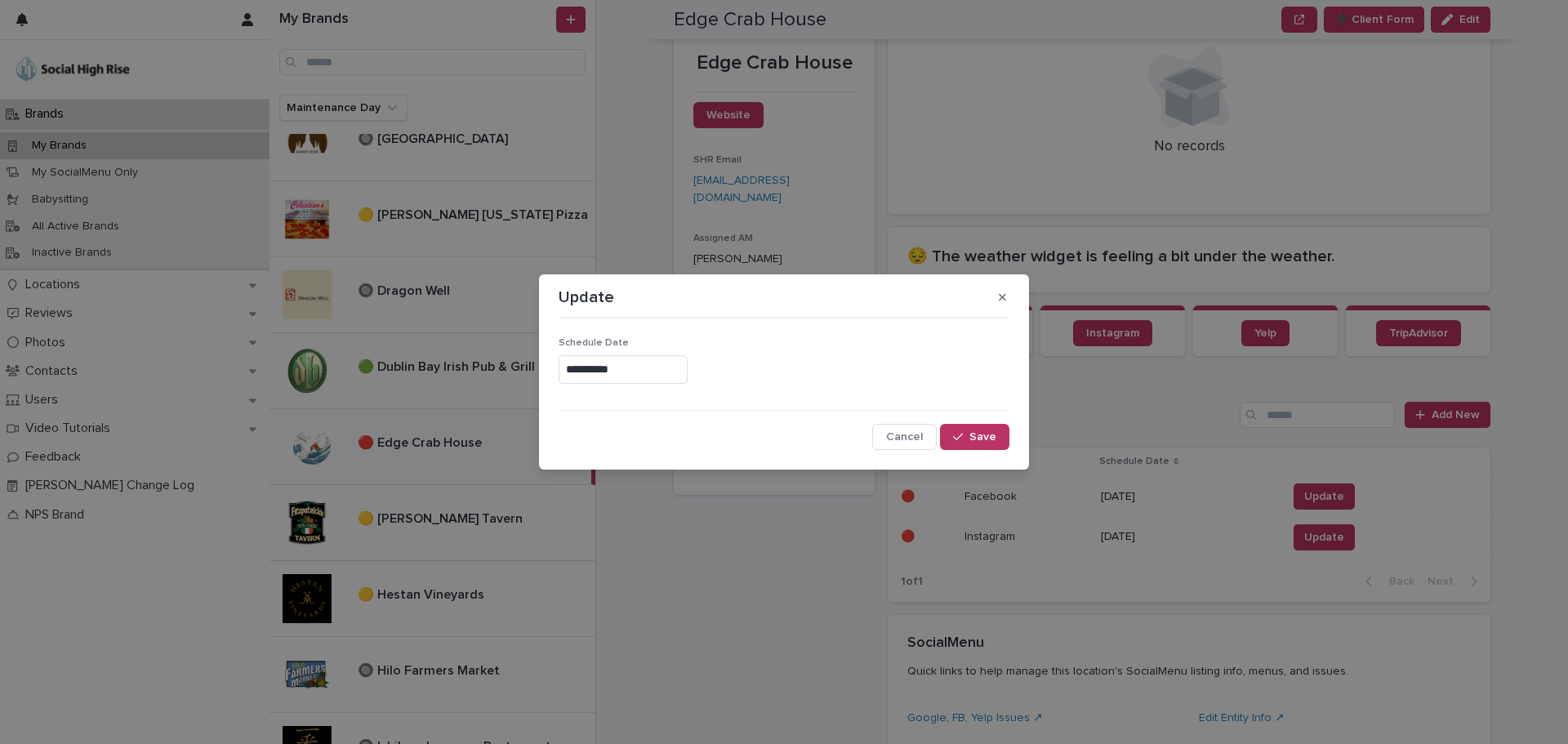
click at [586, 370] on input "**********" at bounding box center [623, 370] width 129 height 29
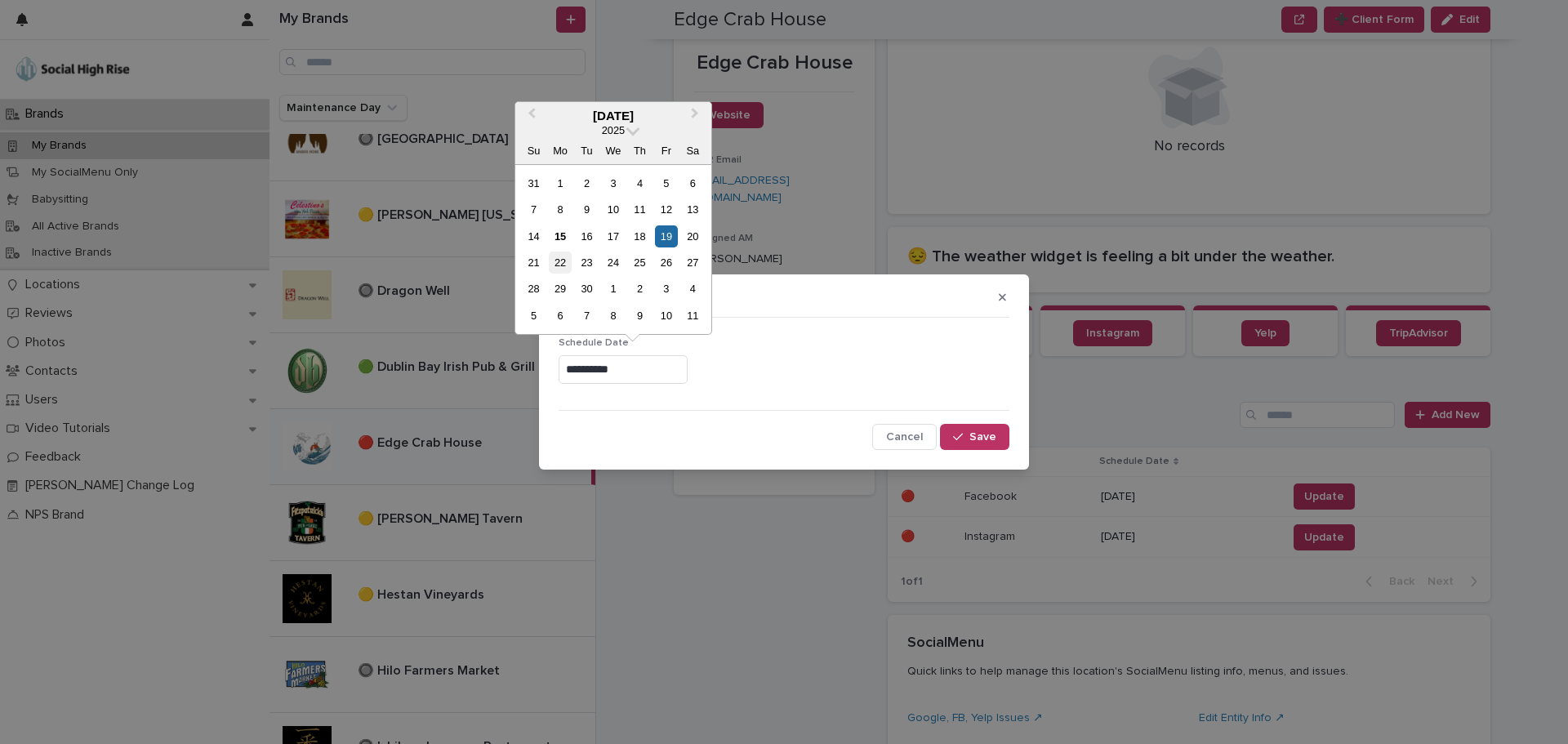
click at [566, 266] on div "22" at bounding box center [559, 262] width 22 height 22
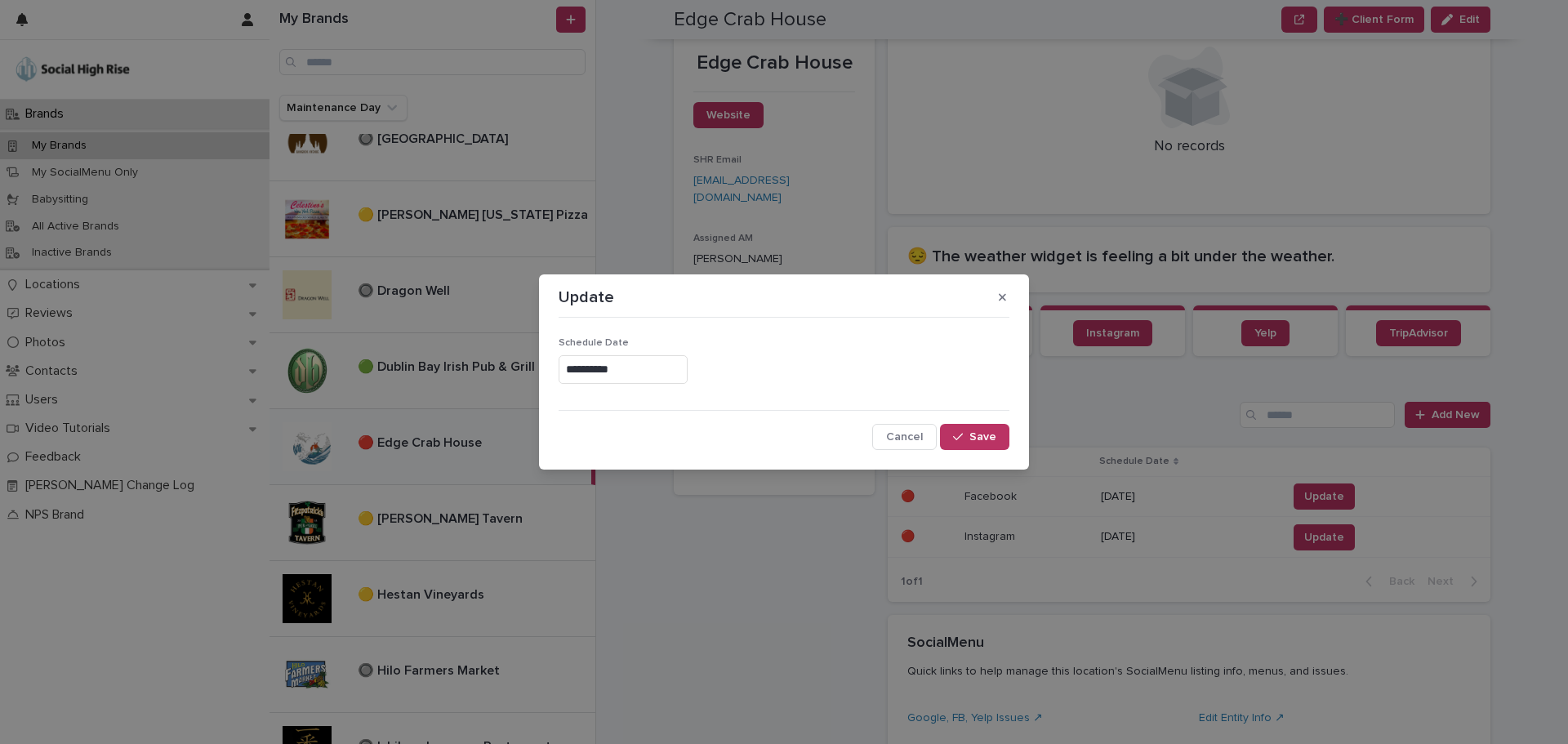
type input "**********"
click at [1001, 433] on button "Save" at bounding box center [974, 437] width 69 height 26
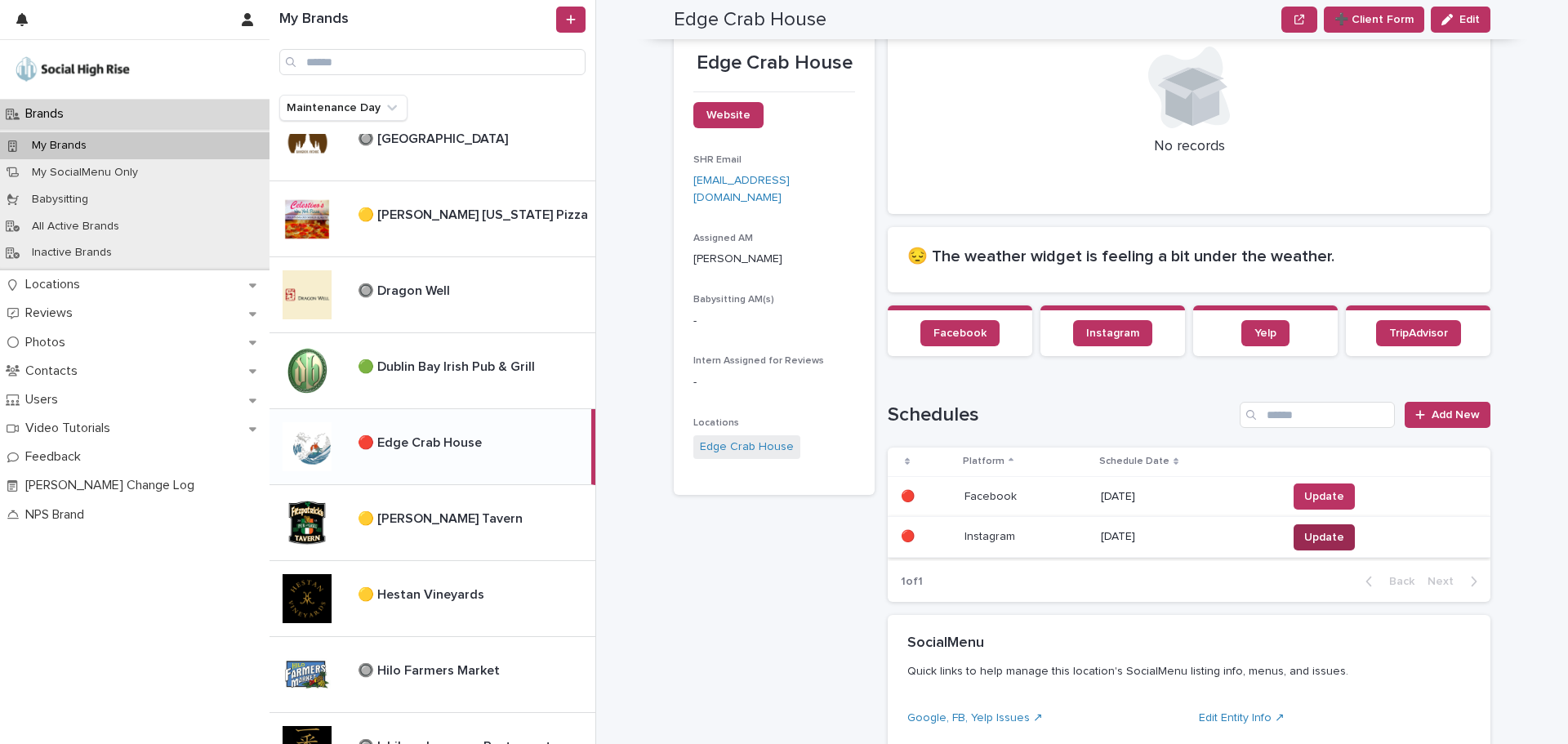
click at [1329, 541] on span "Update" at bounding box center [1325, 537] width 40 height 16
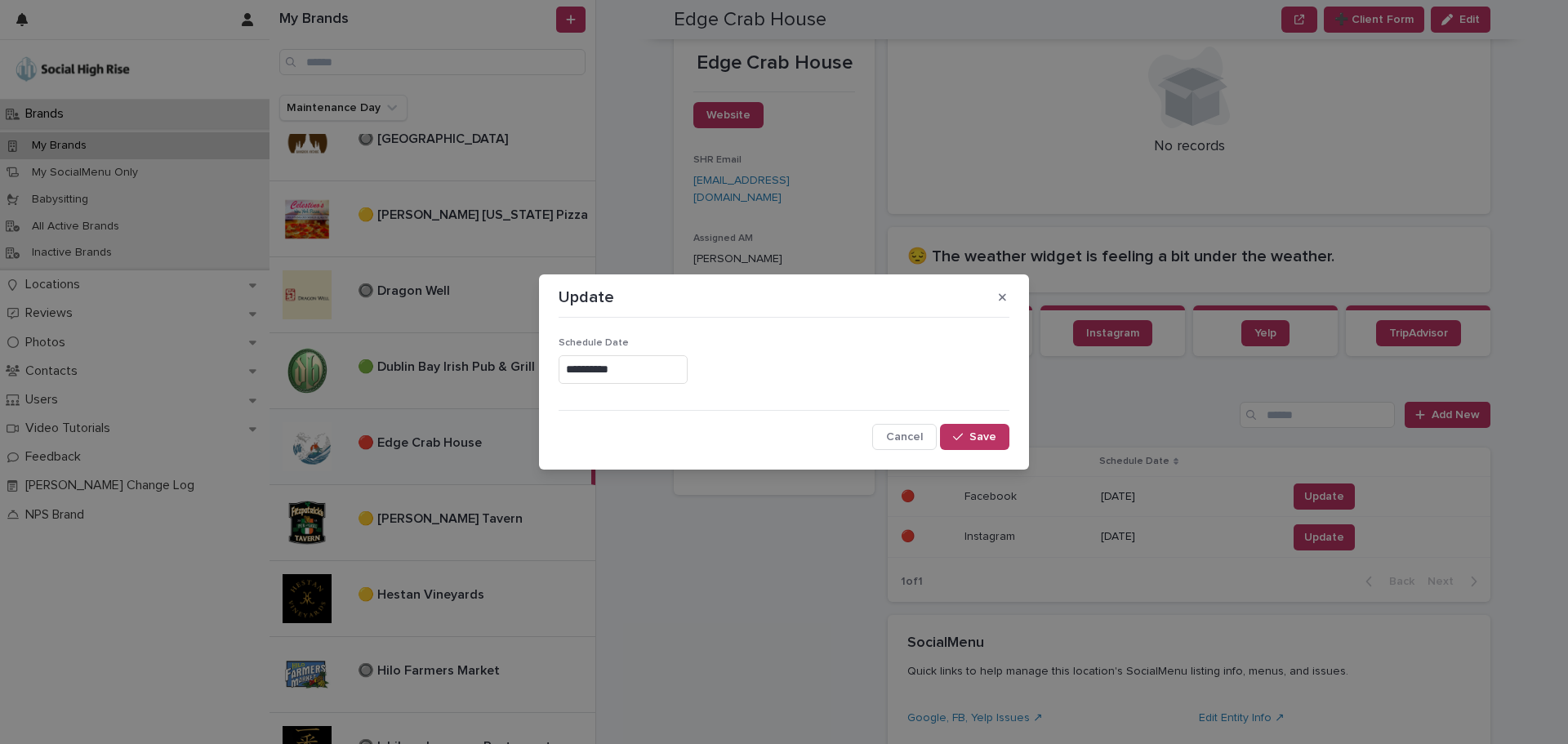
click at [632, 376] on input "**********" at bounding box center [623, 370] width 129 height 29
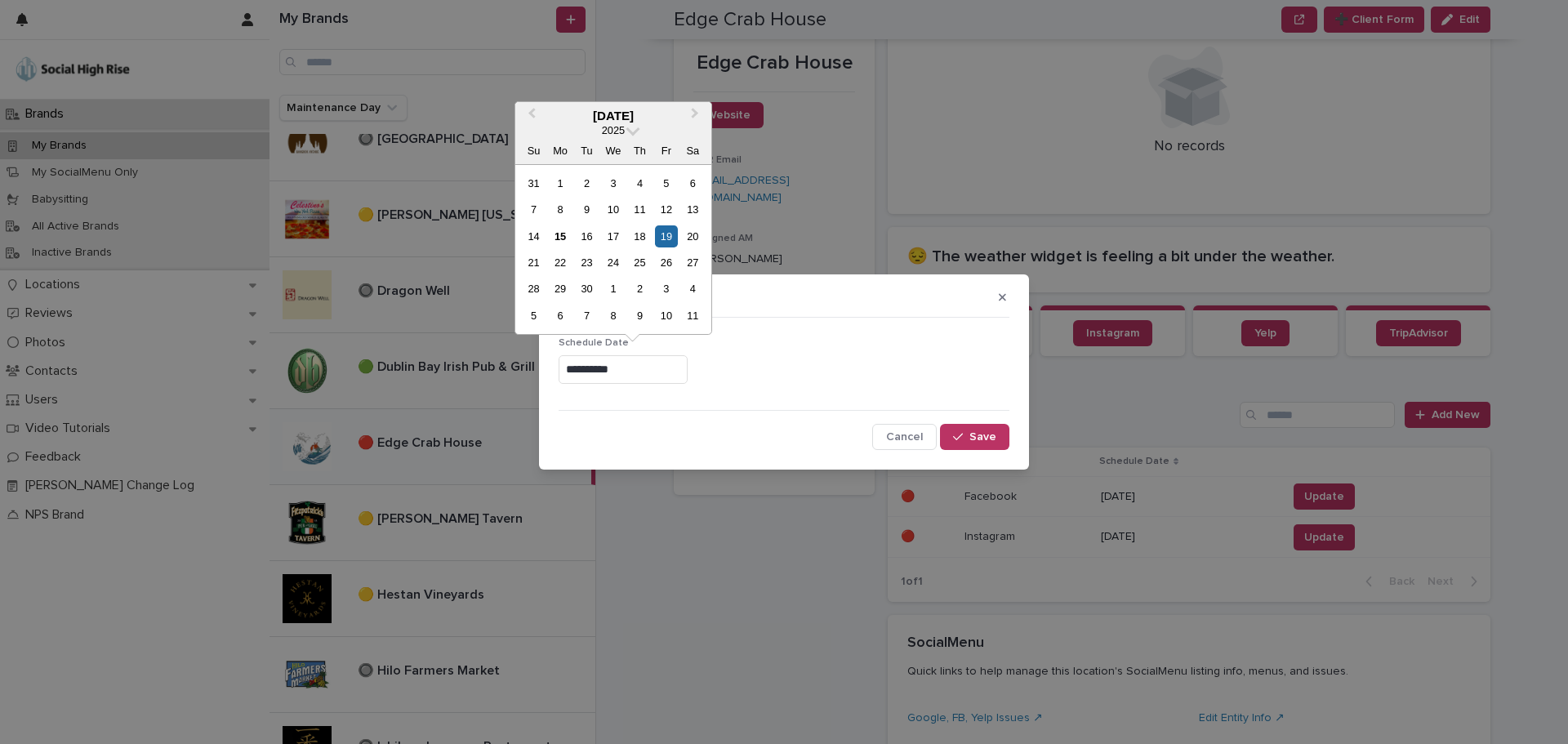
click at [559, 251] on div "21 22 23 24 25 26 27" at bounding box center [613, 262] width 186 height 26
click at [557, 262] on div "22" at bounding box center [559, 262] width 22 height 22
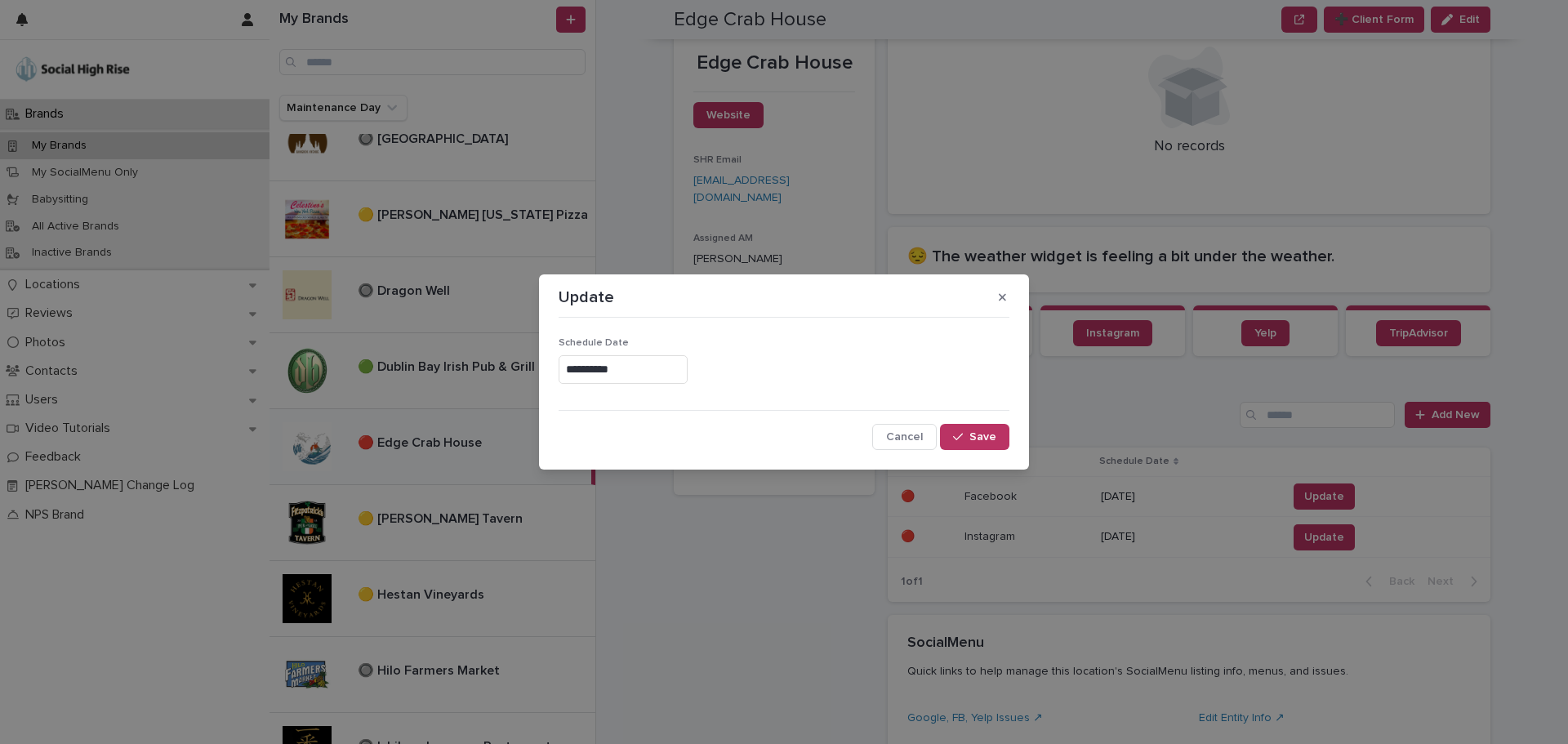
type input "**********"
click at [953, 448] on button "Save" at bounding box center [974, 437] width 69 height 26
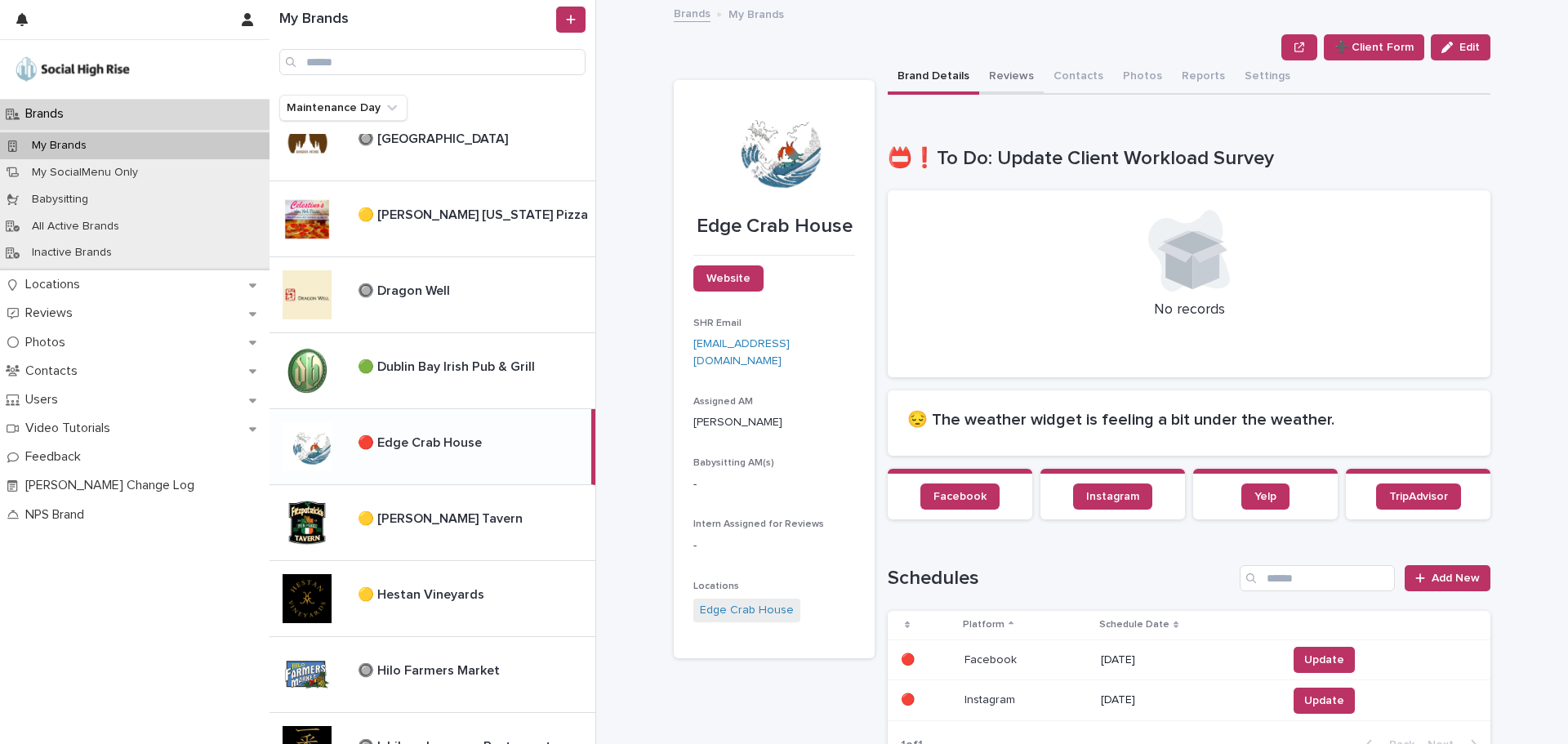
click at [1002, 72] on button "Reviews" at bounding box center [1011, 78] width 64 height 35
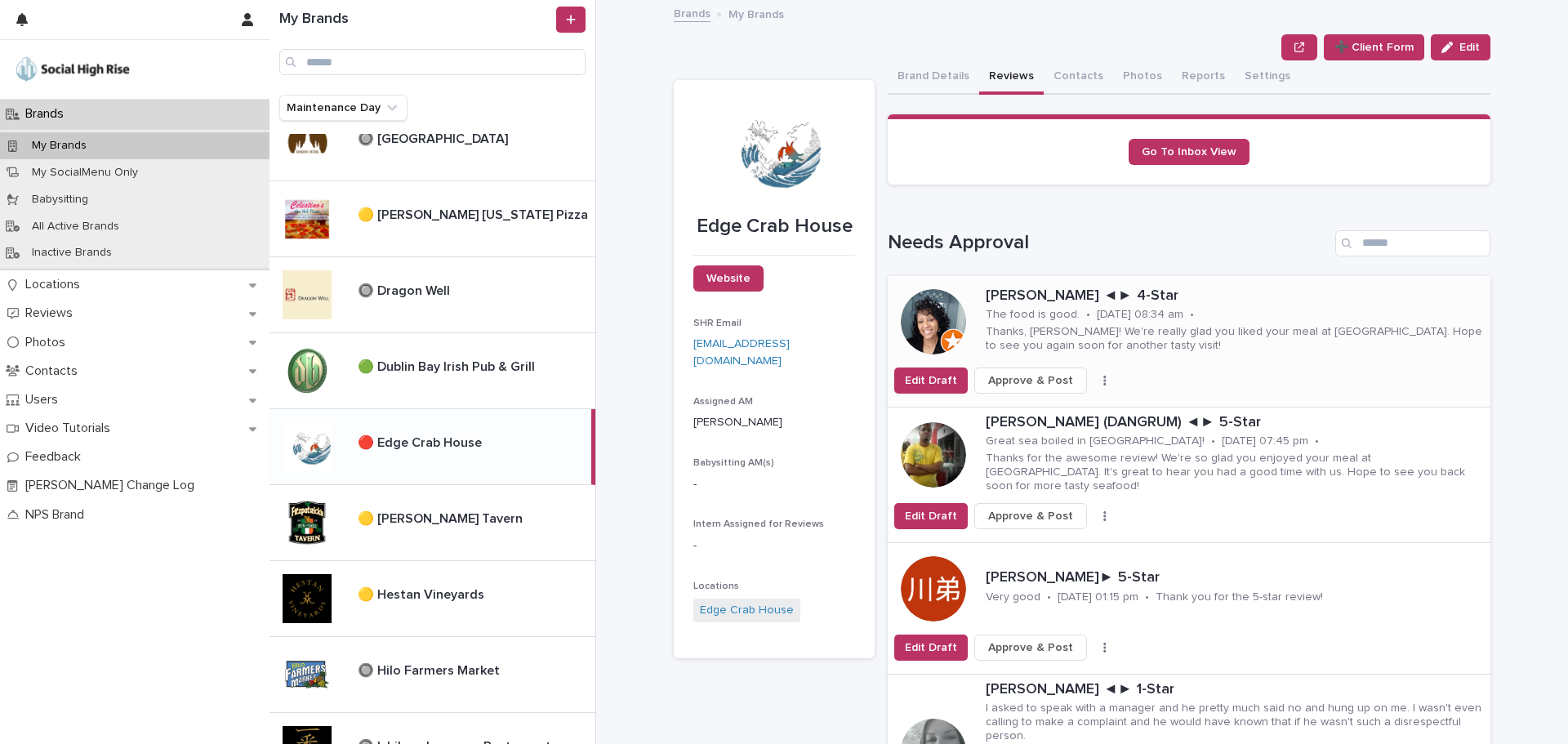
click at [1014, 382] on span "Approve & Post" at bounding box center [1030, 380] width 85 height 16
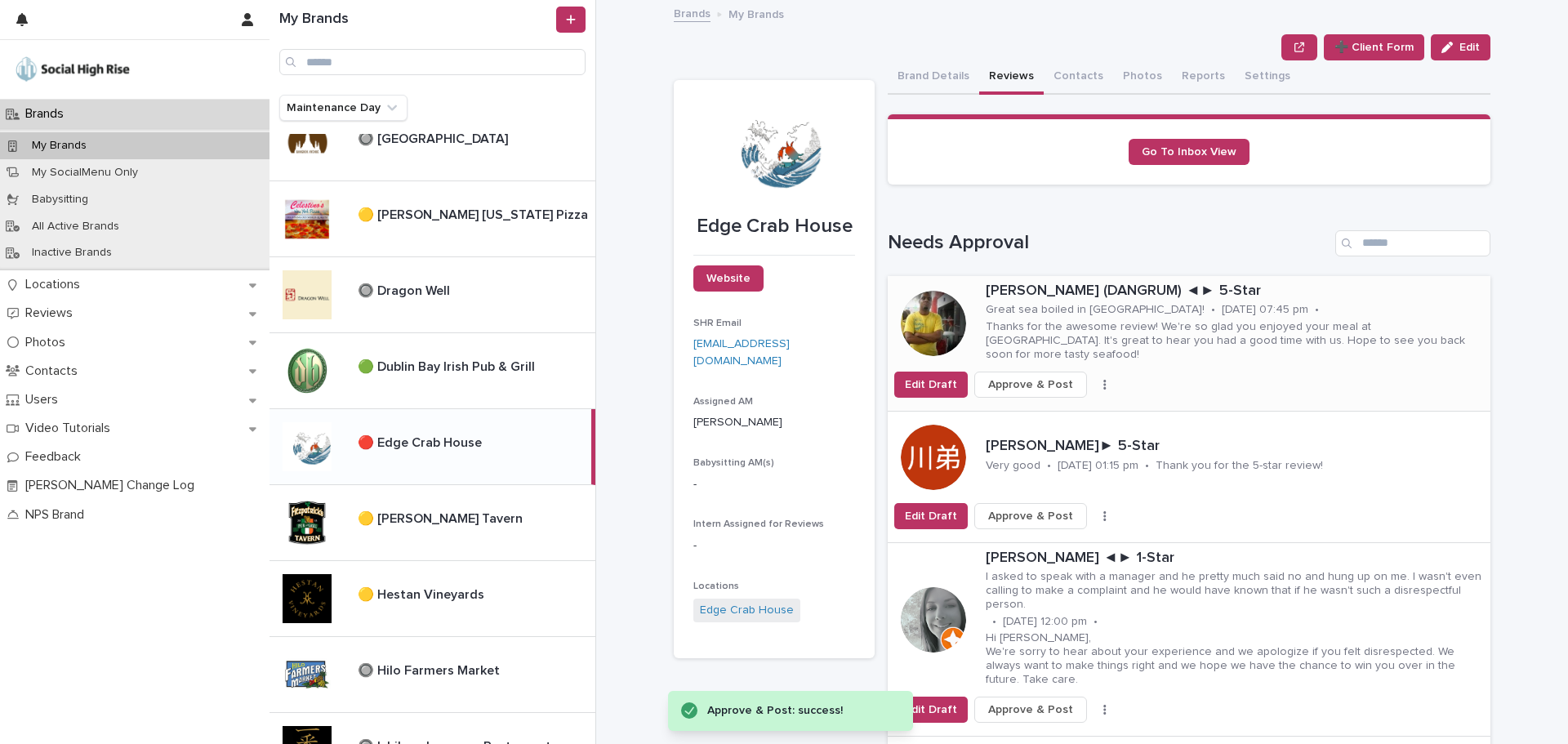
click at [1013, 379] on span "Approve & Post" at bounding box center [1030, 384] width 85 height 16
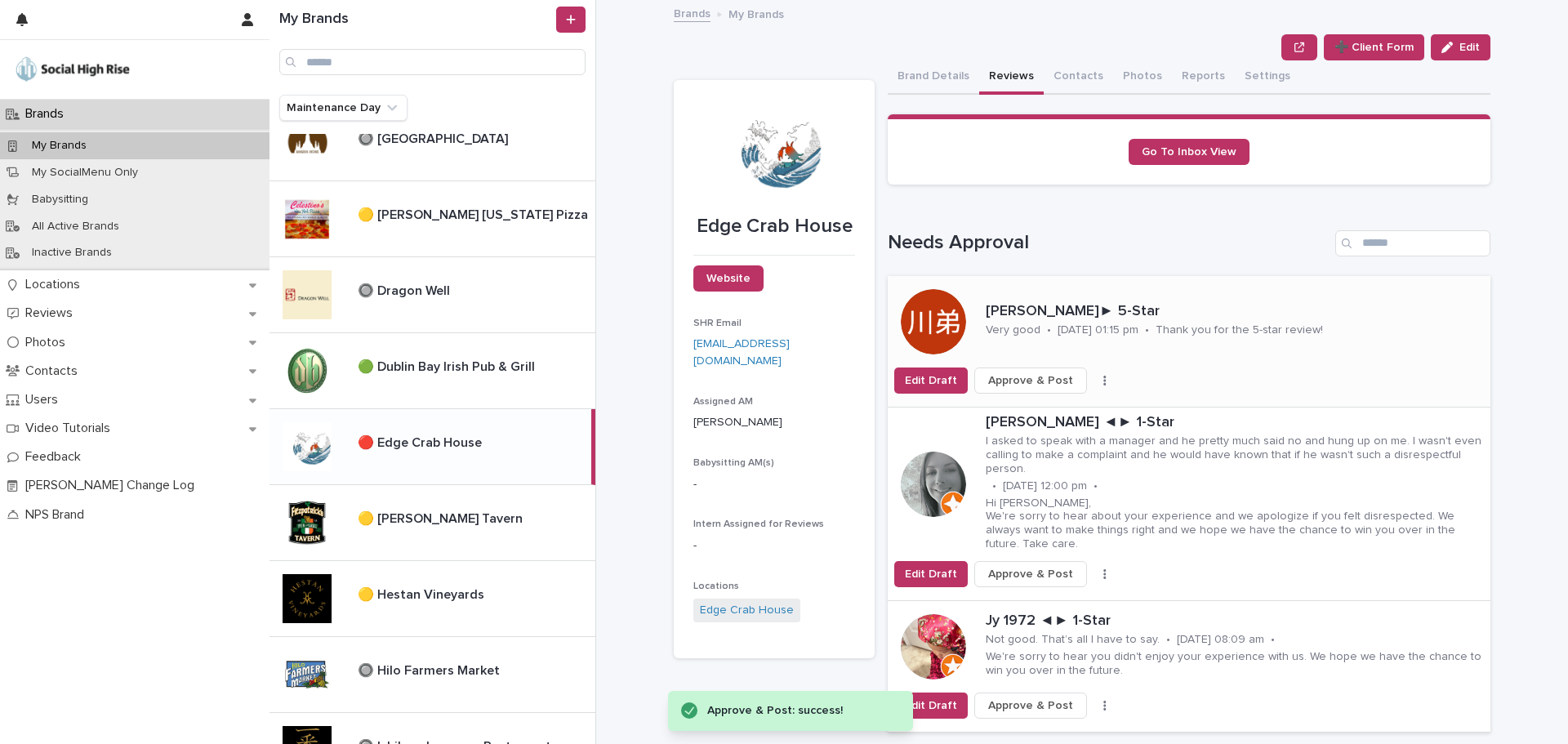
click at [1013, 376] on span "Approve & Post" at bounding box center [1030, 380] width 85 height 16
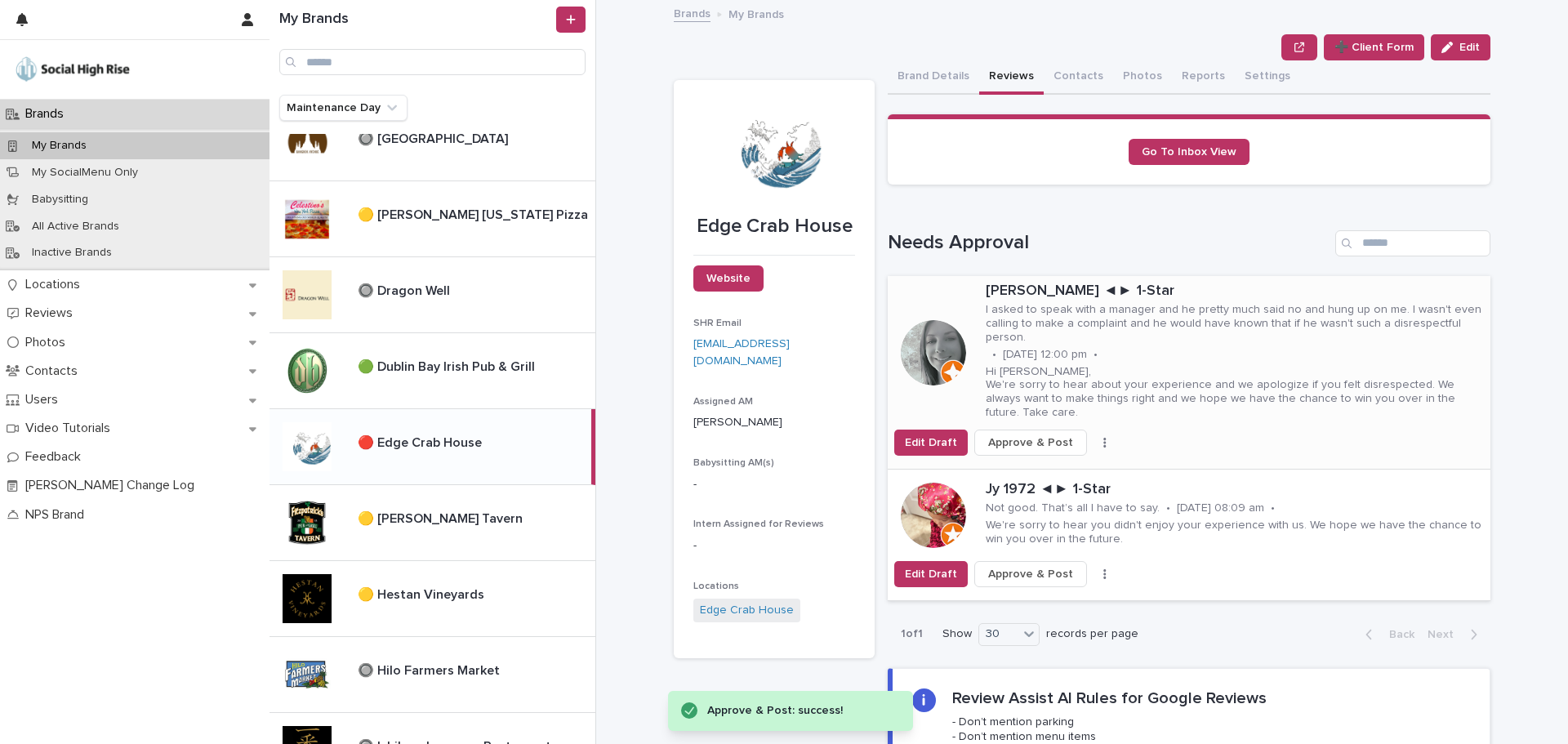
click at [1096, 437] on button "button" at bounding box center [1105, 443] width 23 height 12
click at [1050, 462] on button "Skip Reply" at bounding box center [1045, 461] width 108 height 26
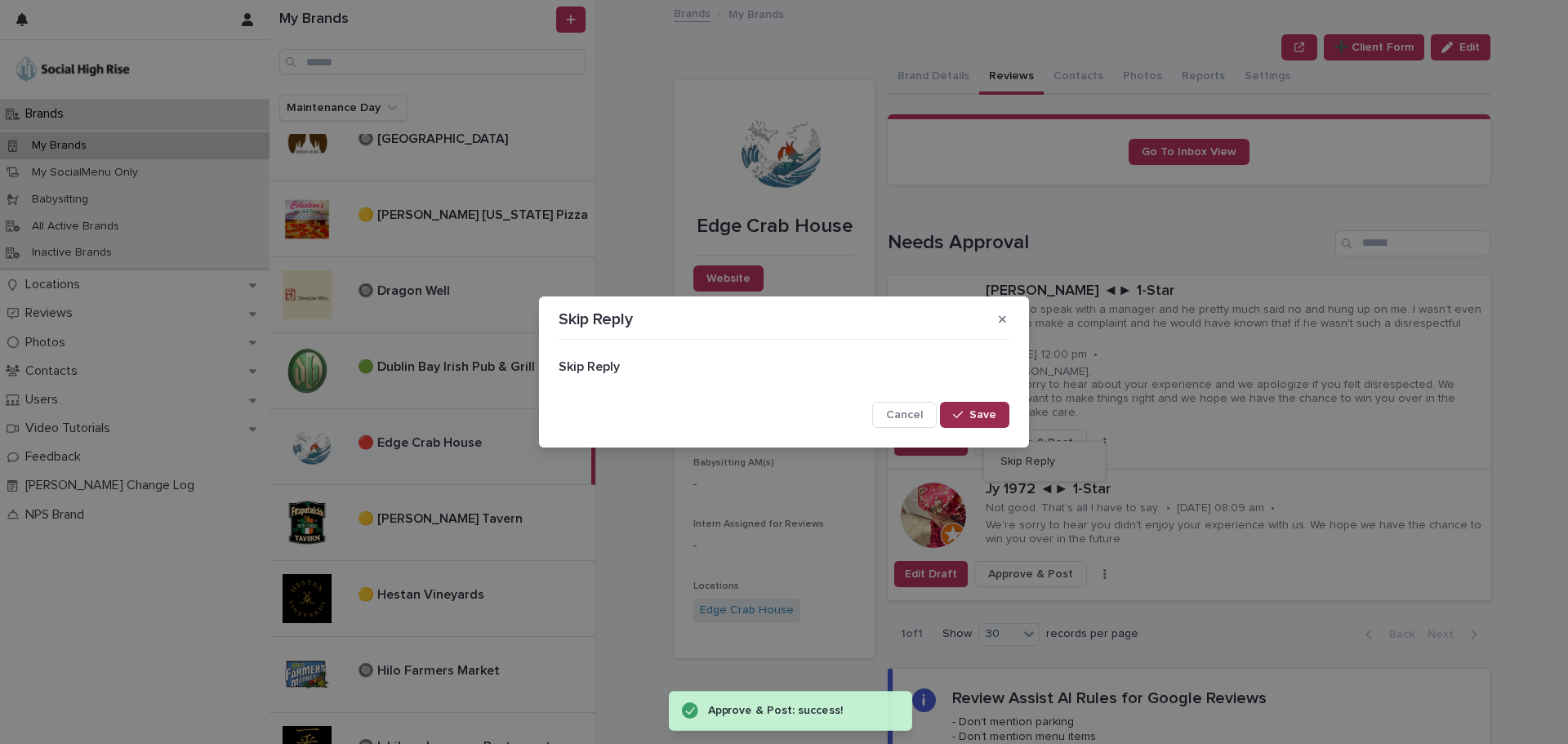
click at [985, 423] on button "Save" at bounding box center [974, 415] width 69 height 26
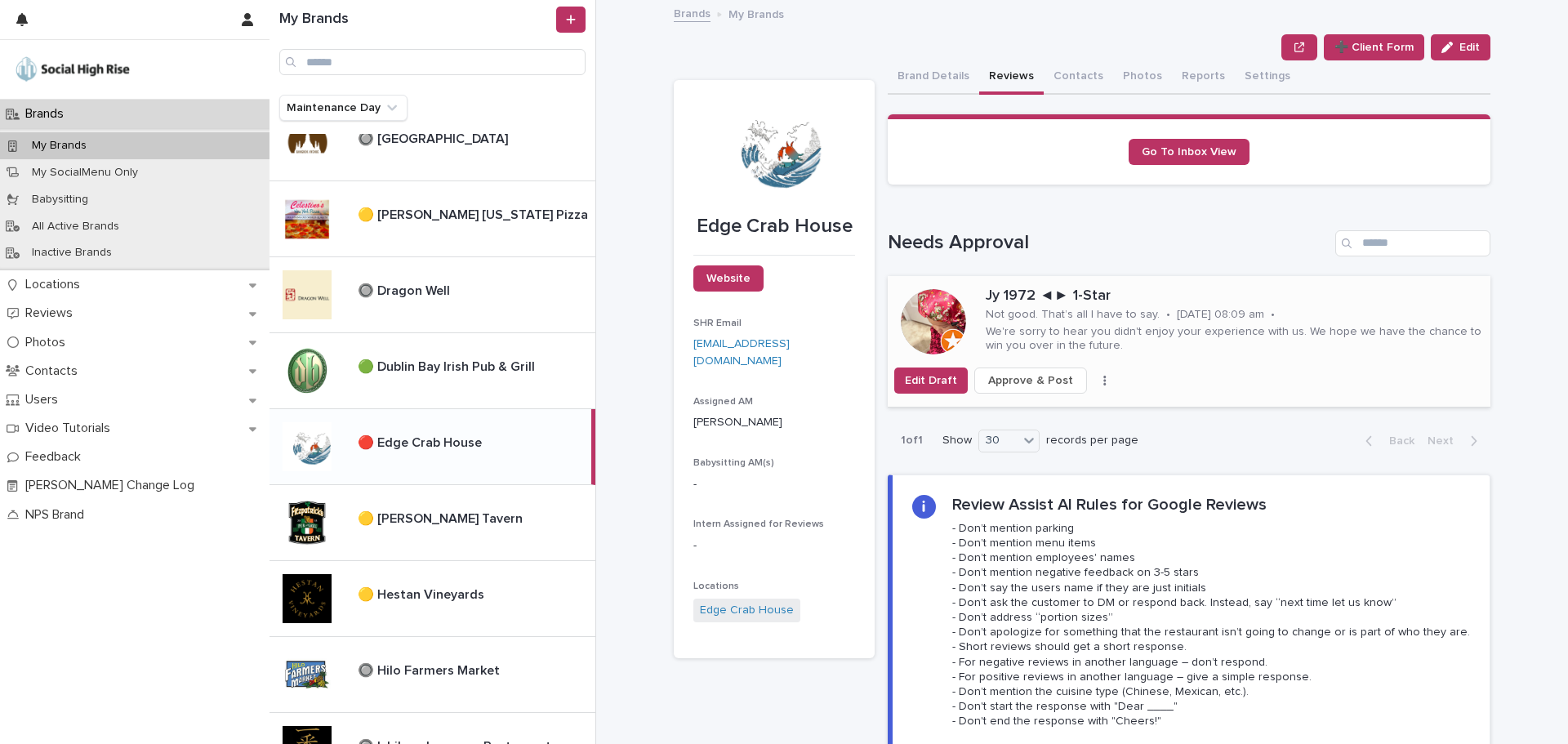
click at [1094, 381] on button "button" at bounding box center [1105, 381] width 23 height 12
click at [1034, 411] on span "Skip Reply" at bounding box center [1027, 413] width 55 height 16
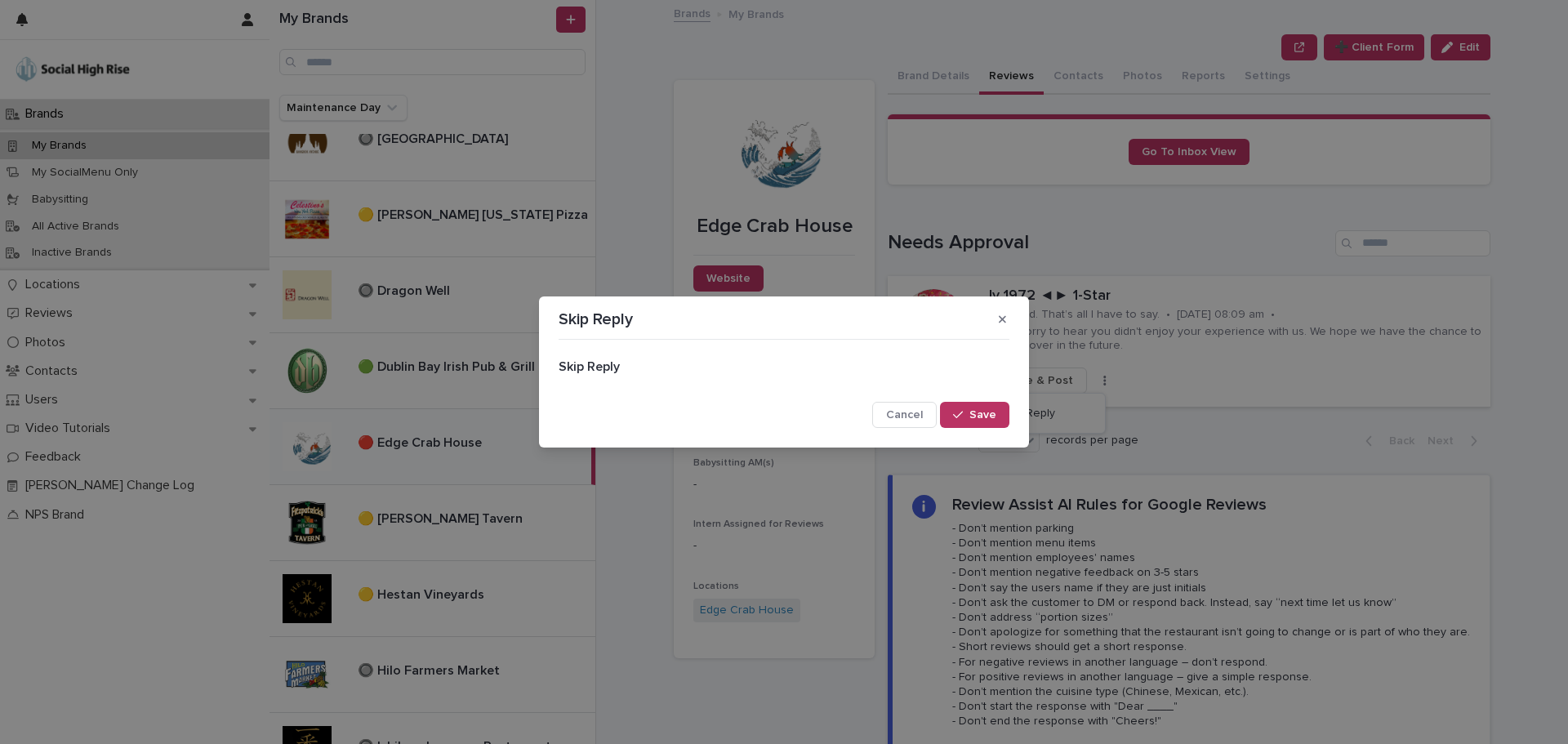
click at [979, 411] on span "Save" at bounding box center [983, 415] width 27 height 12
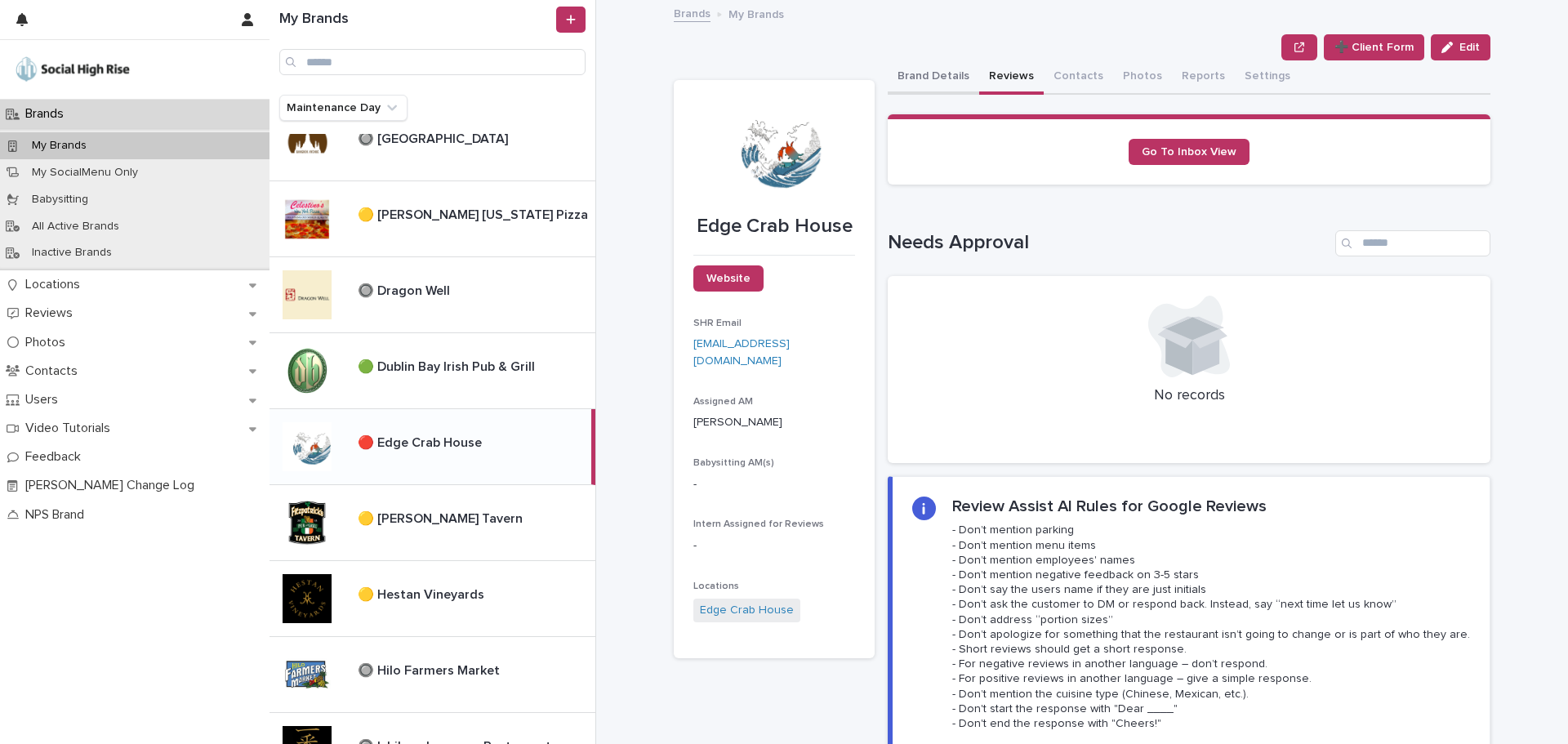
click at [935, 78] on button "Brand Details" at bounding box center [933, 78] width 91 height 35
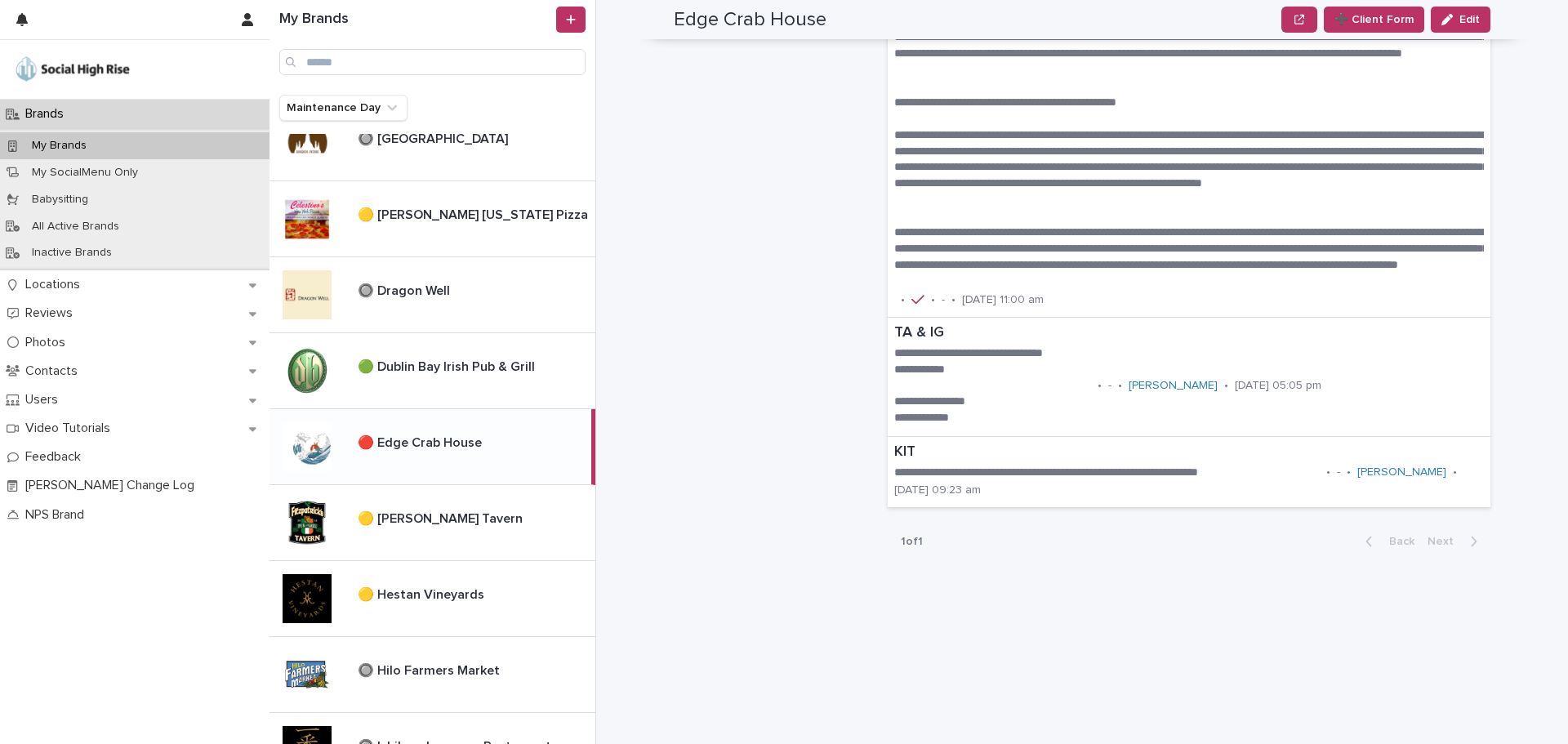
scroll to position [1601, 0]
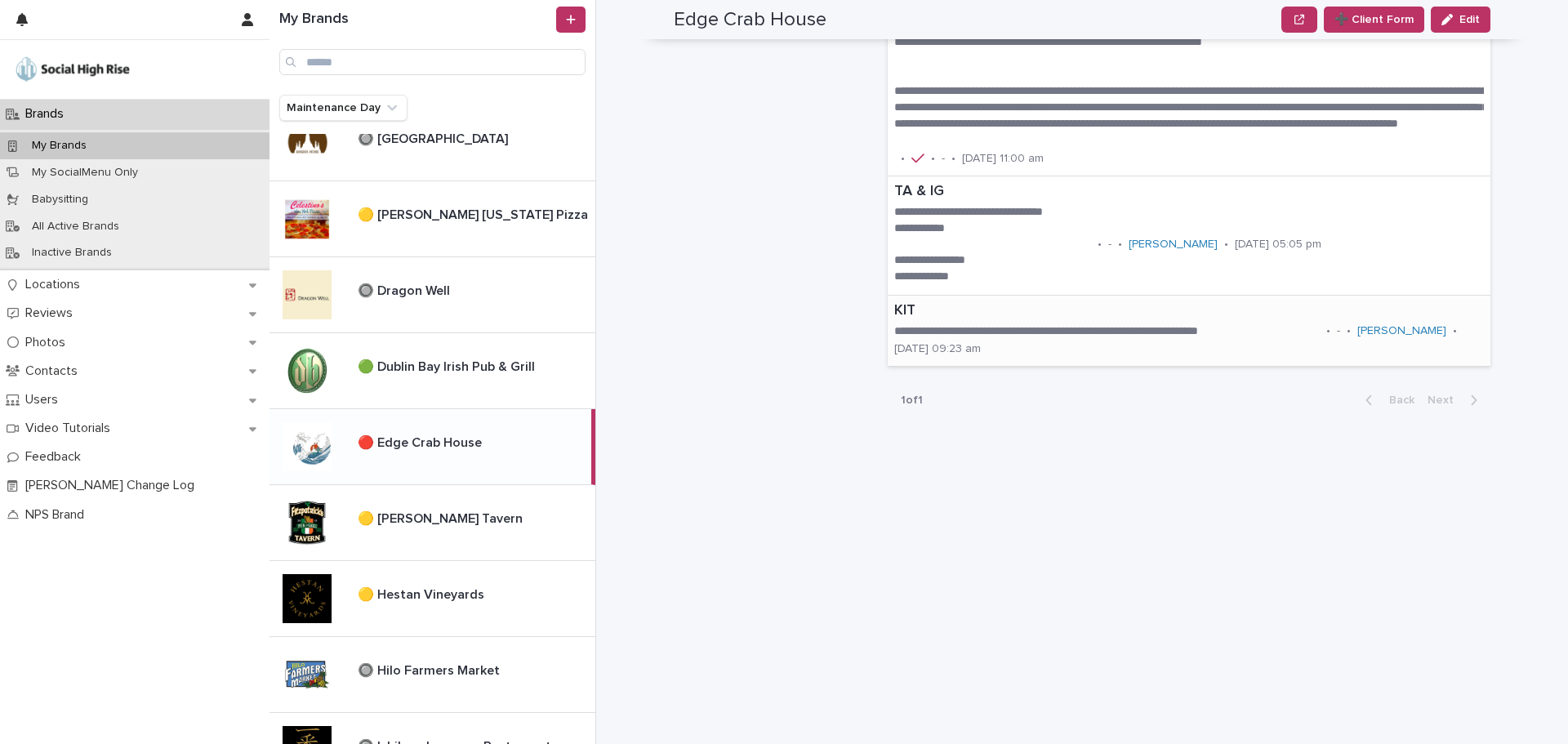
click at [955, 308] on p "KIT" at bounding box center [1188, 311] width 590 height 18
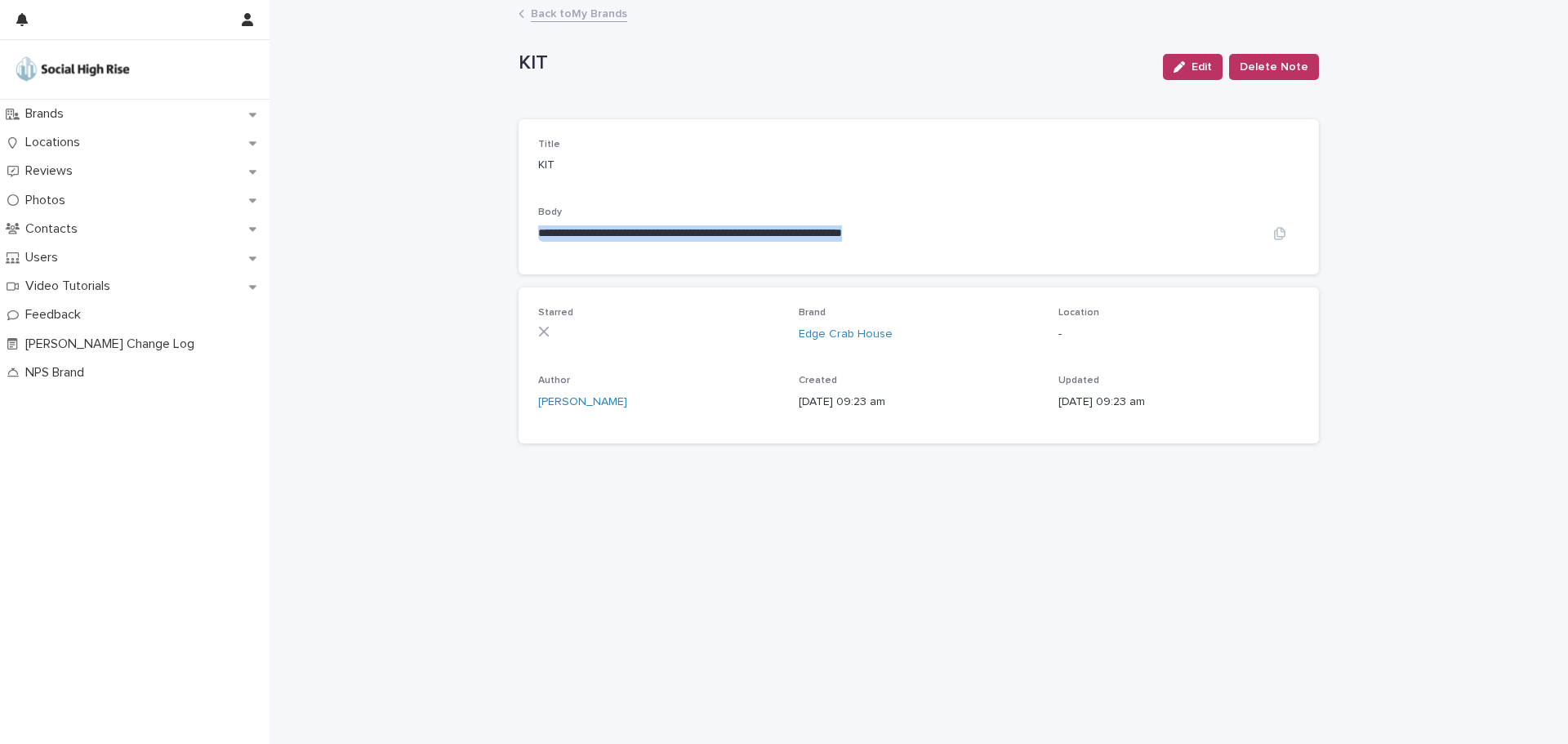
drag, startPoint x: 541, startPoint y: 233, endPoint x: 1025, endPoint y: 241, distance: 484.1
click at [1025, 241] on p "**********" at bounding box center [898, 233] width 721 height 16
copy p "**********"
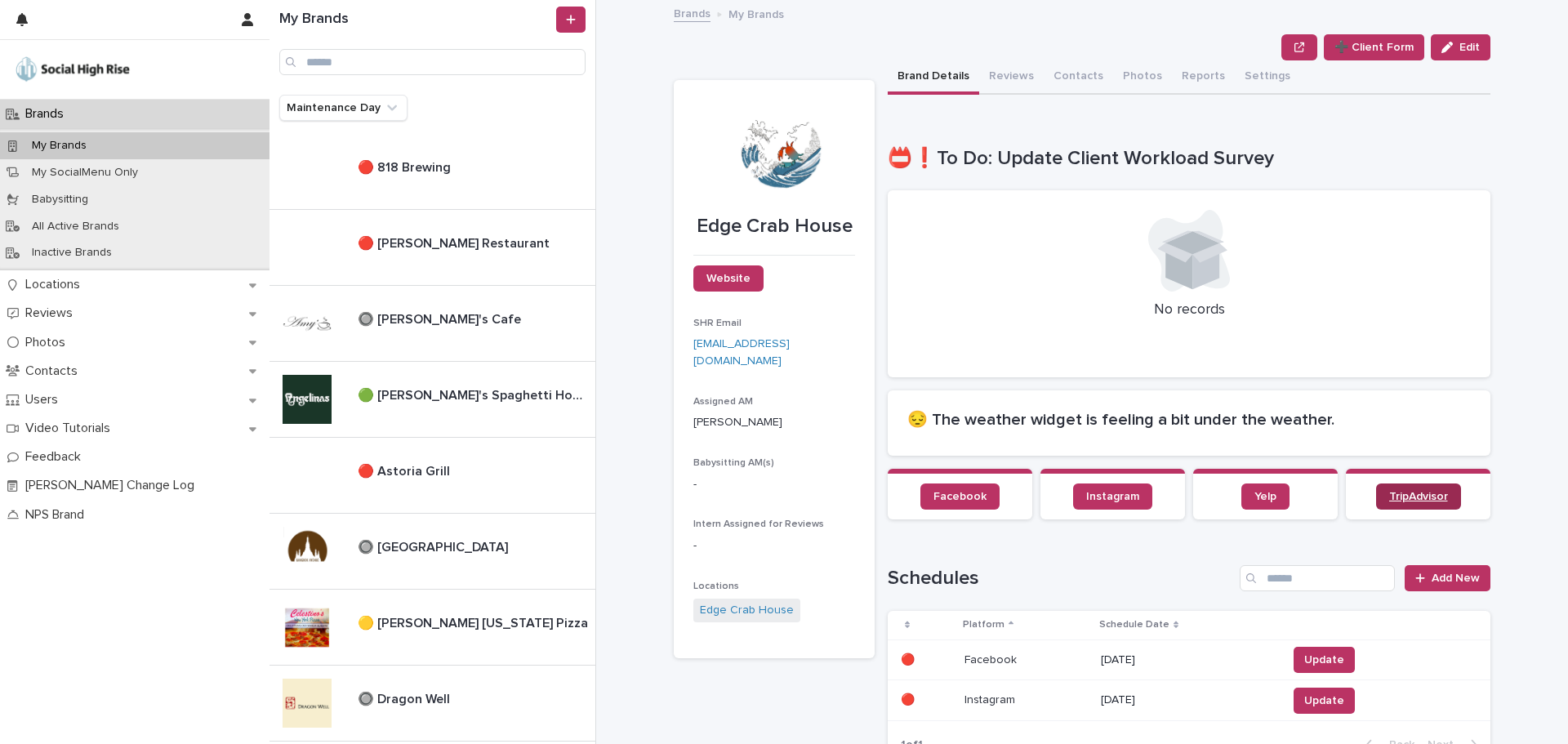
click at [1390, 500] on span "TripAdvisor" at bounding box center [1418, 497] width 59 height 12
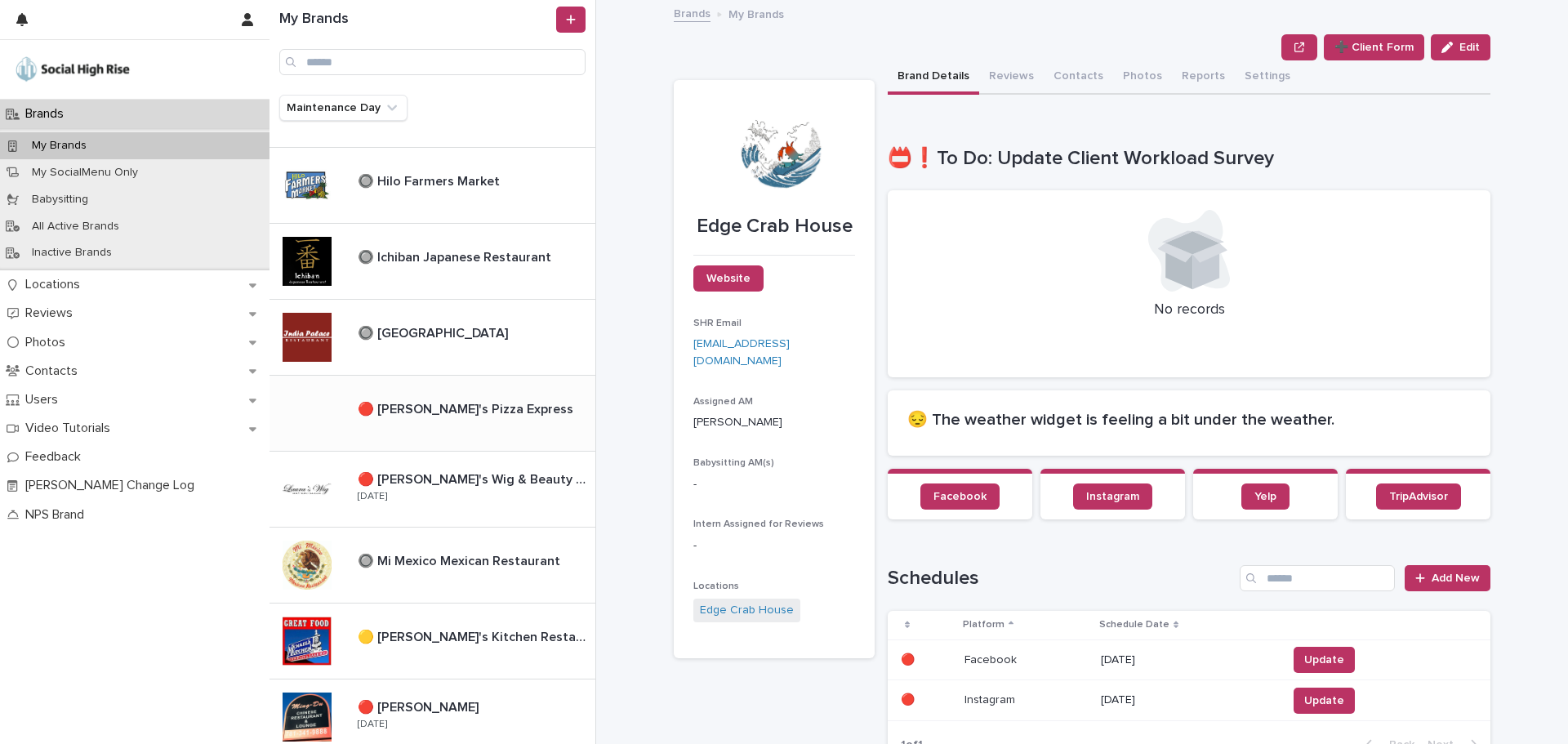
scroll to position [899, 0]
click at [424, 407] on p "🔴 [PERSON_NAME]'s Pizza Express" at bounding box center [467, 407] width 218 height 19
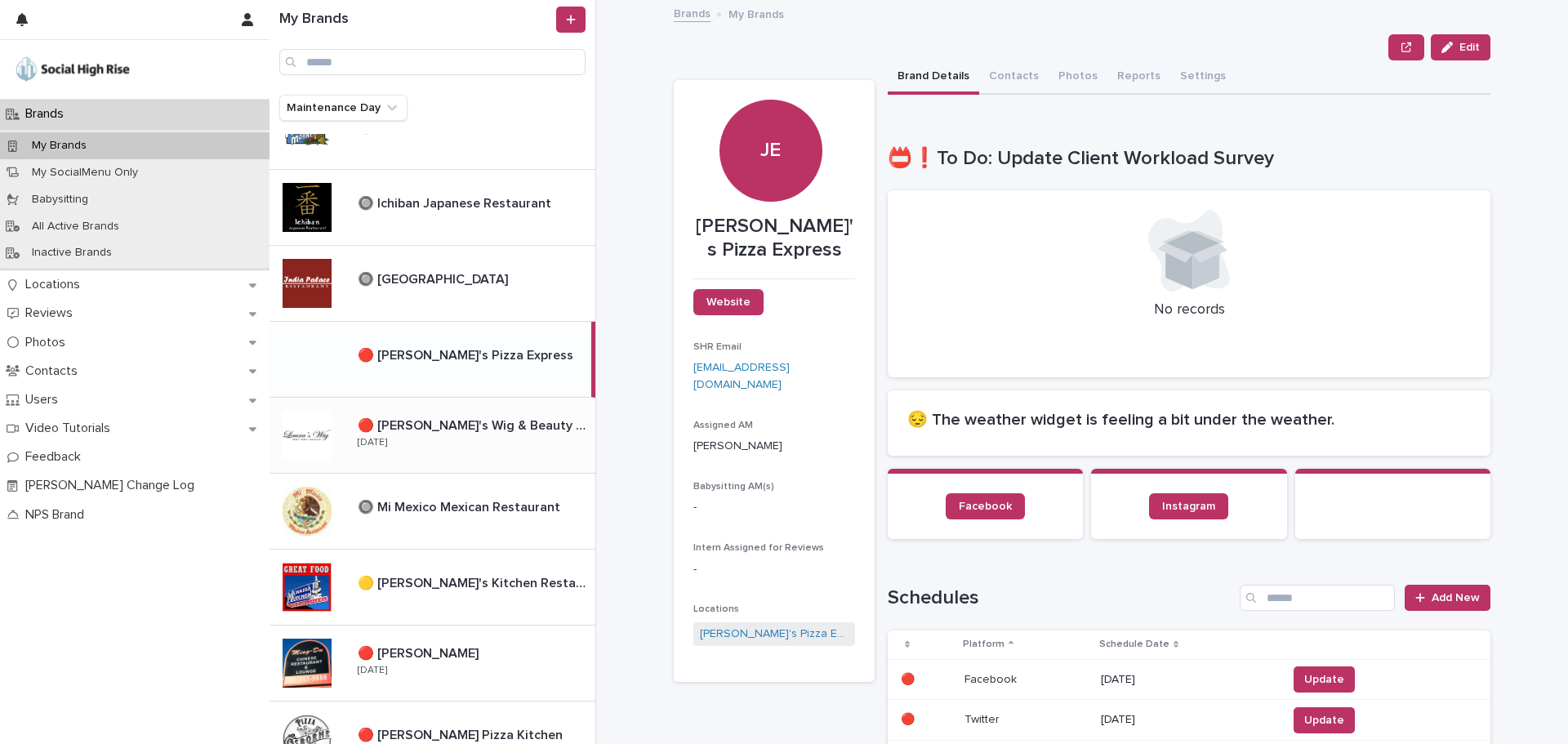
scroll to position [981, 0]
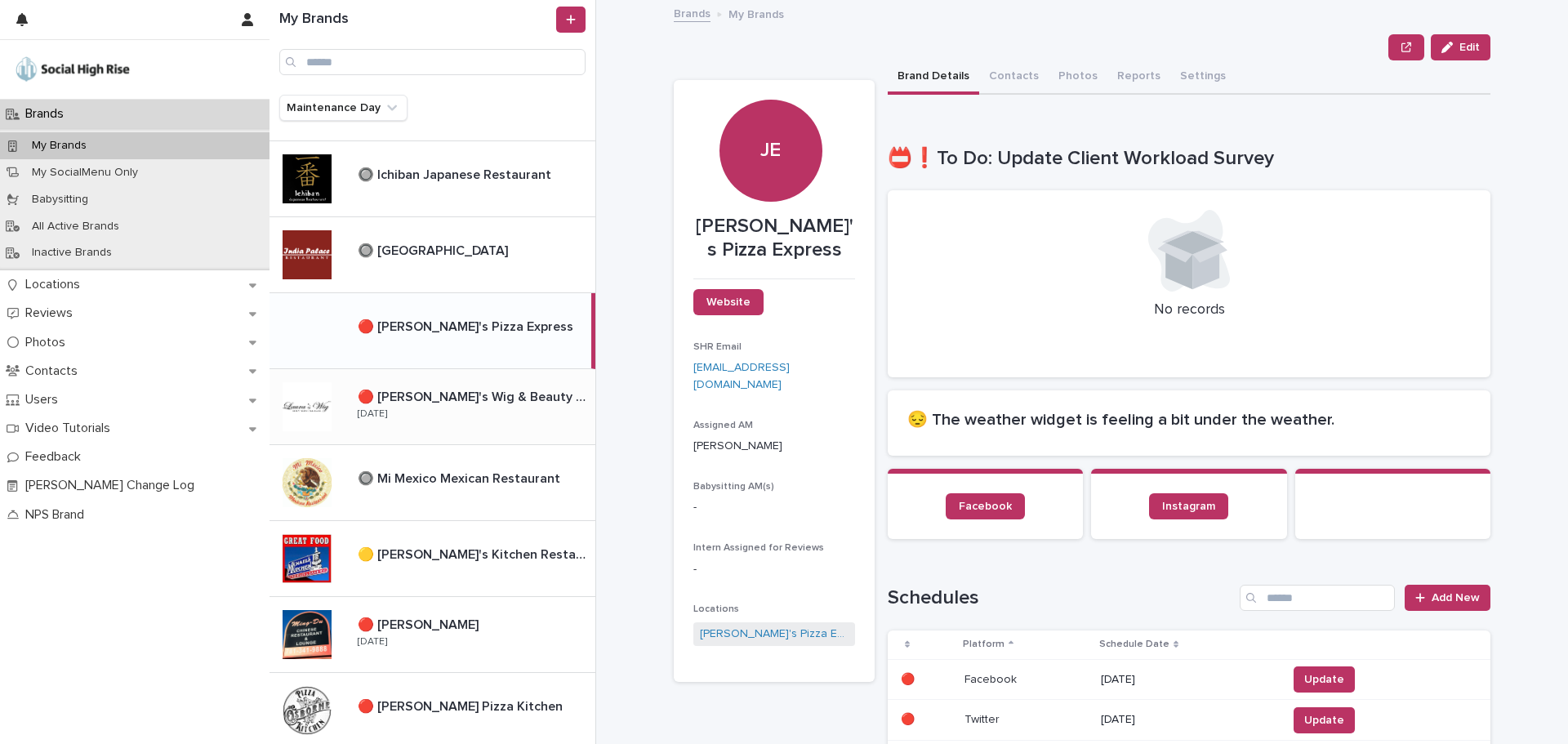
click at [440, 398] on p "🔴 [PERSON_NAME]'s Wig & Beauty Supply and Salon" at bounding box center [475, 396] width 235 height 19
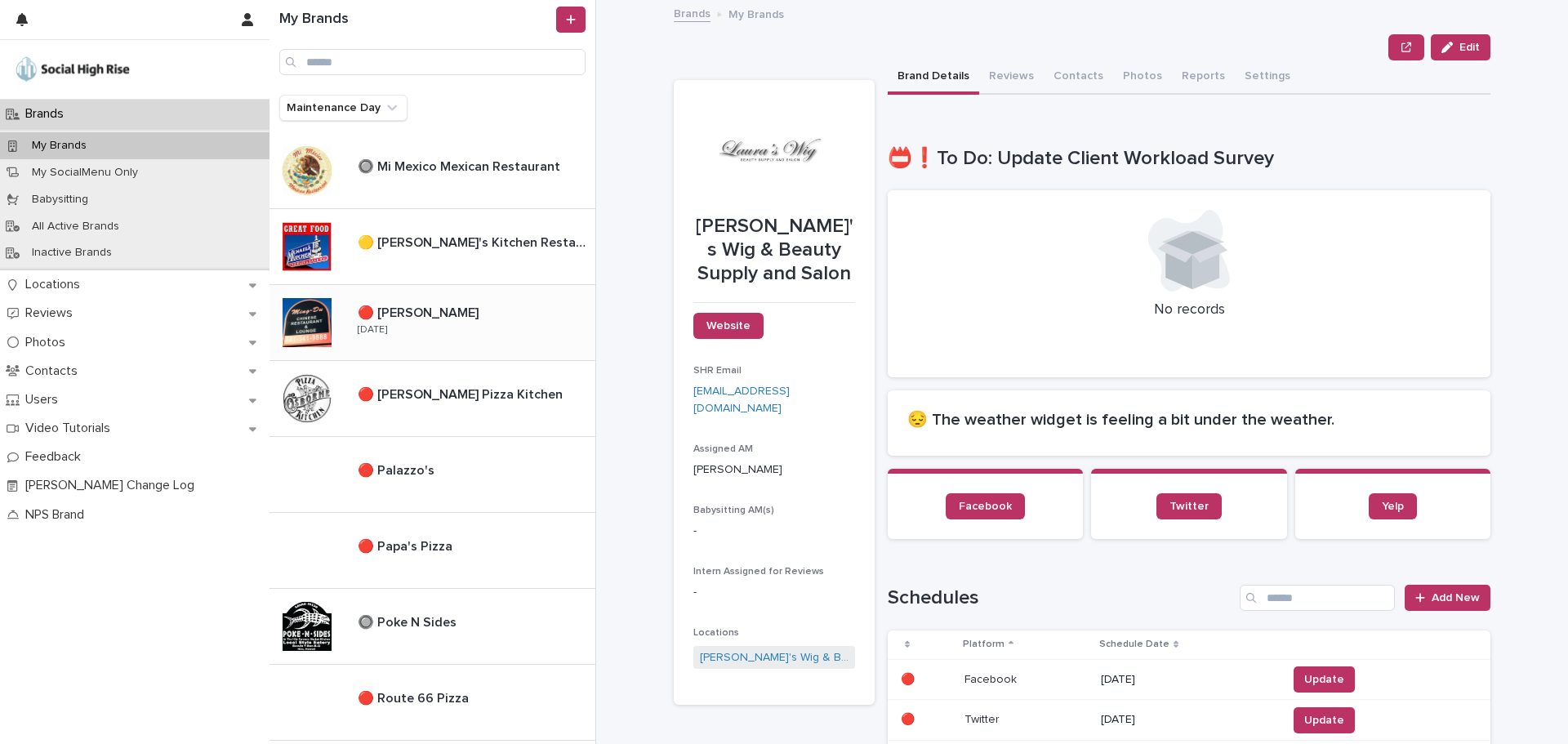
scroll to position [1307, 0]
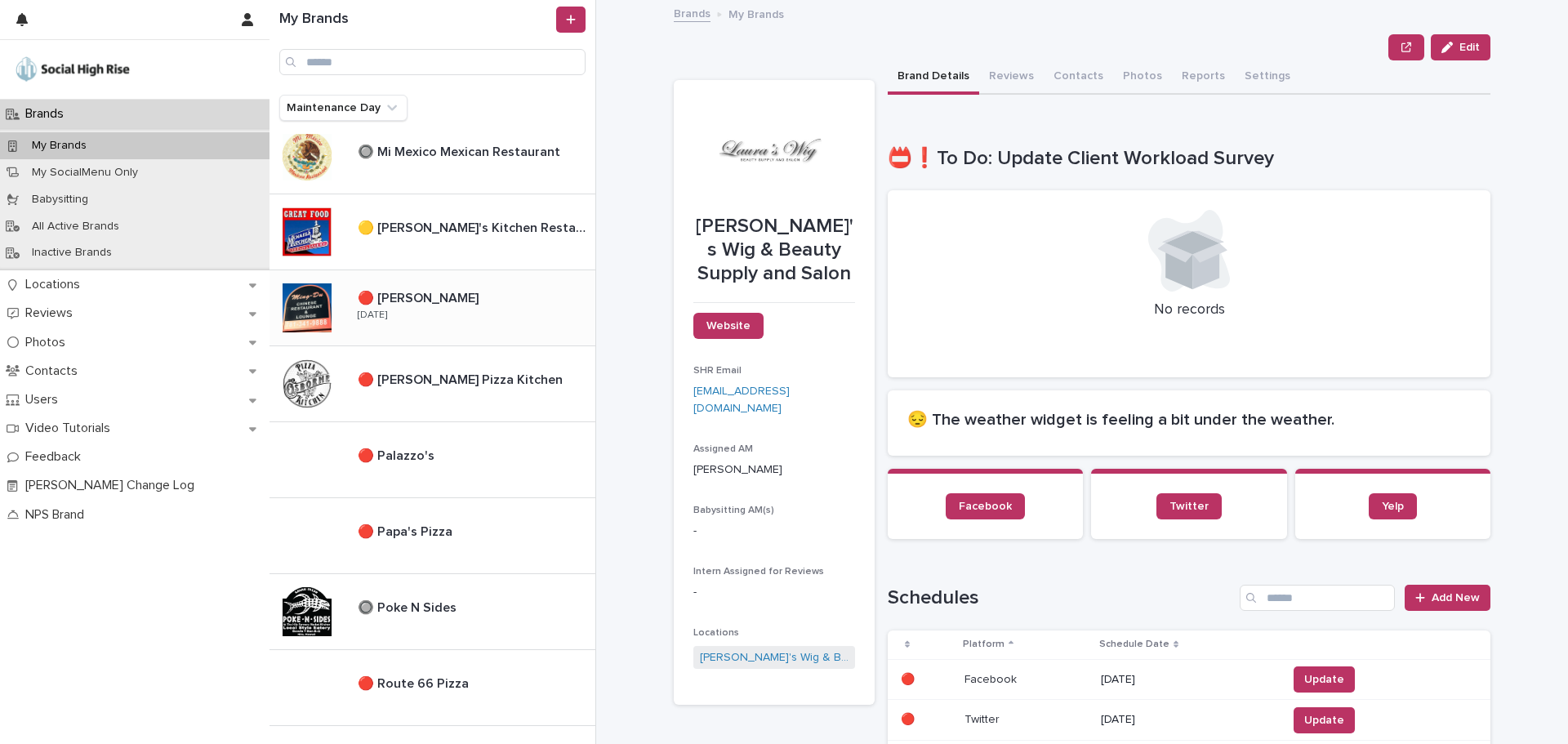
click at [394, 295] on p "🔴 [PERSON_NAME]" at bounding box center [419, 297] width 124 height 19
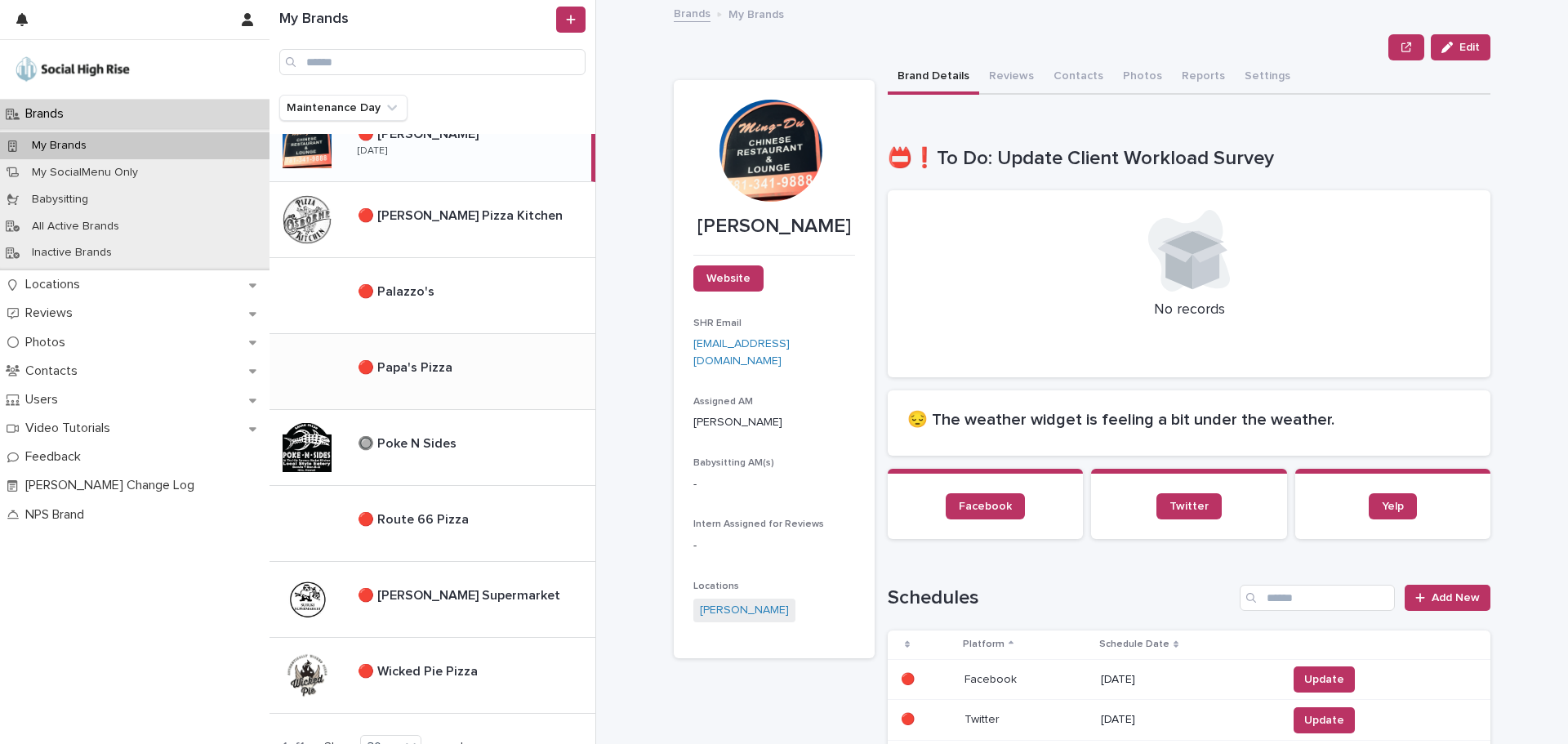
scroll to position [1535, 0]
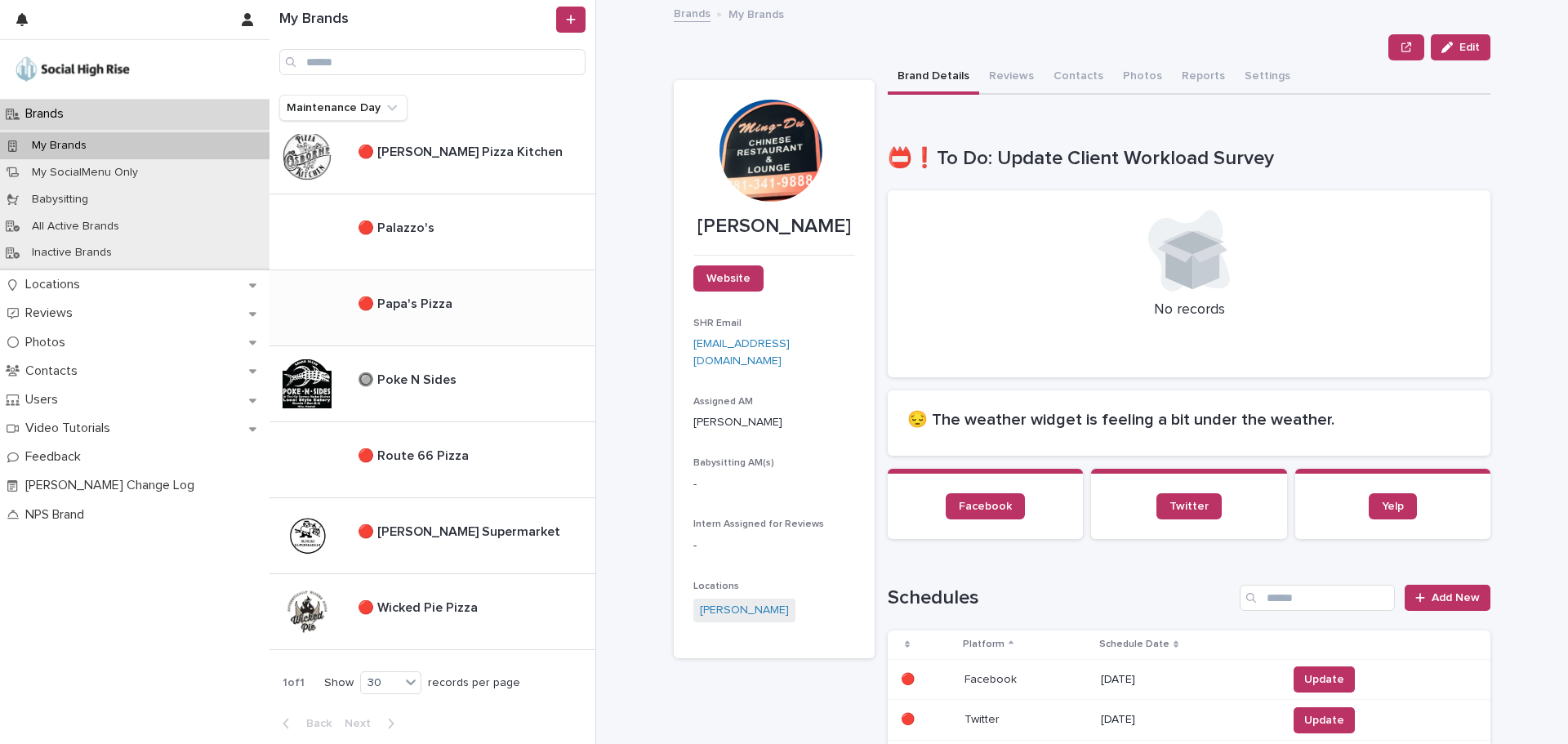
click at [438, 301] on p "🔴 Papa's Pizza" at bounding box center [407, 303] width 98 height 19
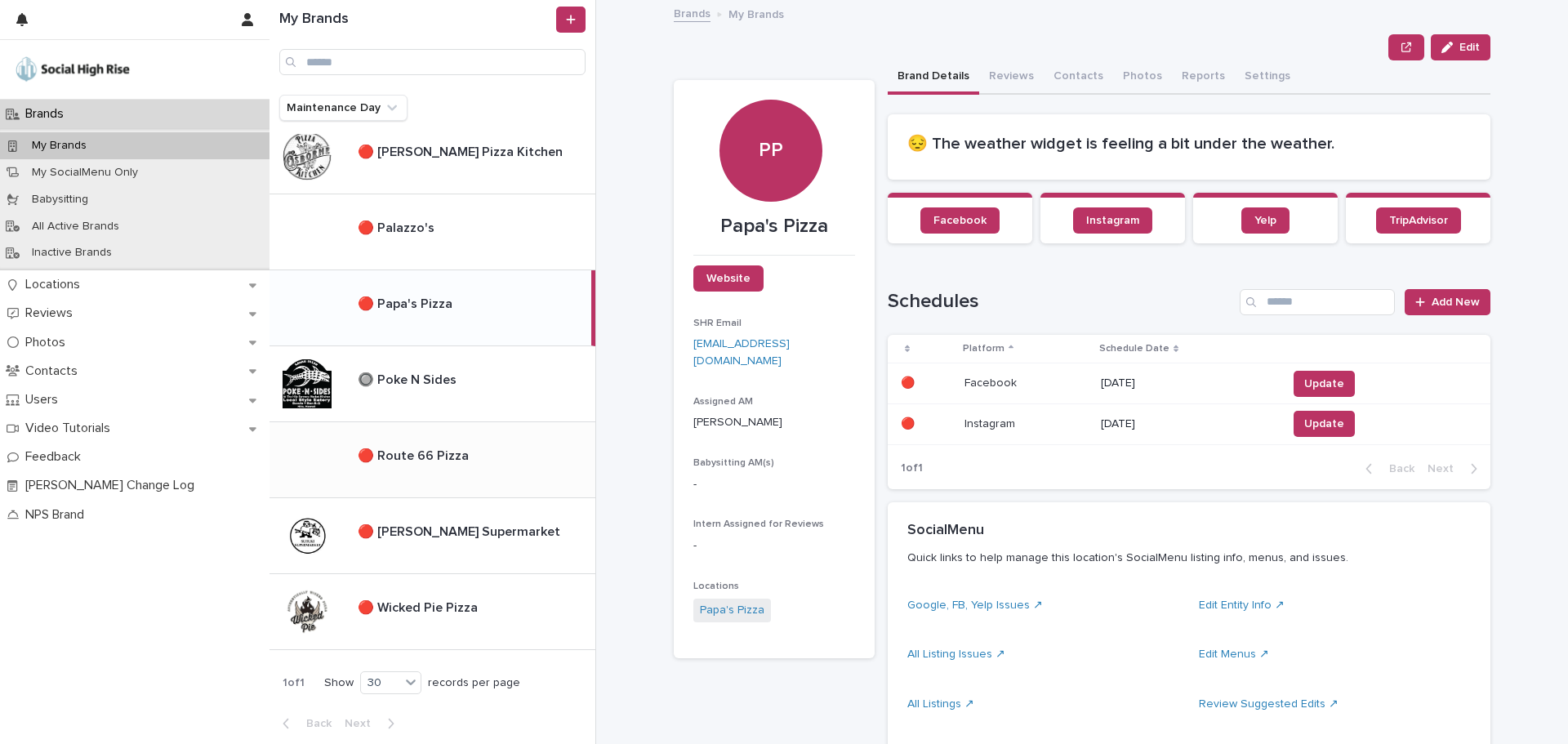
click at [430, 455] on p "🔴 Route 66 Pizza" at bounding box center [415, 455] width 114 height 19
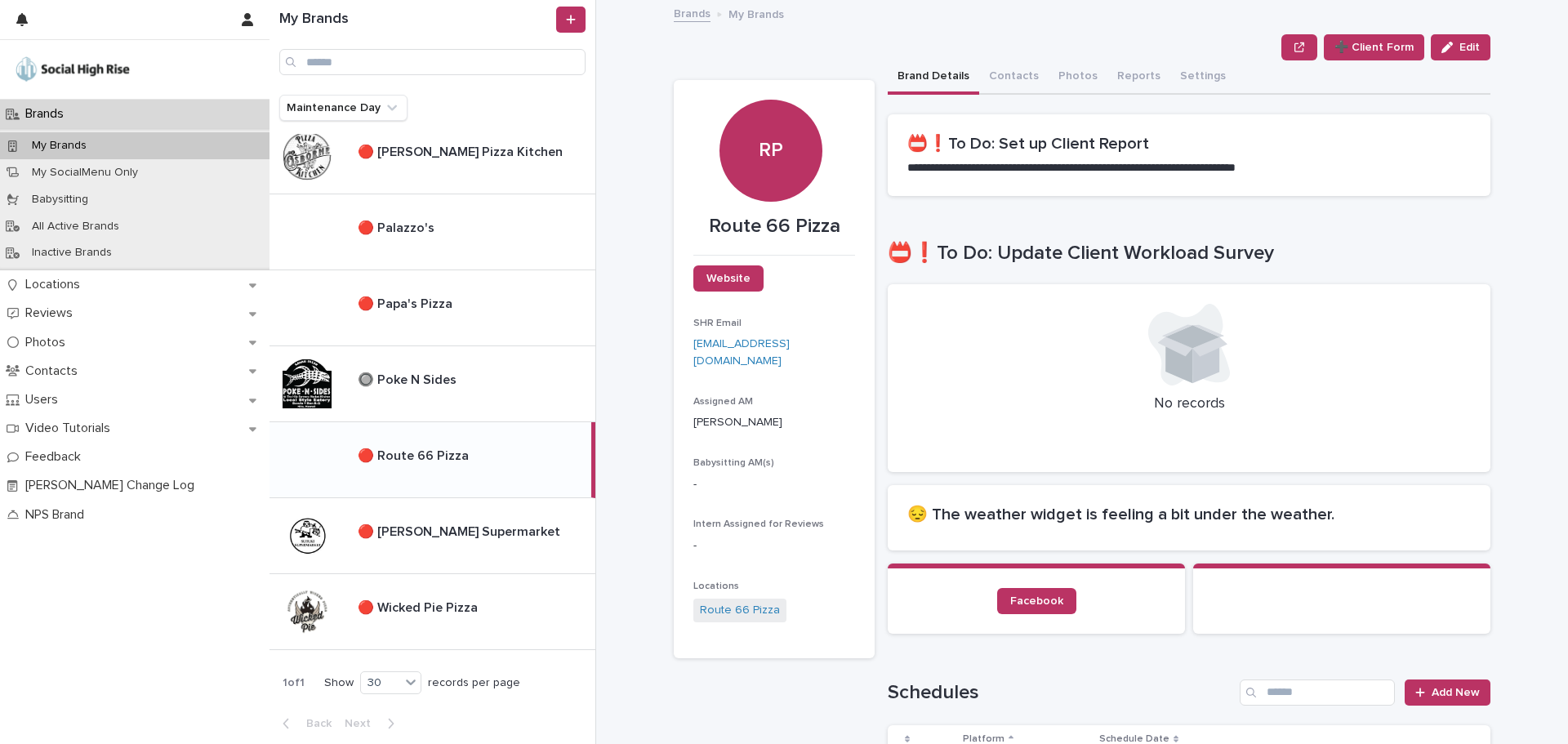
drag, startPoint x: 418, startPoint y: 539, endPoint x: 0, endPoint y: 3, distance: 679.7
click at [418, 539] on p "🔴 [PERSON_NAME] Supermarket" at bounding box center [461, 531] width 206 height 19
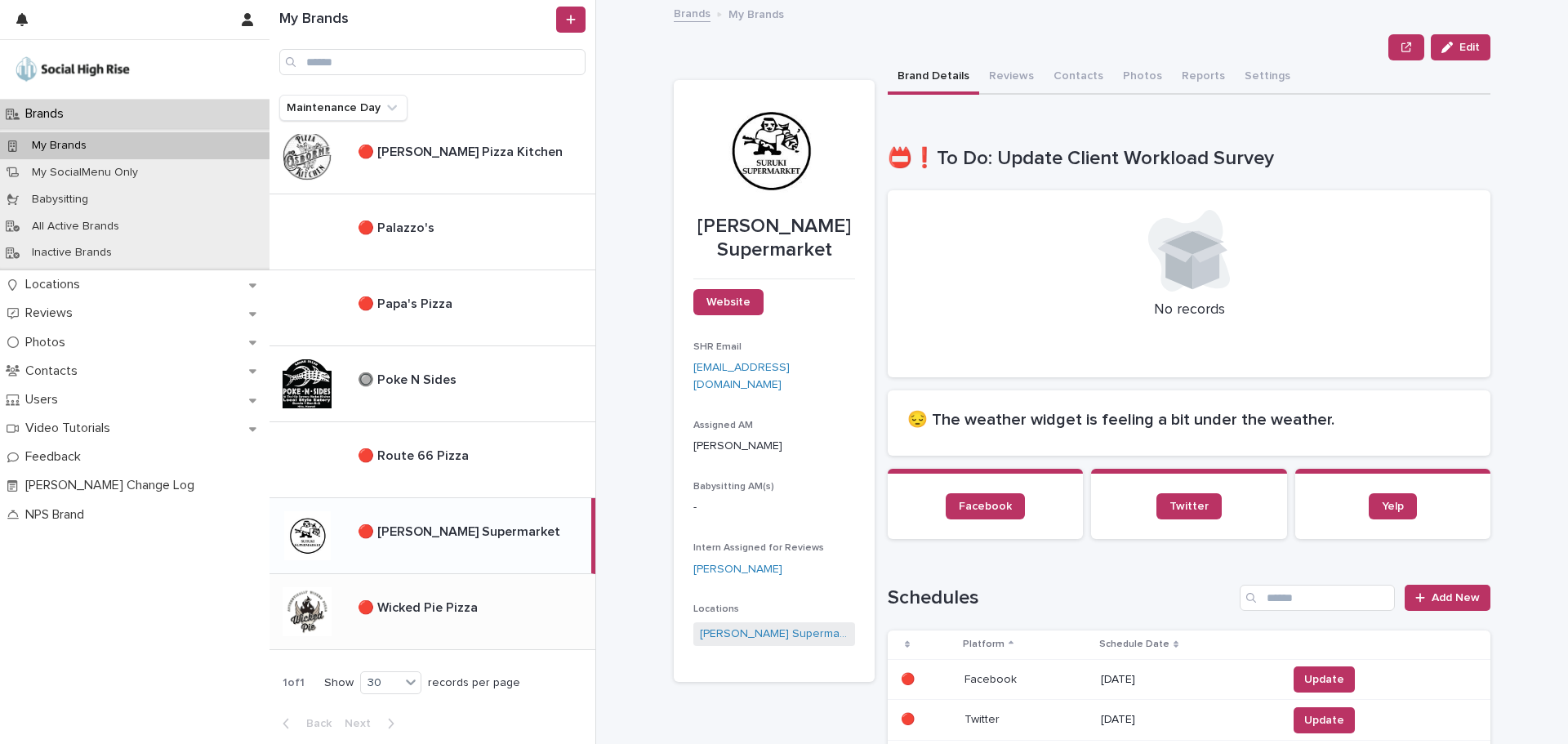
click at [427, 611] on p "🔴 Wicked Pie Pizza" at bounding box center [419, 606] width 123 height 19
